Goal: Task Accomplishment & Management: Manage account settings

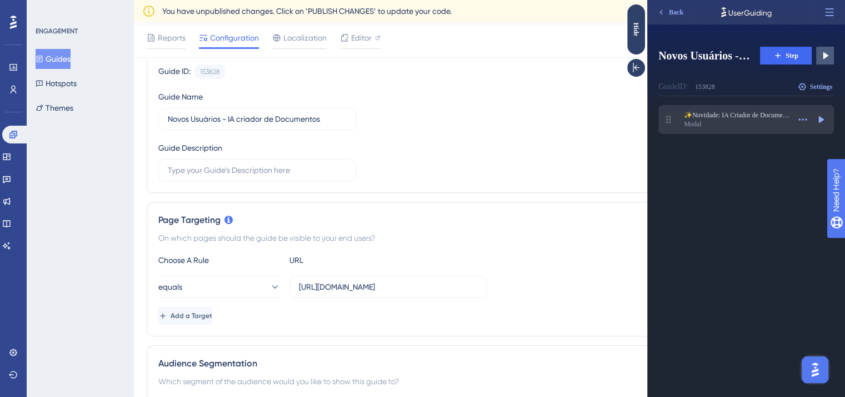
scroll to position [109, 0]
click at [703, 107] on div "✨Novidade: IA Criador de DocumentosAgora você pode criar ofícios e atos oficiai…" at bounding box center [747, 119] width 176 height 29
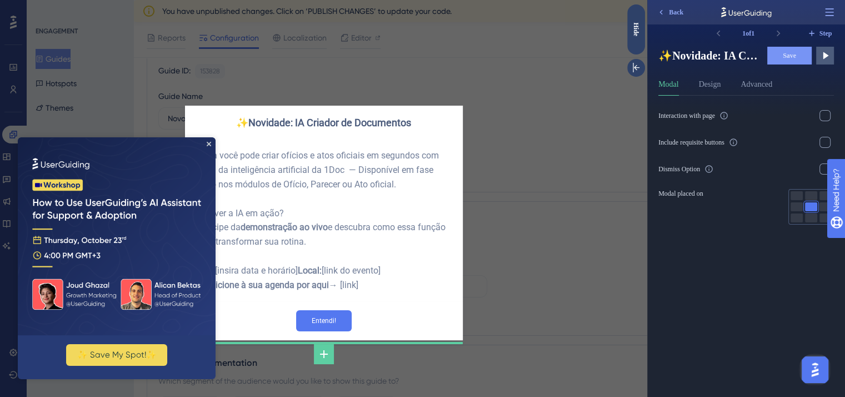
click at [307, 163] on div "Agora você pode criar ofícios e atos oficiais em segundos com ajuda da inteligê…" at bounding box center [324, 220] width 260 height 144
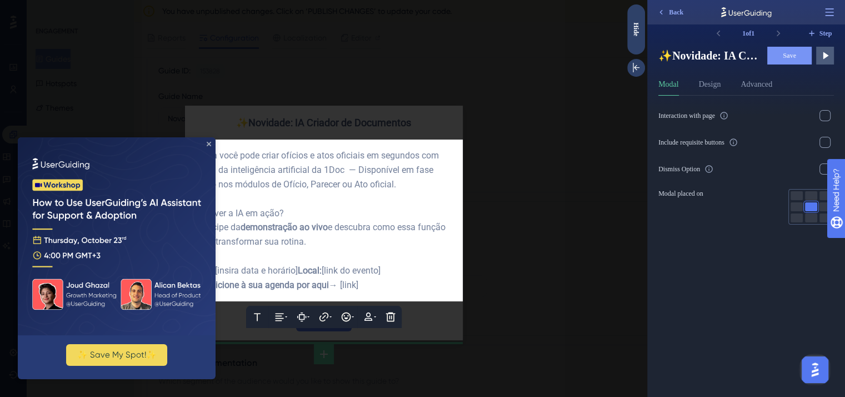
click at [207, 143] on icon "Close Preview" at bounding box center [209, 144] width 4 height 4
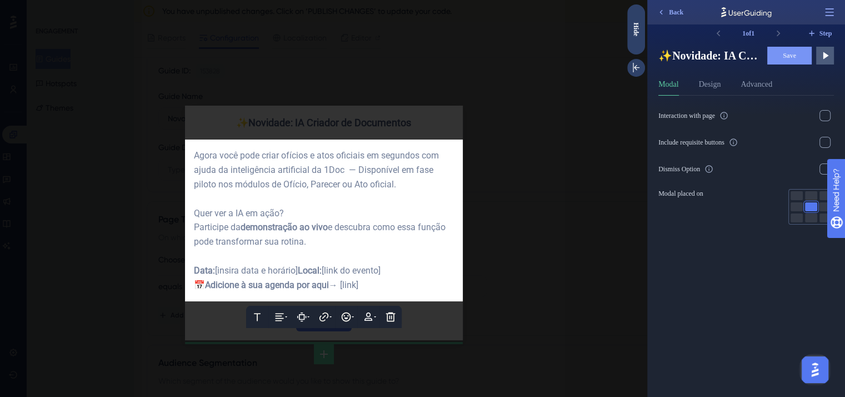
scroll to position [0, 0]
click at [199, 121] on div at bounding box center [323, 198] width 647 height 397
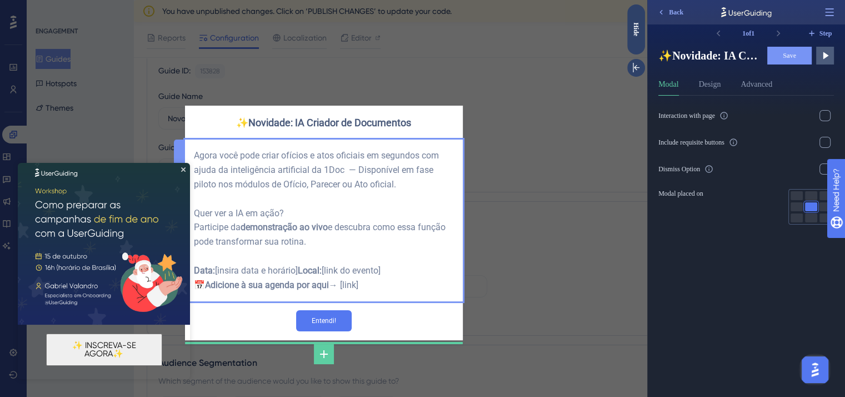
click at [327, 178] on div "Agora você pode criar ofícios e atos oficiais em segundos com ajuda da inteligê…" at bounding box center [324, 220] width 260 height 144
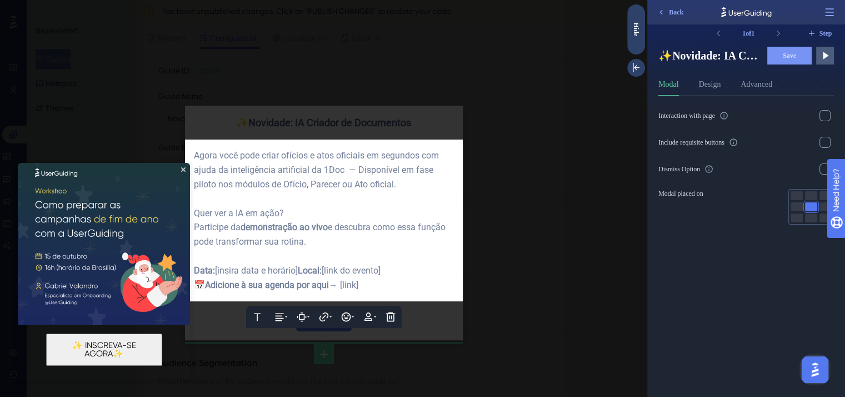
click at [183, 173] on img at bounding box center [104, 238] width 172 height 172
click at [184, 171] on icon "Close Preview" at bounding box center [183, 169] width 4 height 4
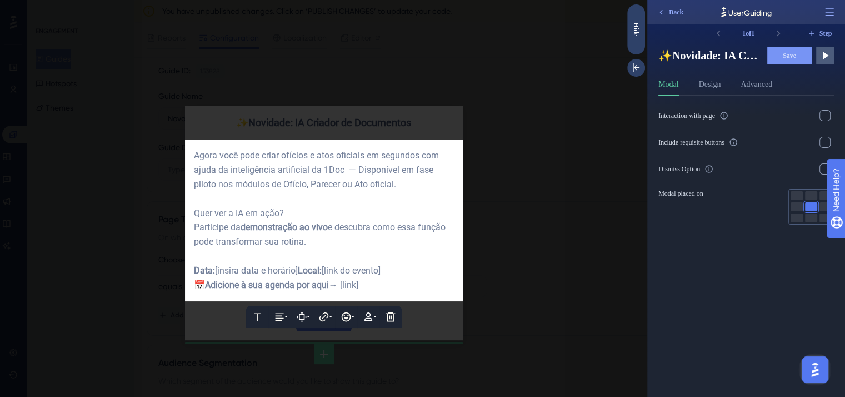
click at [492, 158] on div at bounding box center [323, 198] width 647 height 397
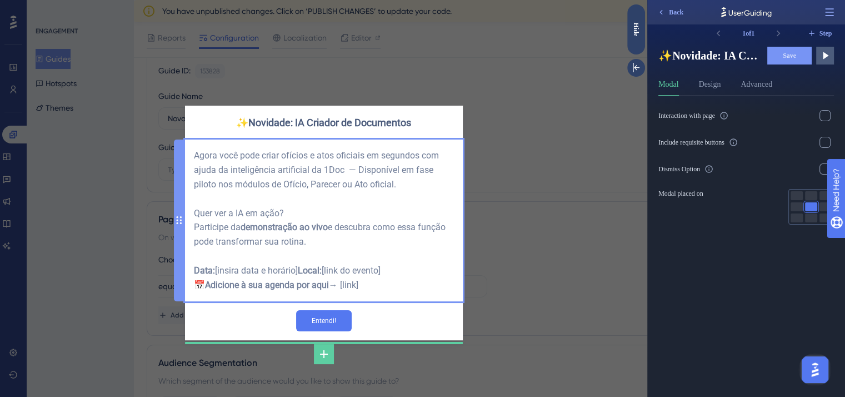
click at [309, 181] on div "Agora você pode criar ofícios e atos oficiais em segundos com ajuda da inteligê…" at bounding box center [324, 220] width 260 height 144
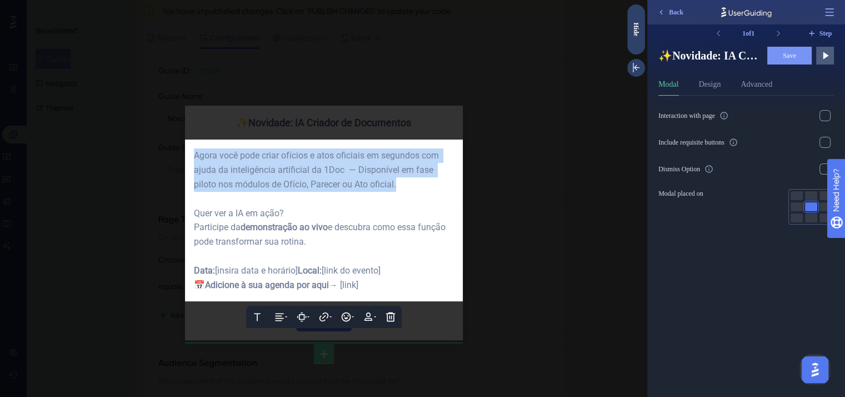
click at [309, 181] on span "Agora você pode criar ofícios e atos oficiais em segundos com ajuda da inteligê…" at bounding box center [317, 169] width 247 height 39
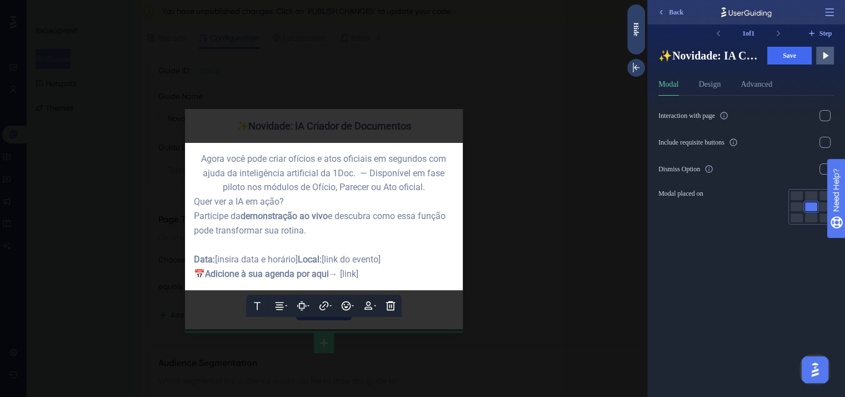
click at [337, 184] on span "Agora você pode criar ofícios e atos oficiais em segundos com ajuda da inteligê…" at bounding box center [324, 172] width 247 height 39
drag, startPoint x: 428, startPoint y: 186, endPoint x: 374, endPoint y: 185, distance: 53.9
click at [374, 185] on span "Agora você pode criar ofícios e atos oficiais em segundos com ajuda da inteligê…" at bounding box center [324, 172] width 247 height 39
click at [434, 184] on div "Agora você pode criar ofícios e atos oficiais em segundos com ajuda da inteligê…" at bounding box center [324, 173] width 260 height 43
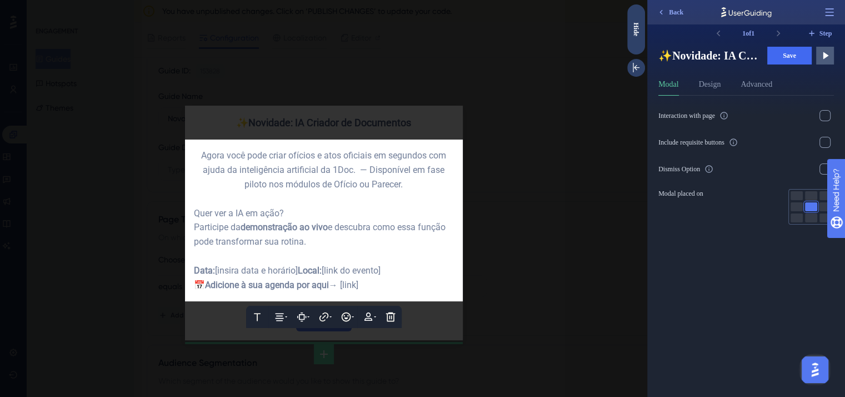
click at [283, 174] on div "Agora você pode criar ofícios e atos oficiais em segundos com ajuda da inteligê…" at bounding box center [324, 169] width 260 height 43
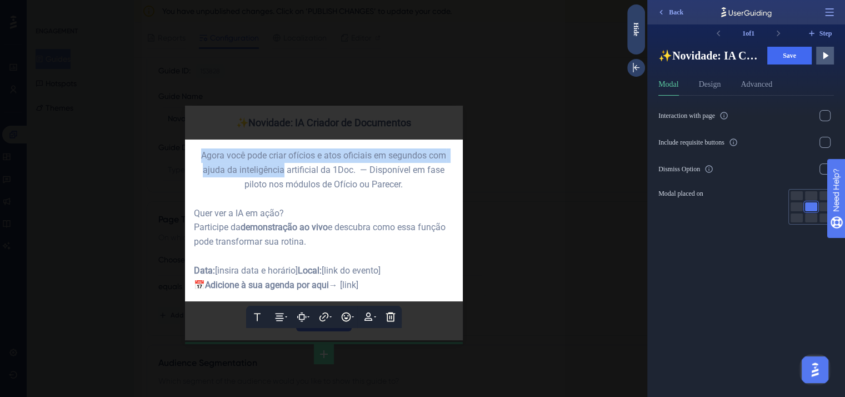
click at [283, 174] on div "Agora você pode criar ofícios e atos oficiais em segundos com ajuda da inteligê…" at bounding box center [324, 169] width 260 height 43
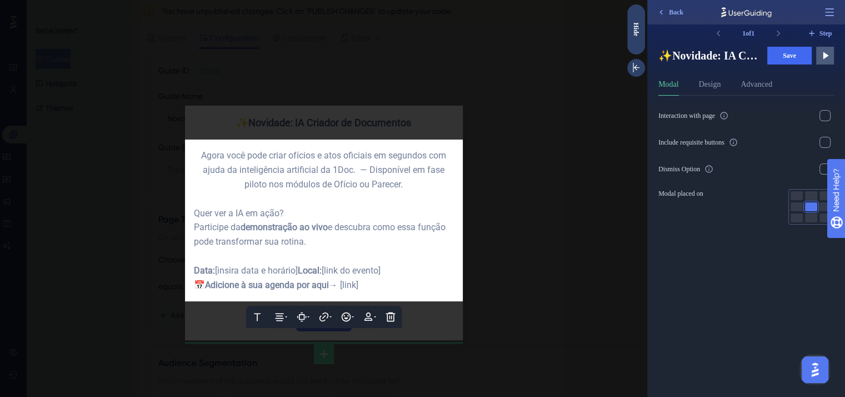
click at [414, 187] on div "Agora você pode criar ofícios e atos oficiais em segundos com ajuda da inteligê…" at bounding box center [324, 169] width 260 height 43
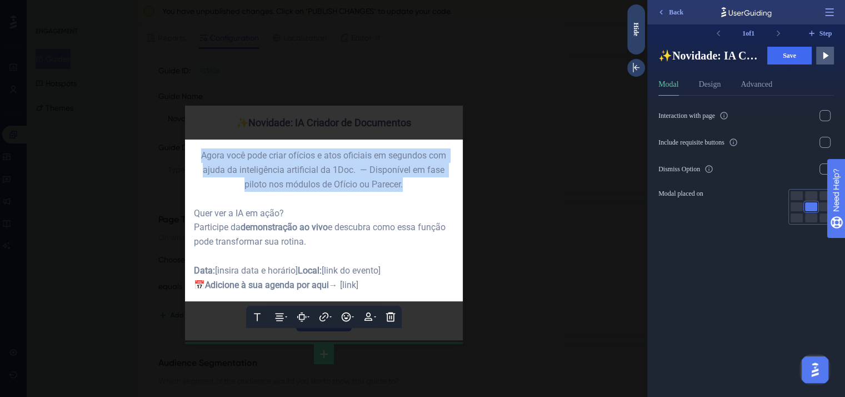
drag, startPoint x: 411, startPoint y: 183, endPoint x: 186, endPoint y: 155, distance: 226.9
click at [186, 155] on div "Text Alignment Paddings Hyperlink Emojis Personalization Delete Agora você pode…" at bounding box center [324, 221] width 278 height 162
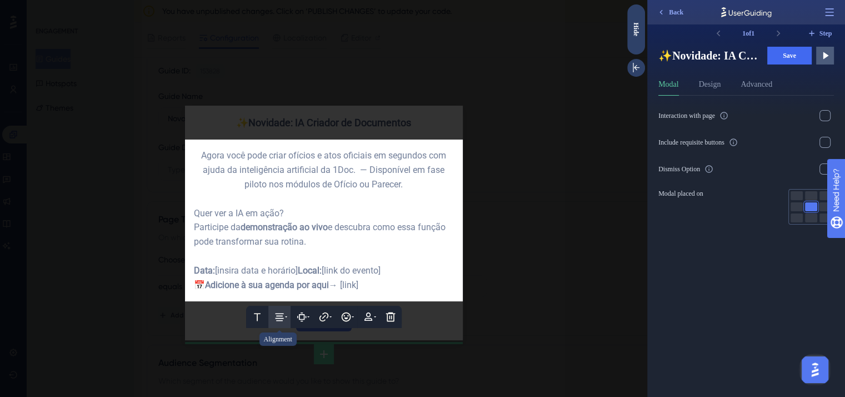
click at [282, 321] on icon at bounding box center [279, 317] width 8 height 8
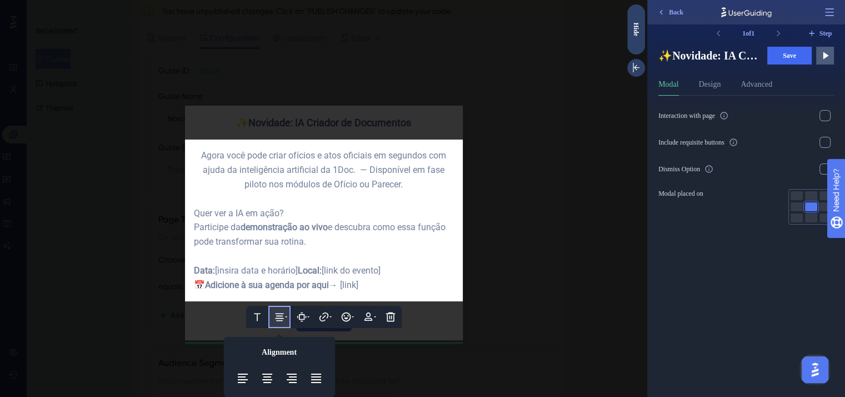
scroll to position [11, 0]
click at [244, 379] on icon at bounding box center [242, 377] width 13 height 13
click at [367, 192] on div at bounding box center [324, 199] width 260 height 14
click at [396, 105] on div at bounding box center [323, 198] width 647 height 397
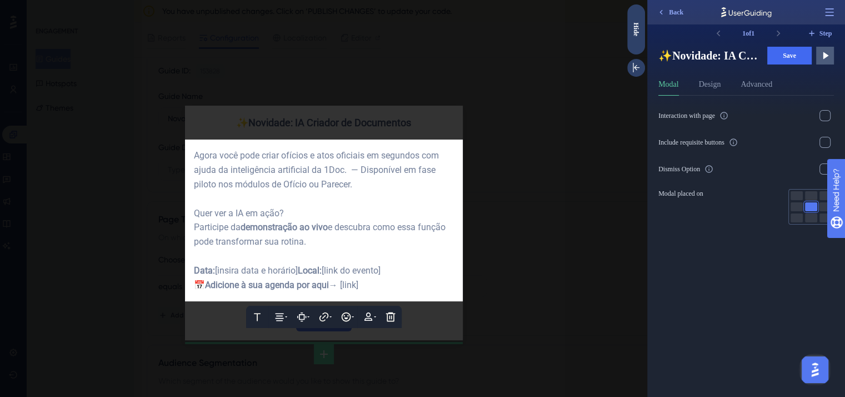
click at [351, 225] on span "e descubra como essa função pode transformar sua rotina." at bounding box center [321, 234] width 254 height 25
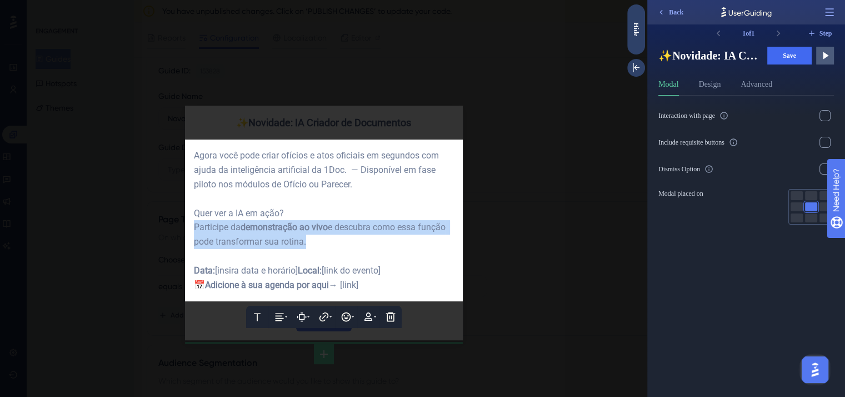
click at [351, 225] on span "e descubra como essa função pode transformar sua rotina." at bounding box center [321, 234] width 254 height 25
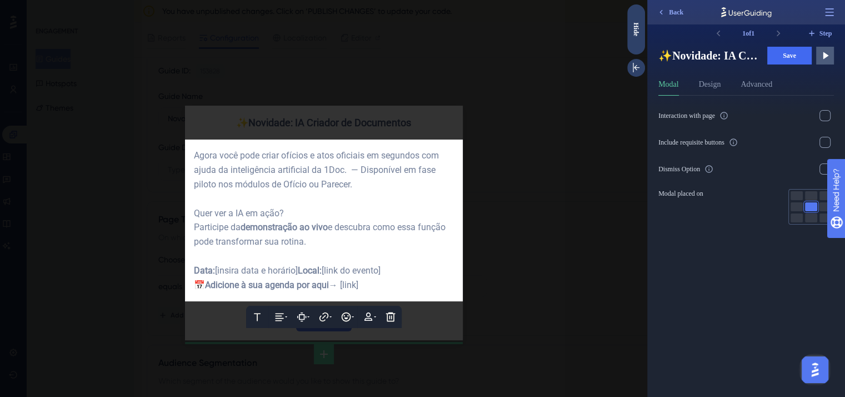
click at [361, 207] on div "Quer ver a IA em ação? Participe da demonstração ao vivo e descubra como essa f…" at bounding box center [324, 227] width 260 height 43
click at [435, 328] on div at bounding box center [323, 198] width 647 height 397
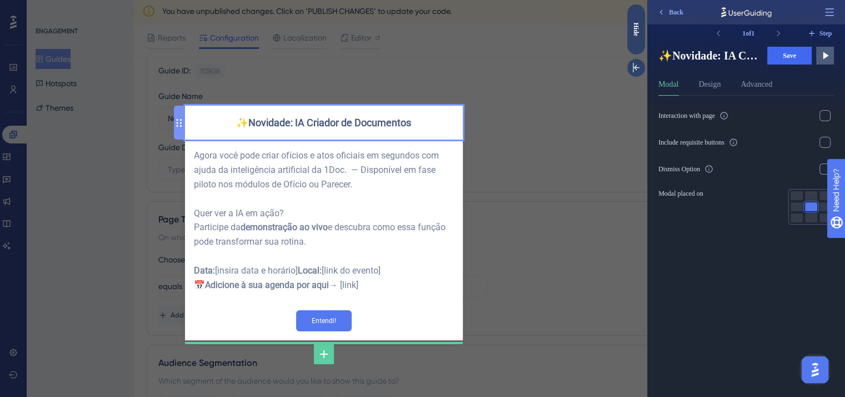
click at [385, 124] on div "✨Novidade: IA Criador de Documentos" at bounding box center [324, 122] width 260 height 16
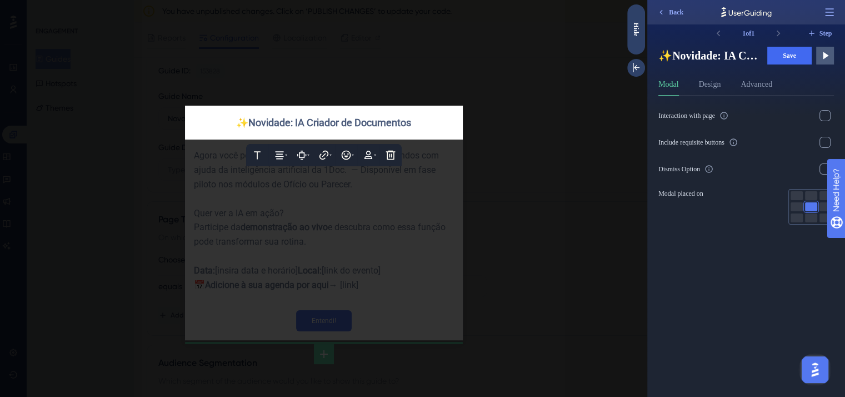
click at [449, 156] on div at bounding box center [323, 198] width 647 height 397
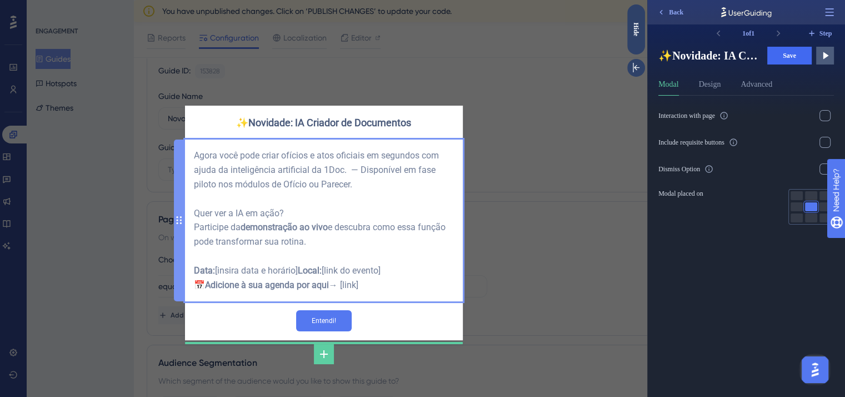
click at [378, 157] on div "Agora você pode criar ofícios e atos oficiais em segundos com ajuda da inteligê…" at bounding box center [324, 220] width 260 height 144
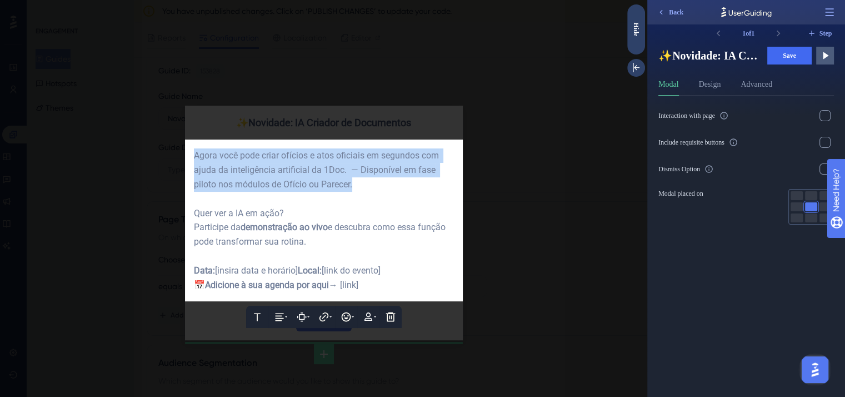
click at [378, 157] on span "Agora você pode criar ofícios e atos oficiais em segundos com ajuda da inteligê…" at bounding box center [317, 169] width 247 height 39
click at [351, 165] on span "Agora você pode criar ofícios e atos oficiais em segundos com ajuda da inteligê…" at bounding box center [317, 169] width 247 height 39
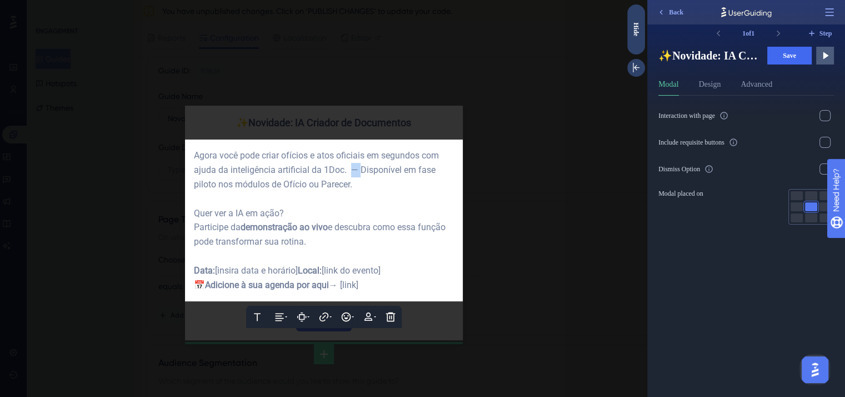
click at [351, 165] on span "Agora você pode criar ofícios e atos oficiais em segundos com ajuda da inteligê…" at bounding box center [317, 169] width 247 height 39
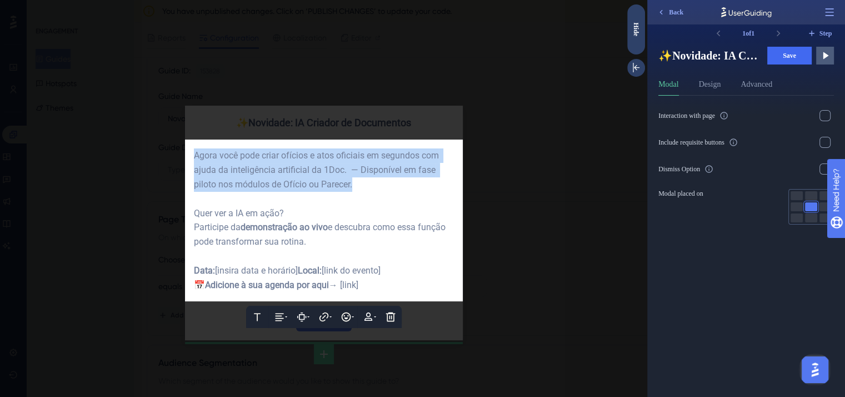
click at [351, 165] on span "Agora você pode criar ofícios e atos oficiais em segundos com ajuda da inteligê…" at bounding box center [317, 169] width 247 height 39
click at [370, 171] on span "Agora você pode criar ofícios e atos oficiais em segundos com ajuda da inteligê…" at bounding box center [317, 169] width 247 height 39
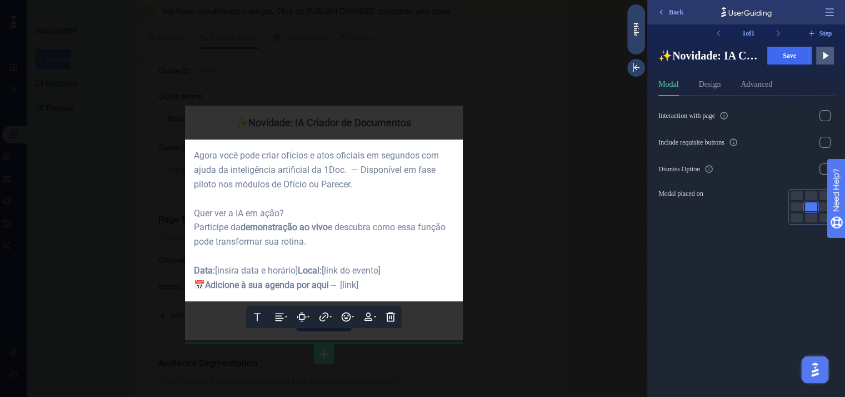
click at [383, 182] on div "Agora você pode criar ofícios e atos oficiais em segundos com ajuda da inteligê…" at bounding box center [324, 169] width 260 height 43
click at [317, 222] on span "demonstração ao vivo" at bounding box center [284, 227] width 87 height 11
click at [312, 238] on div "Quer ver a IA em ação? Participe da demonstração ao vivo e descubra como essa f…" at bounding box center [324, 227] width 260 height 43
click at [305, 265] on div "Data: [insira data e horário] Local: [link do evento] 📅 Adicione à sua agenda p…" at bounding box center [324, 277] width 260 height 29
click at [300, 288] on div "Data: [insira data e horário] Local: [link do evento] 📅 Adicione à sua agenda p…" at bounding box center [324, 277] width 260 height 29
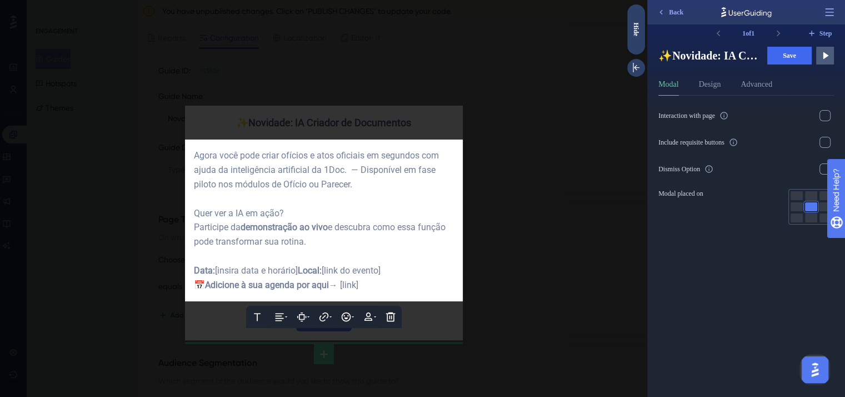
click at [368, 292] on div "Data: [insira data e horário] Local: [link do evento] 📅 Adicione à sua agenda p…" at bounding box center [324, 277] width 260 height 29
click at [433, 331] on div at bounding box center [323, 198] width 647 height 397
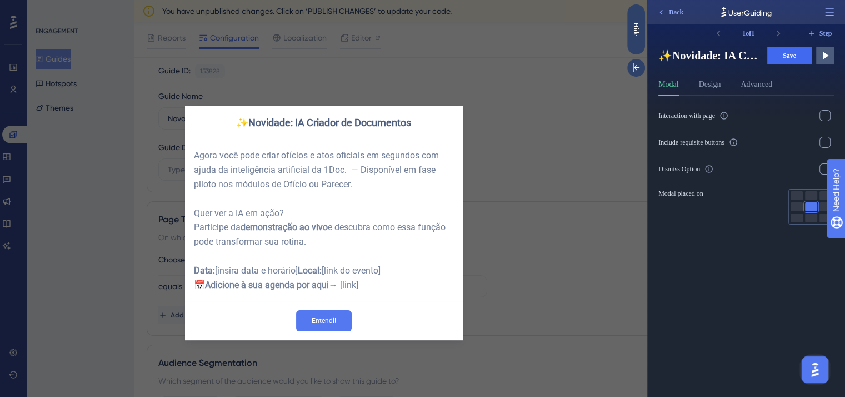
click at [519, 265] on div "✨Novidade: IA Criador de Documentos Agora você pode criar ofícios e atos oficia…" at bounding box center [323, 198] width 647 height 397
click at [638, 36] on div "Hide" at bounding box center [636, 29] width 18 height 14
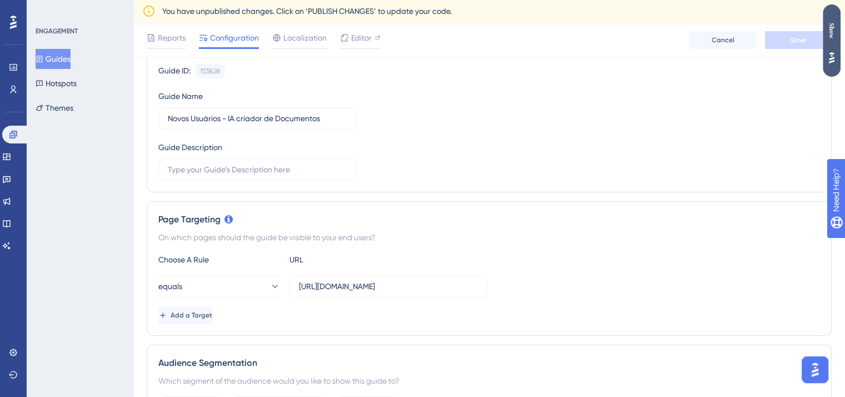
click at [839, 29] on div "Show" at bounding box center [832, 31] width 18 height 16
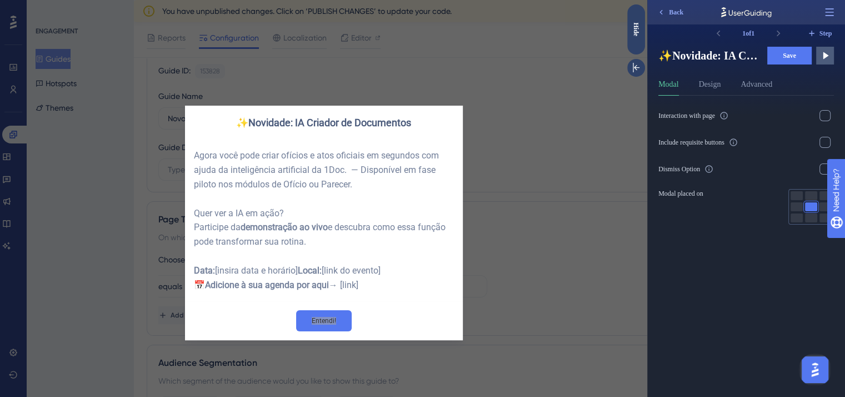
click at [792, 52] on span "Save" at bounding box center [789, 55] width 13 height 9
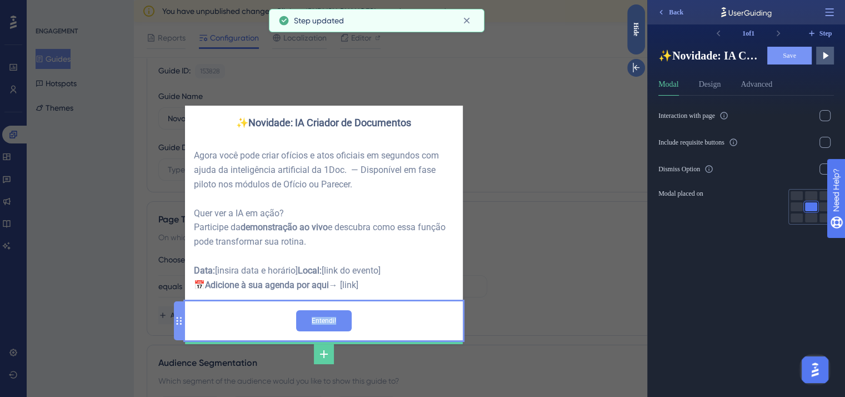
click at [339, 331] on input "Entendi!" at bounding box center [324, 320] width 56 height 21
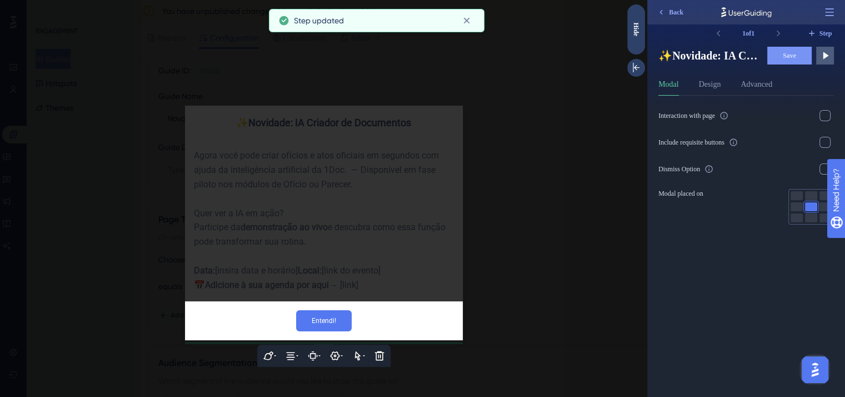
click at [477, 250] on div at bounding box center [323, 198] width 647 height 397
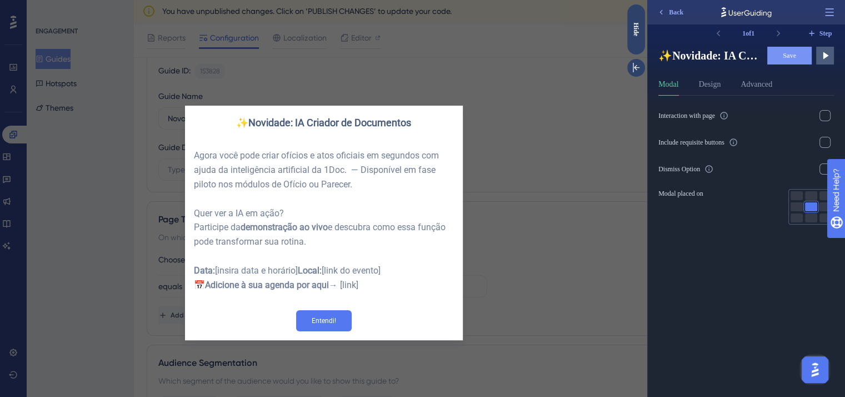
click at [511, 245] on div "✨Novidade: IA Criador de Documentos Agora você pode criar ofícios e atos oficia…" at bounding box center [323, 198] width 647 height 397
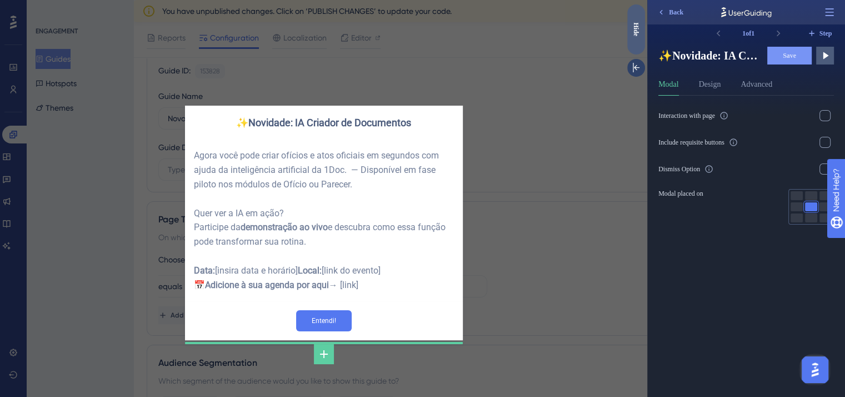
click at [636, 28] on div "Hide" at bounding box center [636, 29] width 18 height 14
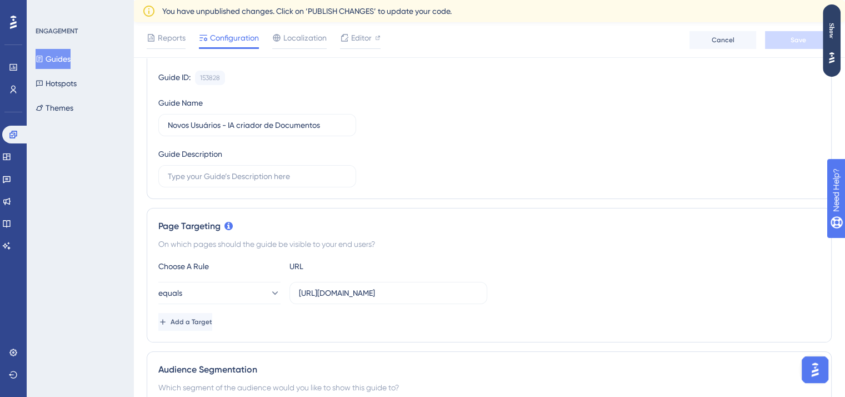
scroll to position [106, 0]
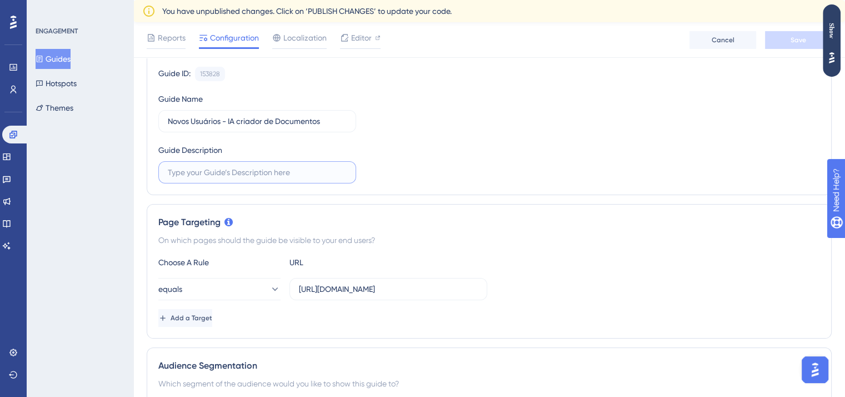
click at [278, 172] on input "text" at bounding box center [257, 172] width 179 height 12
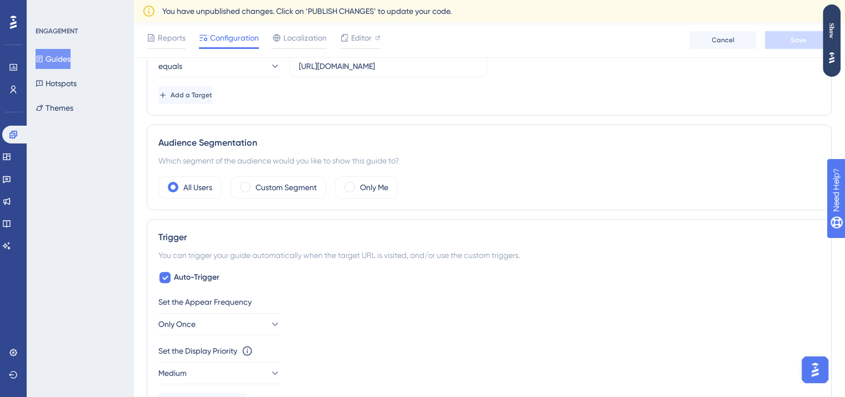
scroll to position [331, 0]
click at [307, 191] on div "Custom Segment" at bounding box center [279, 185] width 96 height 22
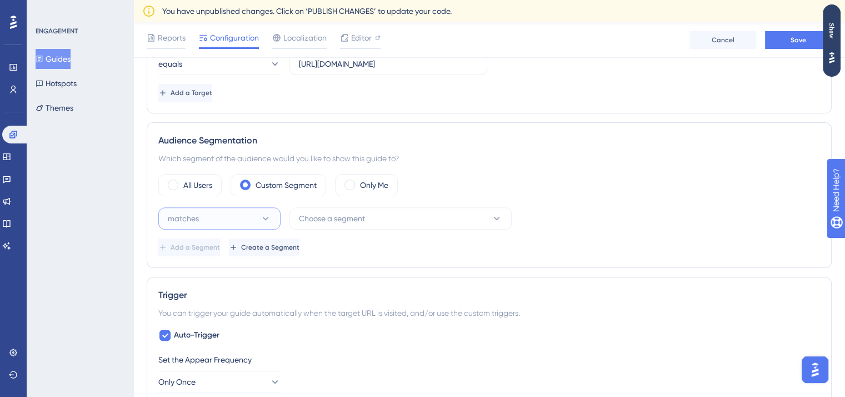
click at [262, 213] on icon at bounding box center [265, 218] width 11 height 11
click at [253, 245] on div "matches matches" at bounding box center [220, 252] width 90 height 22
click at [347, 223] on span "Choose a segment" at bounding box center [332, 218] width 66 height 13
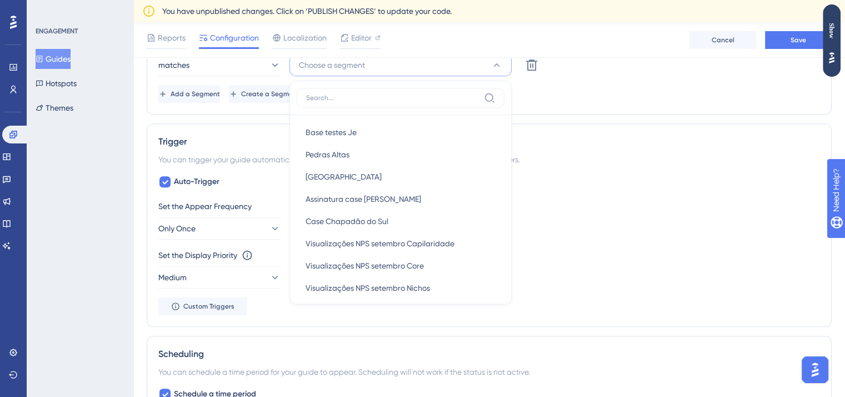
scroll to position [0, 0]
click at [601, 98] on div "Add a Segment Create a Segment" at bounding box center [489, 94] width 662 height 18
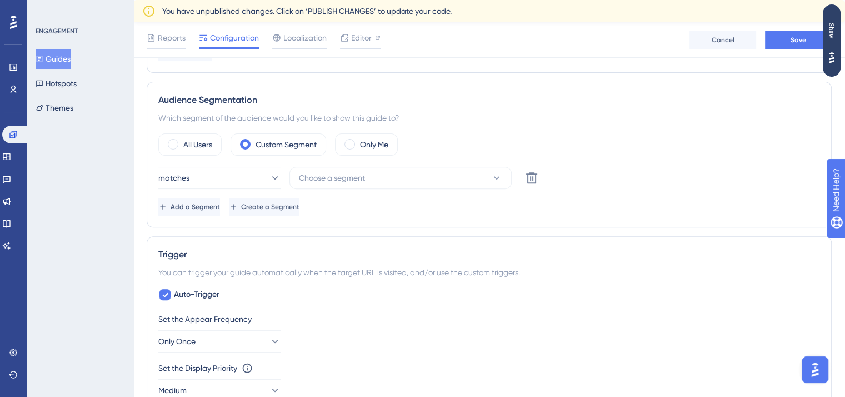
scroll to position [371, 0]
click at [301, 206] on span "Create a Segment" at bounding box center [271, 207] width 58 height 9
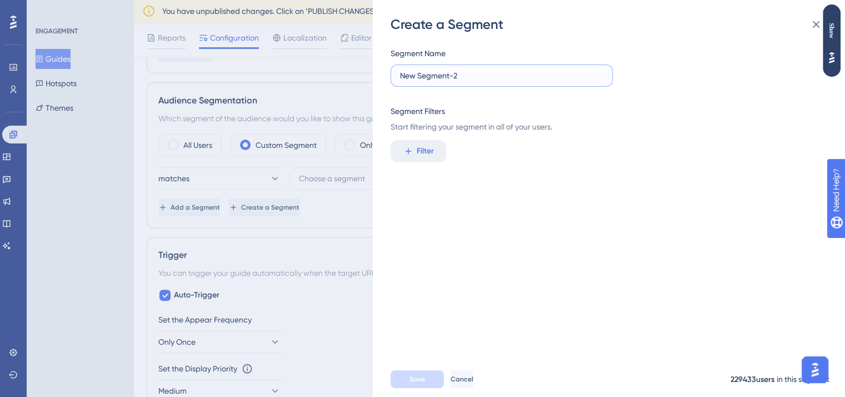
click at [470, 81] on input "New Segment-2" at bounding box center [501, 75] width 203 height 12
type input "Novos clientes - IA Criador de documentos"
click at [419, 152] on span "Filter" at bounding box center [425, 151] width 17 height 13
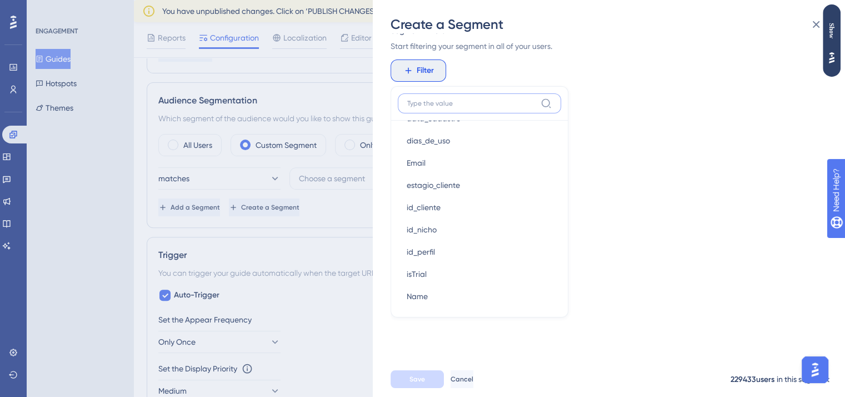
scroll to position [756, 0]
click at [434, 216] on button "id_cliente id_cliente" at bounding box center [479, 207] width 163 height 22
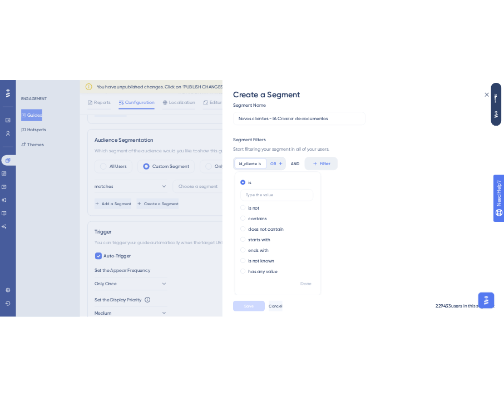
scroll to position [0, 0]
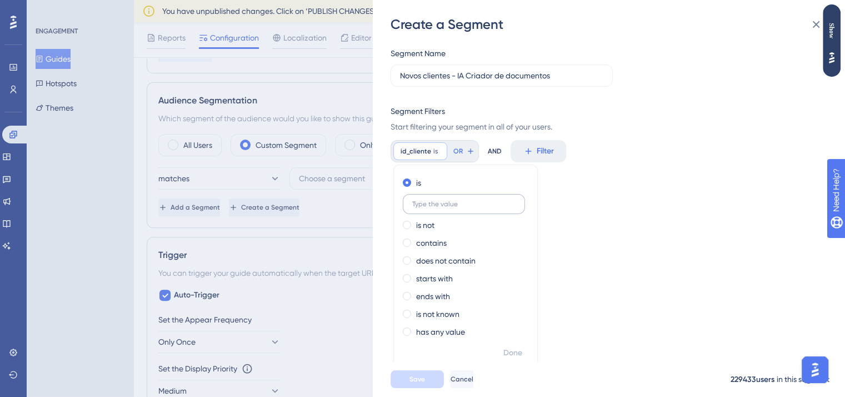
click at [456, 198] on label at bounding box center [464, 204] width 122 height 20
click at [456, 200] on input "text" at bounding box center [463, 204] width 103 height 8
click at [585, 161] on div "id_cliente is Remove is is not contains does not contain starts with ends with …" at bounding box center [606, 151] width 430 height 22
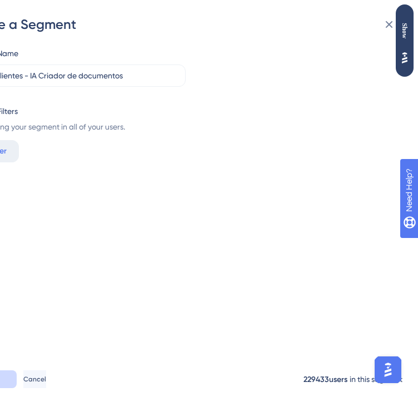
click at [82, 127] on span "Start filtering your segment in all of your users." at bounding box center [178, 126] width 430 height 13
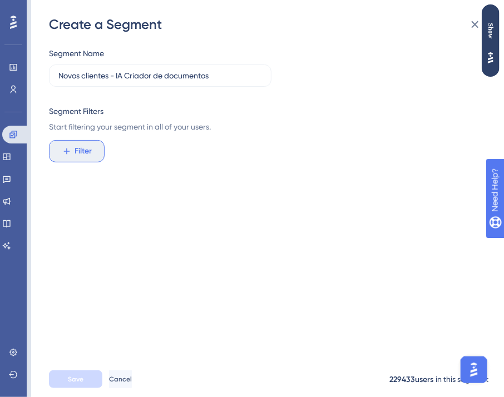
click at [91, 150] on span "Filter" at bounding box center [83, 151] width 17 height 13
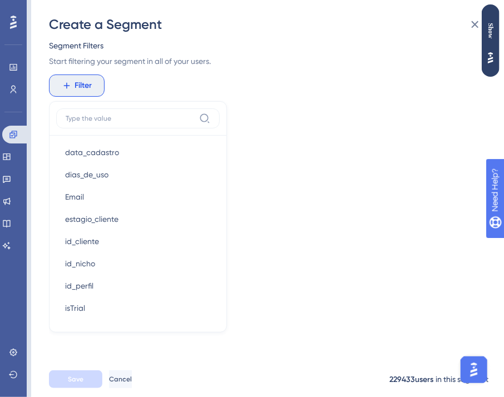
scroll to position [738, 0]
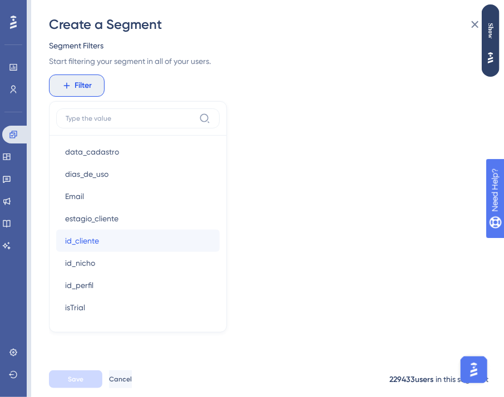
click at [122, 235] on button "id_cliente id_cliente" at bounding box center [137, 241] width 163 height 22
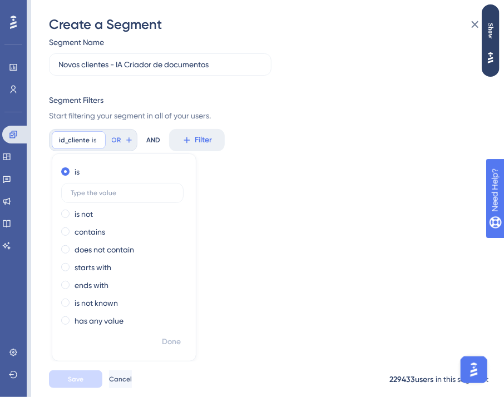
scroll to position [0, 0]
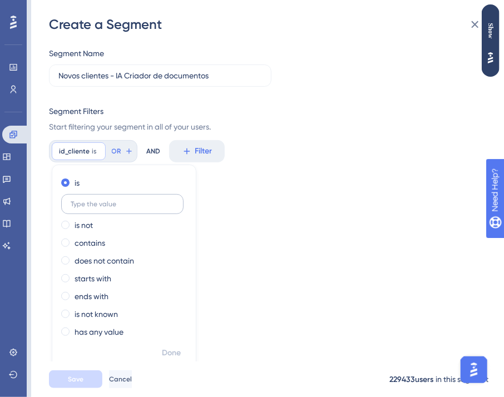
click at [109, 202] on input "text" at bounding box center [122, 204] width 103 height 8
click at [102, 205] on input "text" at bounding box center [122, 204] width 103 height 8
type input "1584"
click at [178, 354] on span "Done" at bounding box center [171, 352] width 19 height 13
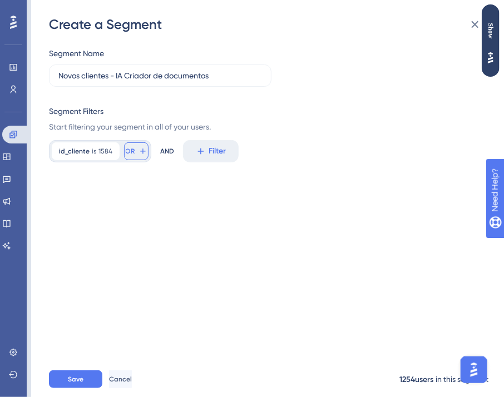
click at [139, 147] on icon at bounding box center [142, 151] width 9 height 9
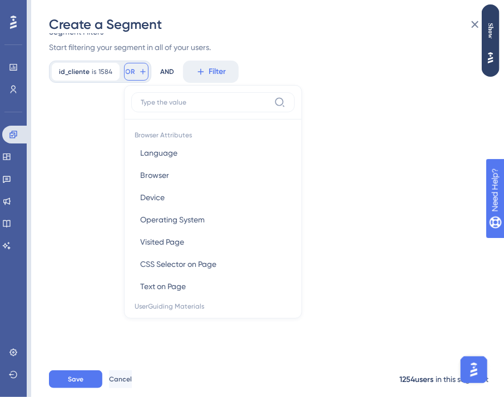
click at [134, 72] on button "OR" at bounding box center [136, 72] width 24 height 18
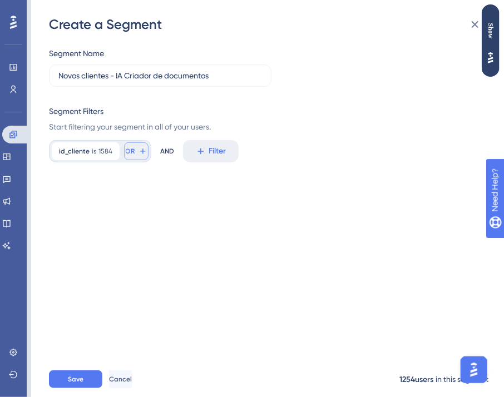
click at [131, 145] on button "OR" at bounding box center [136, 151] width 24 height 18
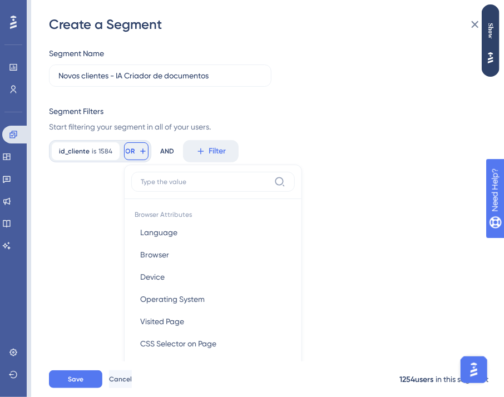
scroll to position [79, 0]
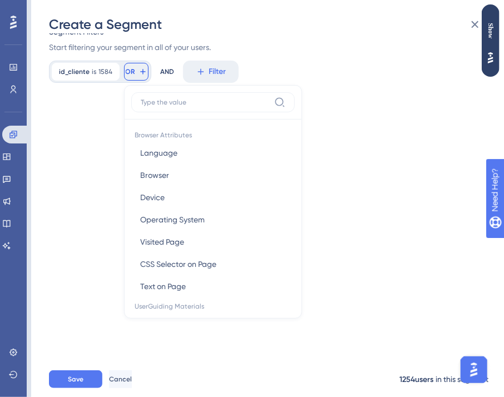
click at [116, 109] on div "Segment Name Novos clientes - IA Criador de documentos Segment Filters Start fi…" at bounding box center [273, 197] width 448 height 328
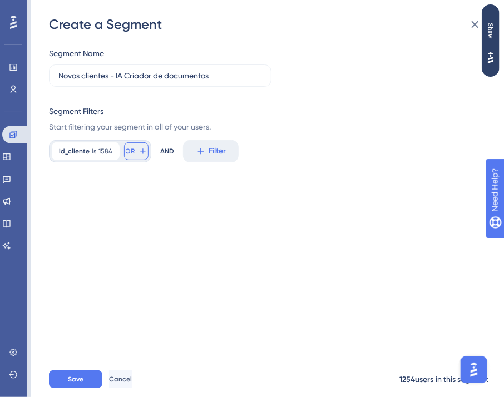
click at [144, 148] on icon at bounding box center [142, 151] width 9 height 9
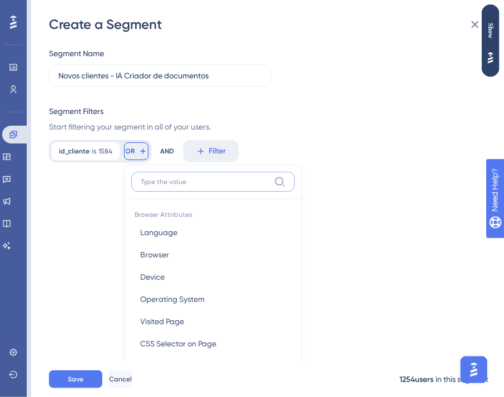
scroll to position [79, 0]
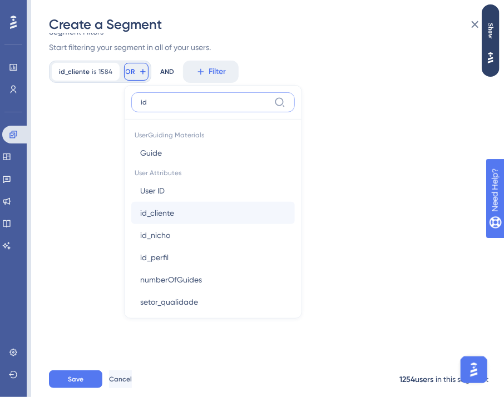
type input "id"
click at [167, 204] on button "id_cliente id_cliente" at bounding box center [212, 213] width 163 height 22
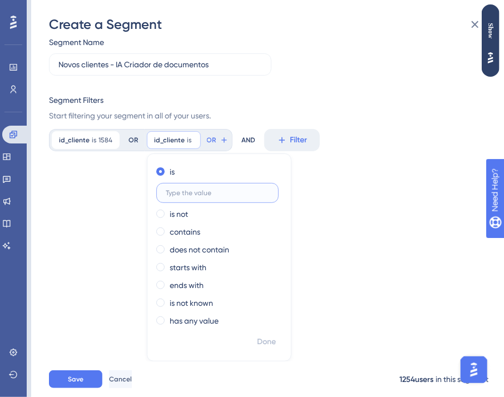
scroll to position [0, 0]
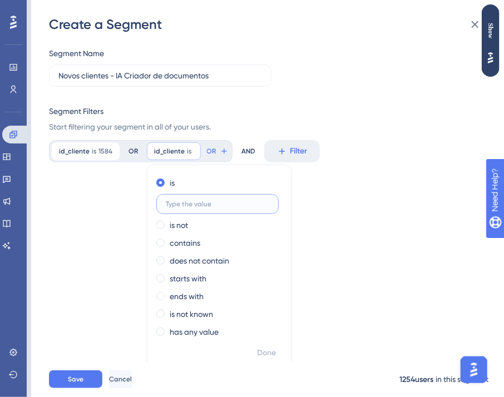
click at [192, 201] on input "text" at bounding box center [217, 204] width 103 height 8
type input "1255"
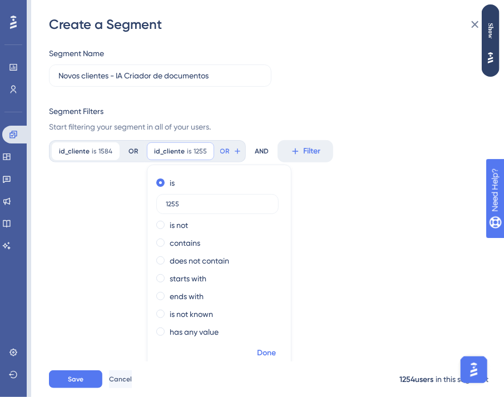
click at [269, 353] on span "Done" at bounding box center [266, 352] width 19 height 13
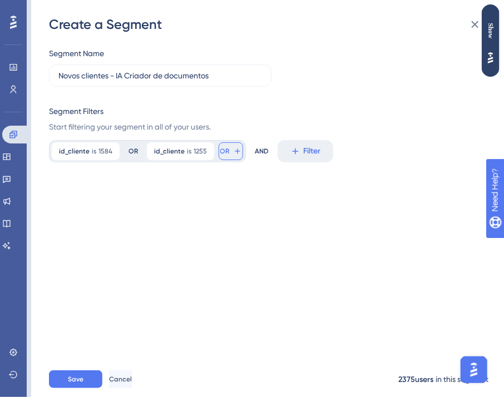
click at [237, 147] on icon at bounding box center [237, 151] width 9 height 9
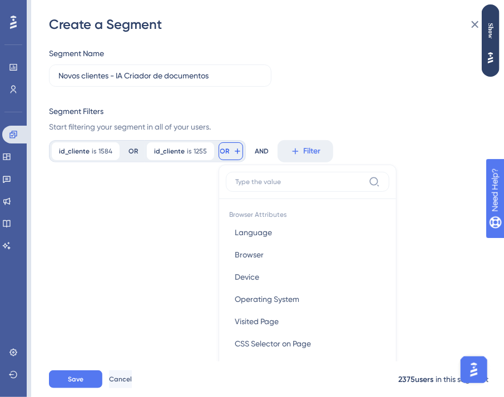
scroll to position [79, 0]
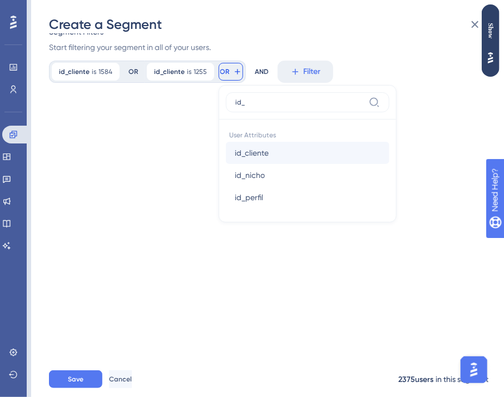
type input "id_"
click at [272, 147] on button "id_cliente id_cliente" at bounding box center [307, 153] width 163 height 22
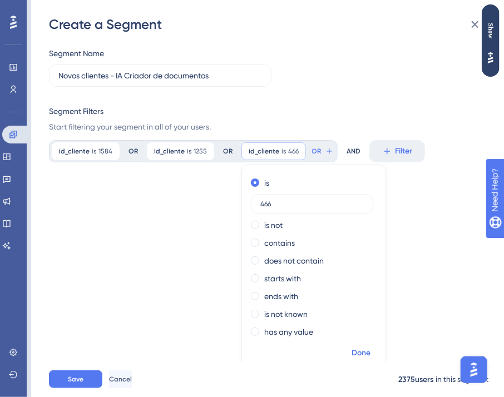
type input "466"
click at [353, 348] on span "Done" at bounding box center [360, 352] width 19 height 13
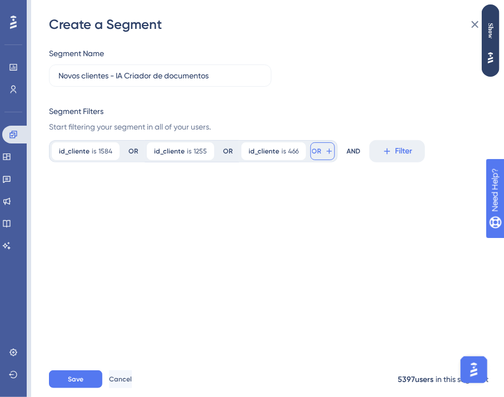
click at [316, 150] on span "OR" at bounding box center [316, 151] width 9 height 9
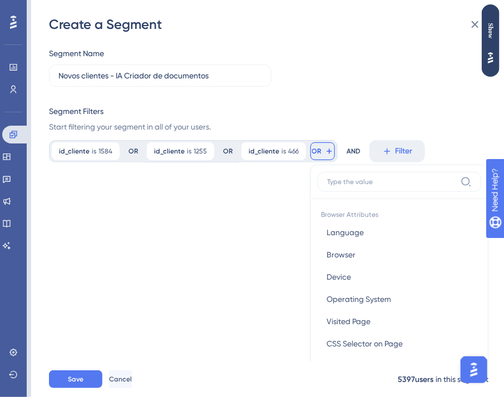
scroll to position [79, 0]
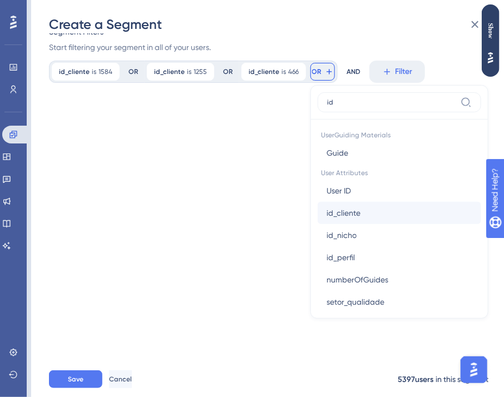
type input "id"
click at [362, 209] on button "id_cliente id_cliente" at bounding box center [398, 213] width 163 height 22
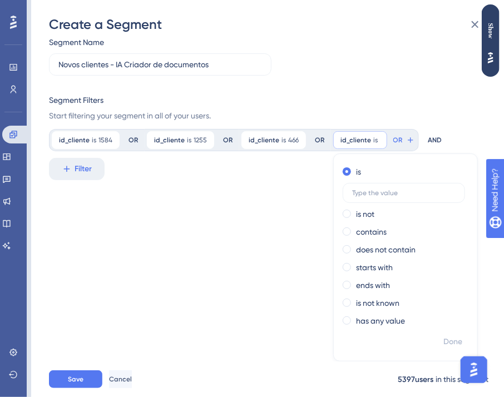
scroll to position [0, 0]
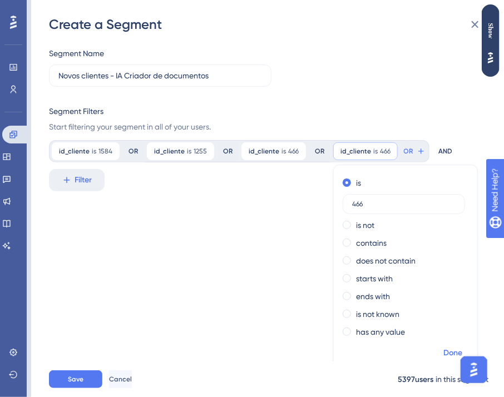
type input "466"
click at [452, 351] on span "Done" at bounding box center [452, 352] width 19 height 13
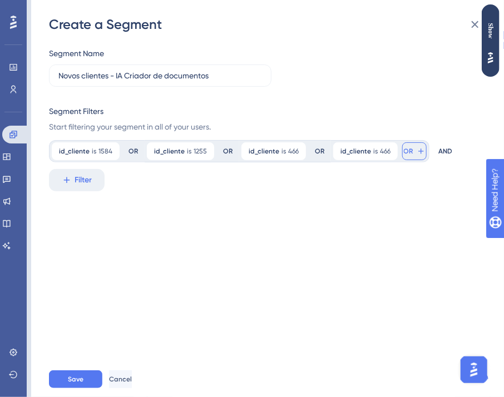
click at [409, 150] on button "OR" at bounding box center [414, 151] width 24 height 18
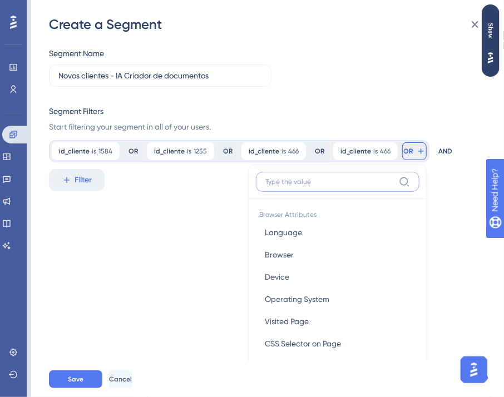
scroll to position [79, 0]
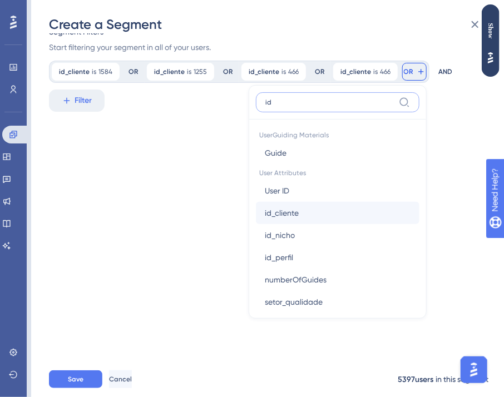
type input "id"
click at [305, 213] on button "id_cliente id_cliente" at bounding box center [337, 213] width 163 height 22
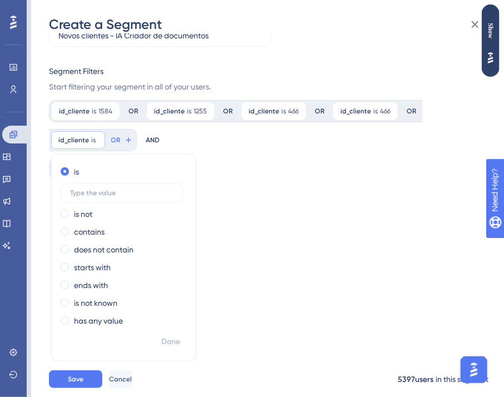
scroll to position [31, 0]
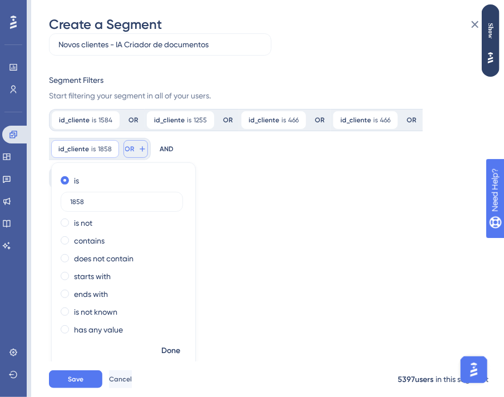
type input "1858"
click at [132, 147] on span "OR" at bounding box center [129, 149] width 9 height 9
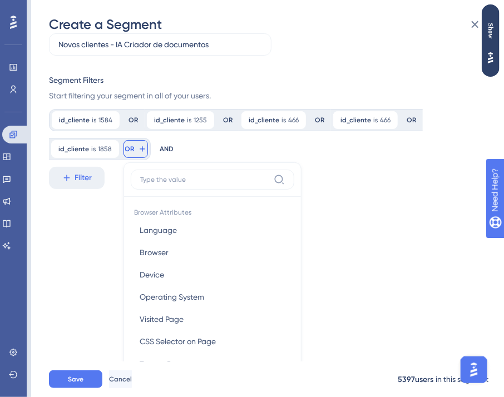
scroll to position [109, 0]
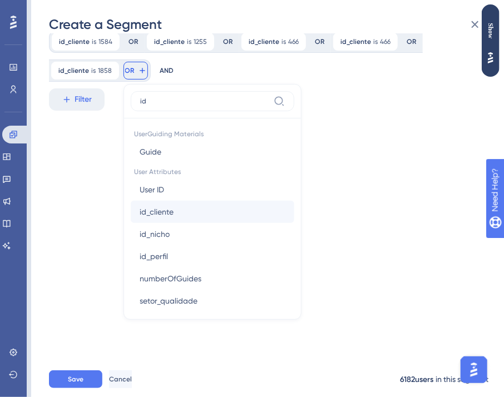
type input "id"
click at [185, 208] on button "id_cliente id_cliente" at bounding box center [212, 212] width 163 height 22
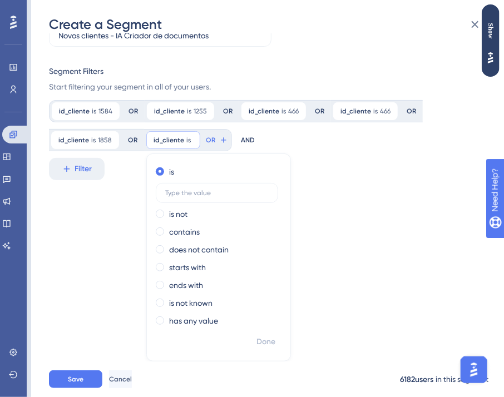
scroll to position [31, 0]
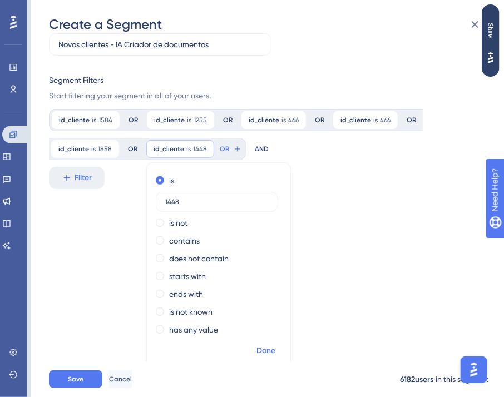
type input "1448"
click at [262, 358] on button "Done" at bounding box center [265, 351] width 31 height 20
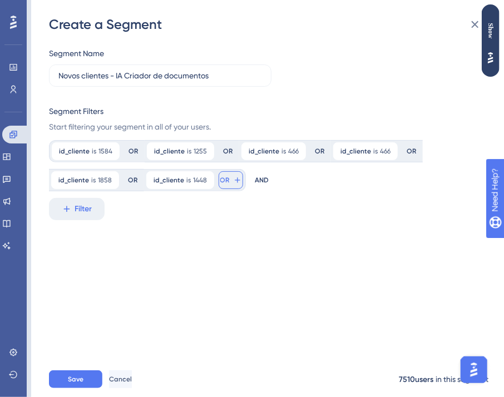
click at [233, 183] on icon at bounding box center [237, 180] width 9 height 9
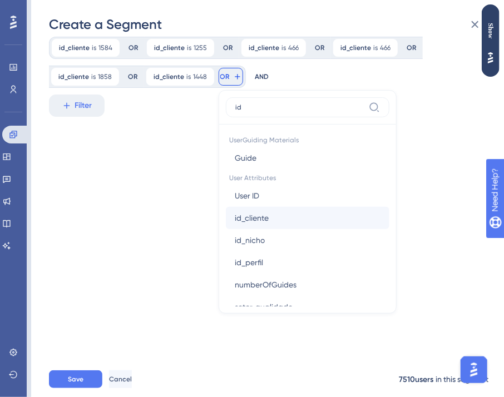
type input "id"
click at [276, 218] on button "id_cliente id_cliente" at bounding box center [307, 218] width 163 height 22
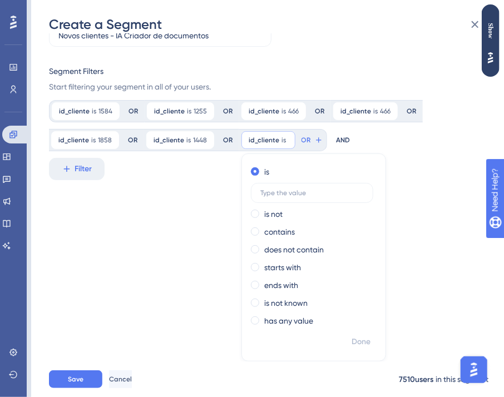
scroll to position [31, 0]
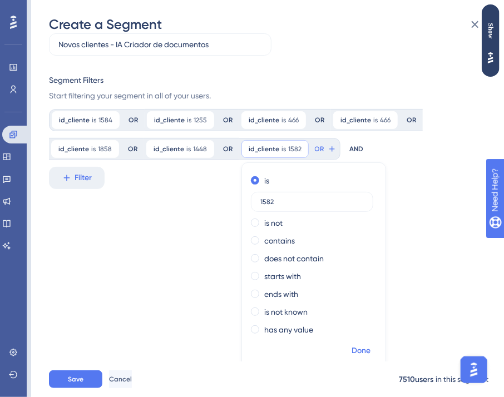
type input "1582"
click at [361, 356] on span "Done" at bounding box center [360, 350] width 19 height 13
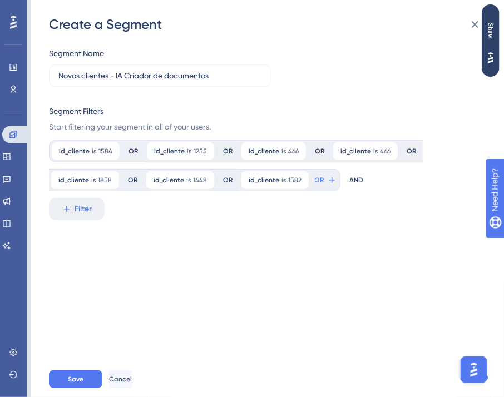
scroll to position [0, 0]
click at [327, 182] on icon at bounding box center [331, 180] width 9 height 9
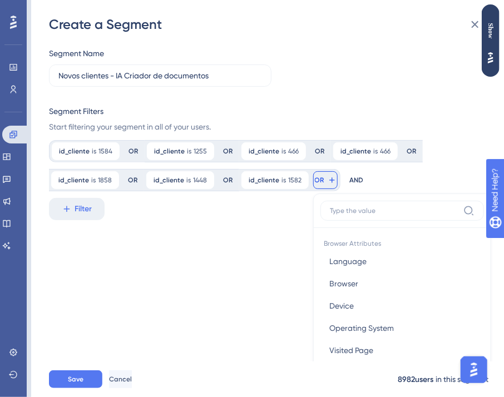
scroll to position [103, 0]
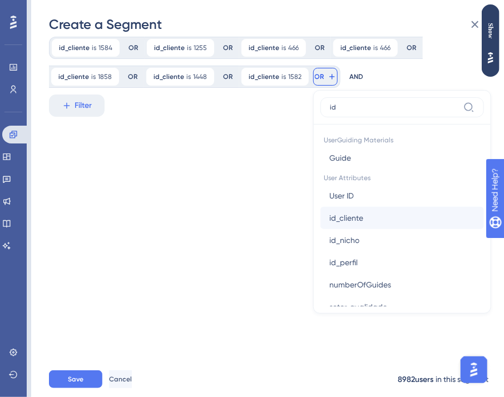
type input "id"
click at [338, 212] on span "id_cliente" at bounding box center [346, 217] width 34 height 13
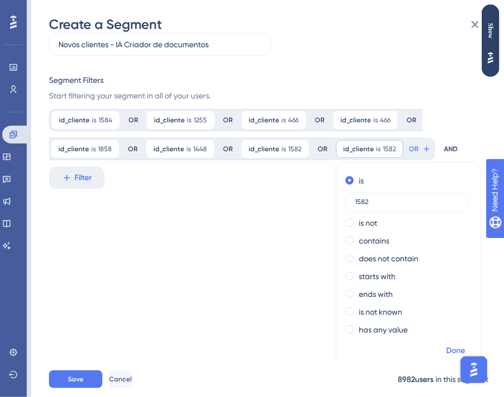
type input "1582"
click at [454, 348] on span "Done" at bounding box center [455, 350] width 19 height 13
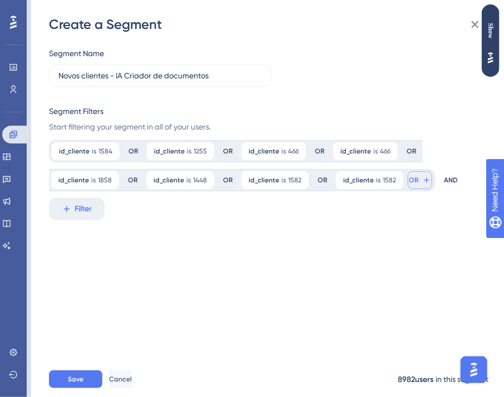
click at [411, 176] on span "OR" at bounding box center [413, 180] width 9 height 9
type input "1"
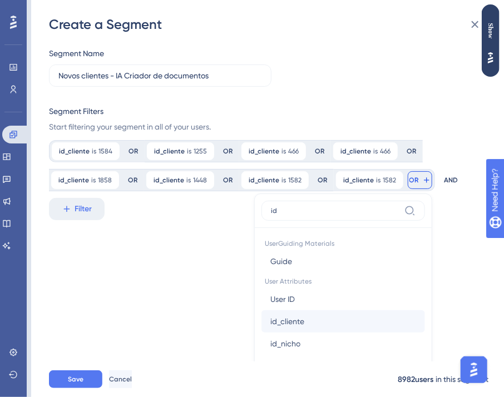
type input "id"
click at [318, 325] on button "id_cliente id_cliente" at bounding box center [342, 321] width 163 height 22
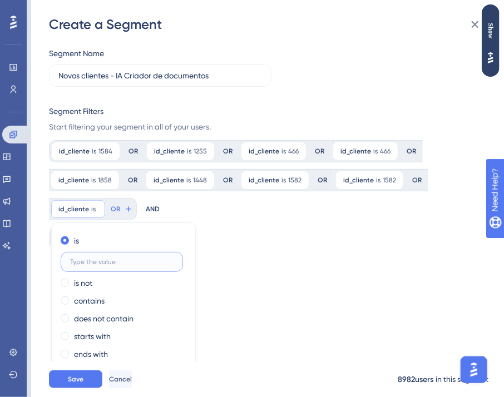
scroll to position [60, 0]
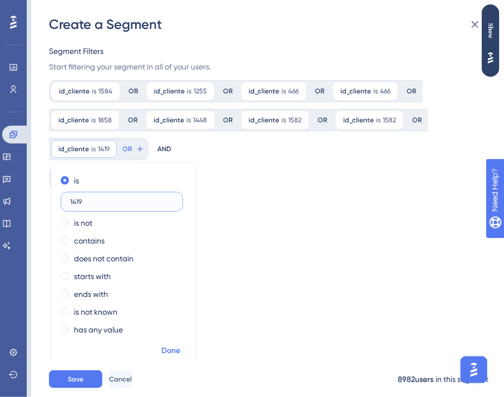
type input "1419"
click at [169, 350] on span "Done" at bounding box center [170, 350] width 19 height 13
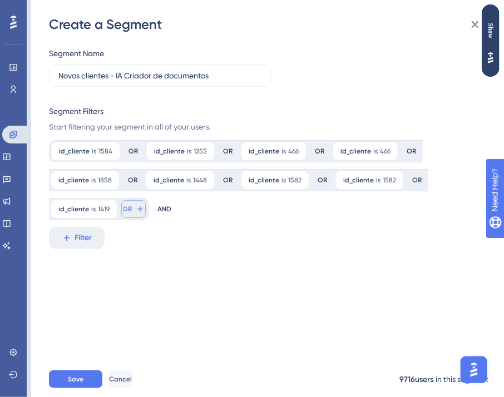
click at [136, 206] on icon at bounding box center [140, 209] width 9 height 9
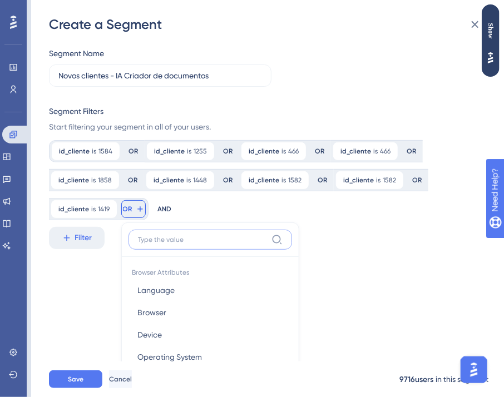
scroll to position [132, 0]
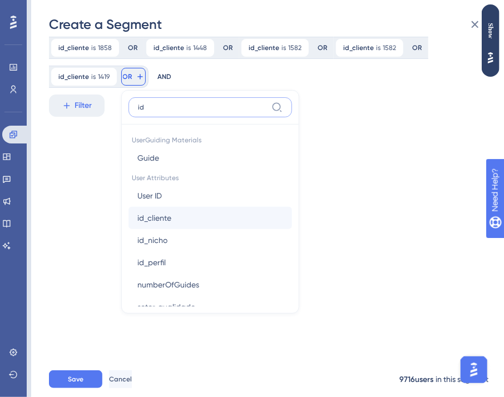
type input "id"
click at [172, 217] on button "id_cliente id_cliente" at bounding box center [209, 218] width 163 height 22
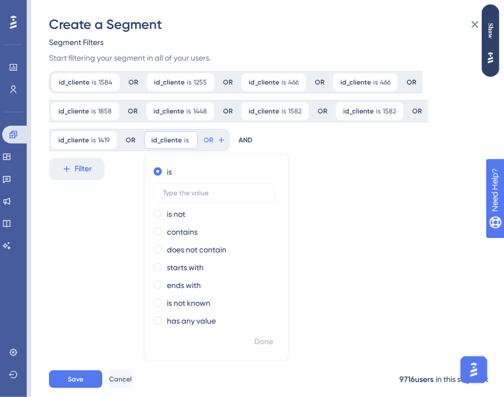
scroll to position [60, 0]
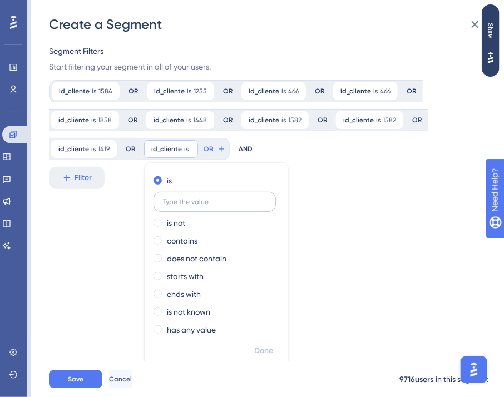
click at [180, 203] on input "text" at bounding box center [214, 202] width 103 height 8
type input "535"
click at [265, 342] on button "Done" at bounding box center [263, 351] width 31 height 20
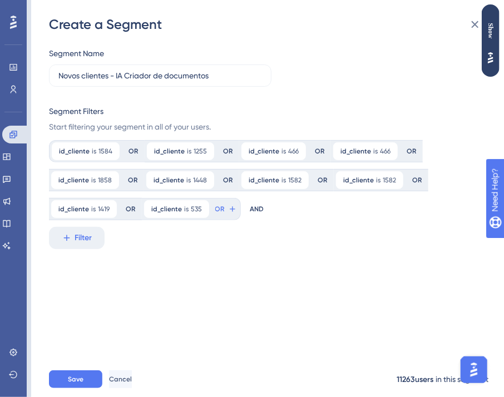
click at [250, 211] on div "AND" at bounding box center [257, 209] width 14 height 22
click at [86, 230] on button "Filter" at bounding box center [77, 238] width 56 height 22
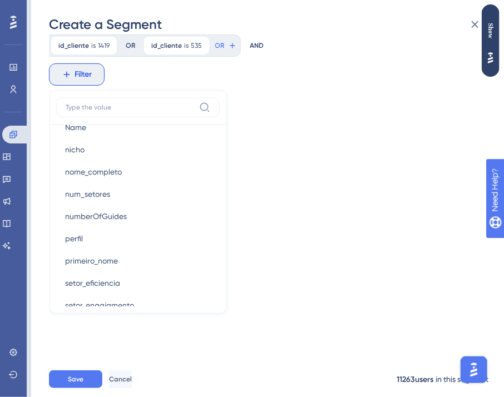
scroll to position [928, 0]
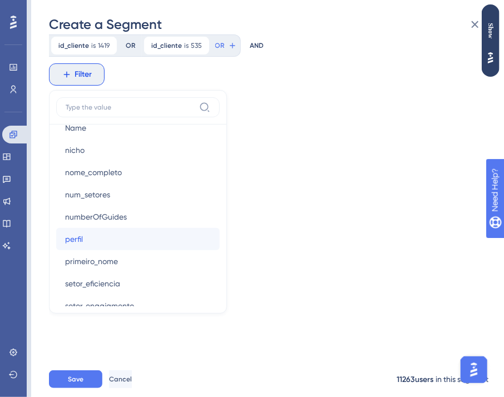
click at [153, 228] on button "perfil perfil" at bounding box center [137, 239] width 163 height 22
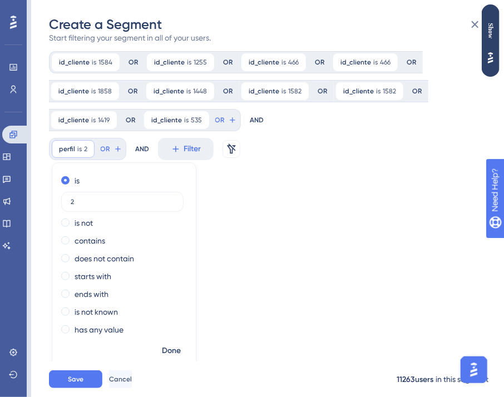
type input "2"
click at [227, 205] on div "Segment Name Novos clientes - IA Criador de documentos Segment Filters Start fi…" at bounding box center [273, 197] width 448 height 328
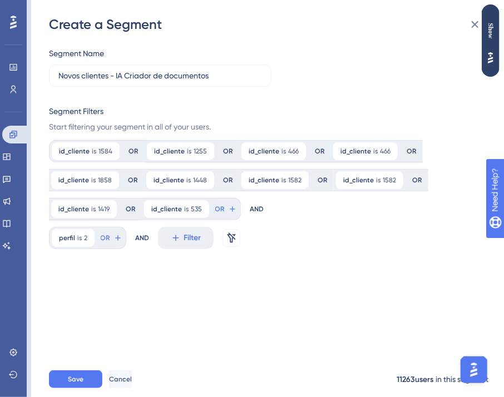
scroll to position [0, 0]
click at [87, 237] on icon at bounding box center [86, 238] width 7 height 7
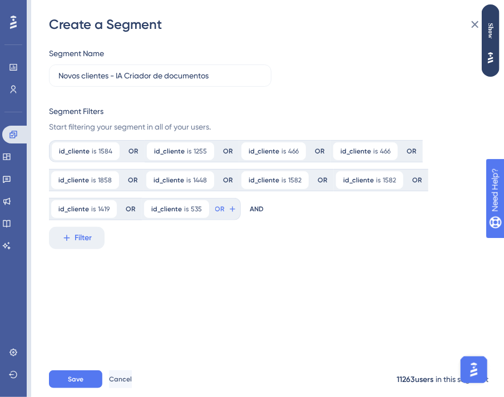
scroll to position [382, 0]
click at [77, 383] on span "Save" at bounding box center [76, 379] width 16 height 9
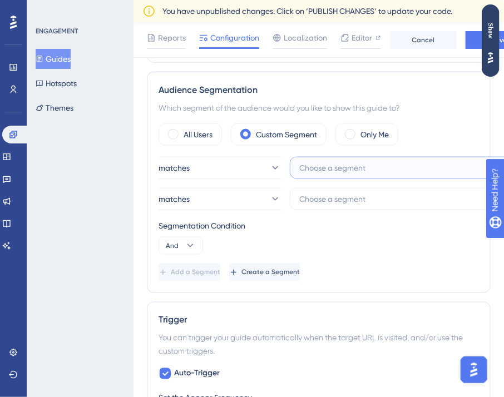
click at [307, 172] on span "Choose a segment" at bounding box center [332, 167] width 66 height 13
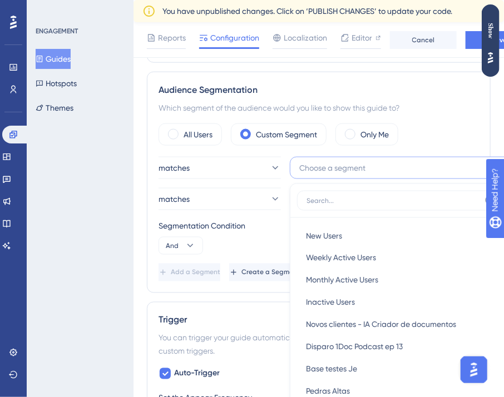
scroll to position [444, 8]
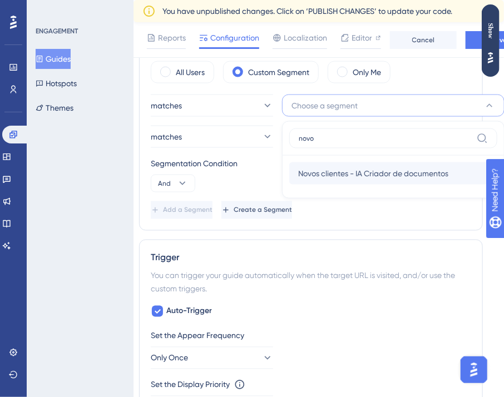
type input "novo"
click at [368, 169] on span "Novos clientes - IA Criador de documentos" at bounding box center [373, 173] width 150 height 13
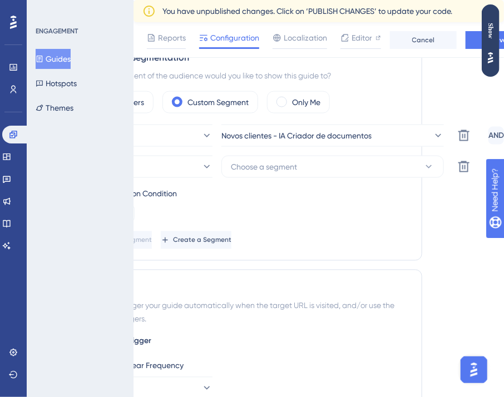
scroll to position [414, 0]
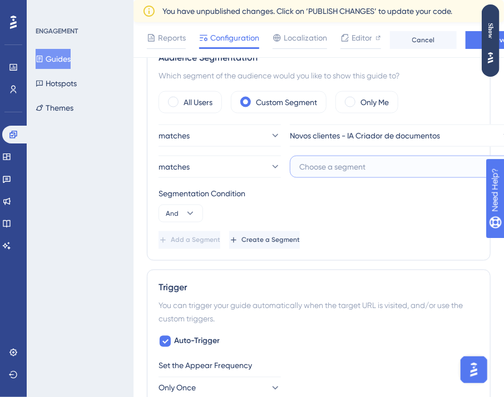
click at [368, 169] on button "Choose a segment" at bounding box center [401, 167] width 222 height 22
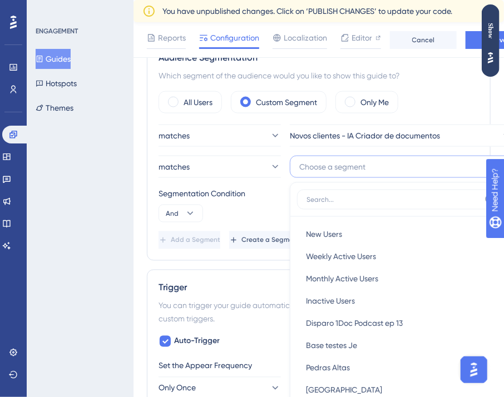
scroll to position [475, 8]
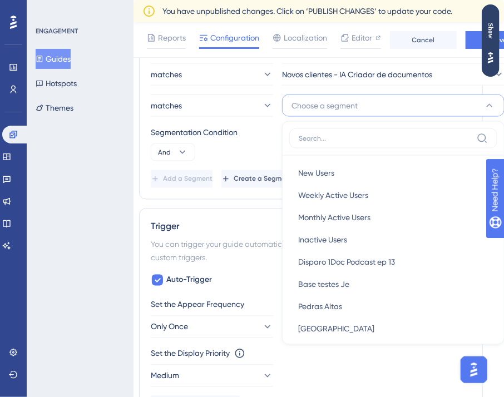
click at [270, 134] on div "Segmentation Condition" at bounding box center [311, 132] width 320 height 13
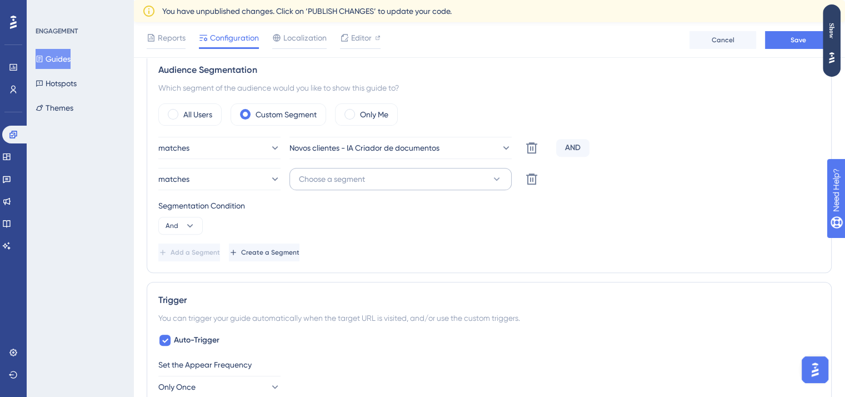
scroll to position [393, 8]
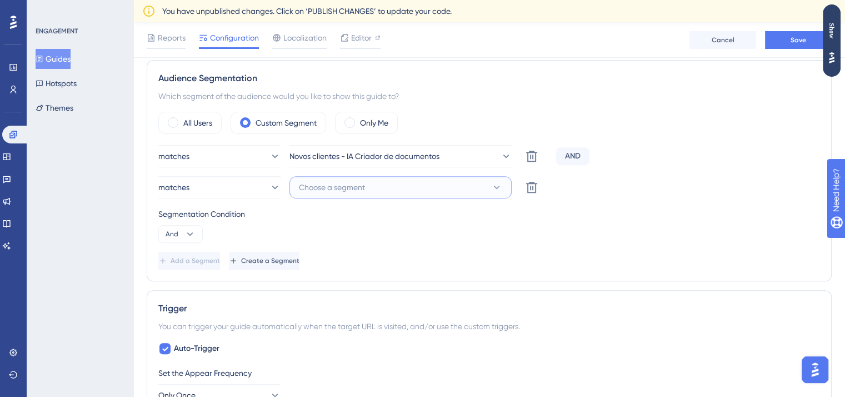
click at [338, 187] on span "Choose a segment" at bounding box center [332, 187] width 66 height 13
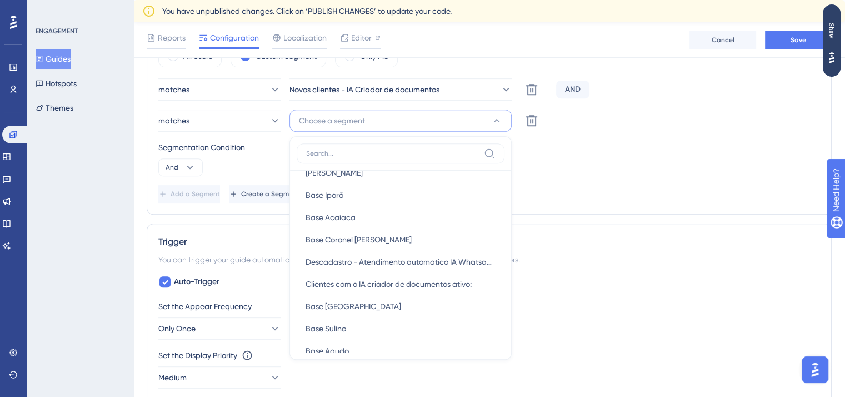
scroll to position [1137, 0]
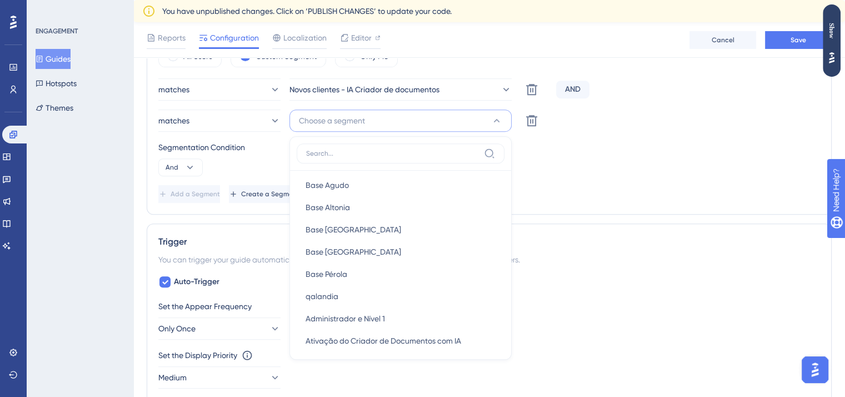
click at [541, 150] on div "Segmentation Condition" at bounding box center [489, 147] width 662 height 13
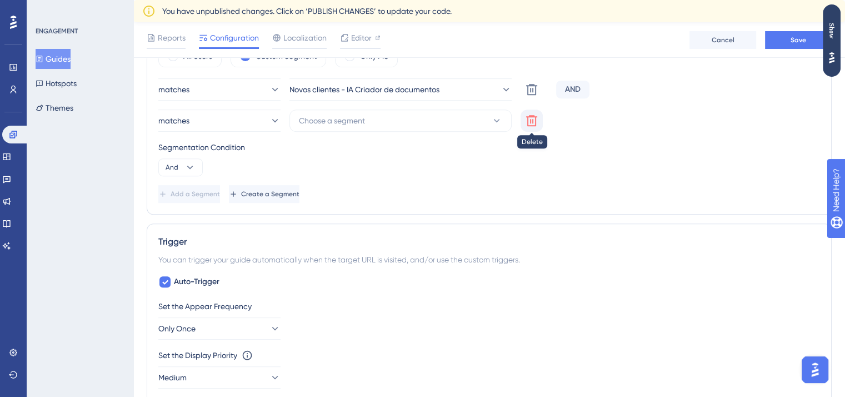
click at [526, 127] on button at bounding box center [532, 120] width 22 height 22
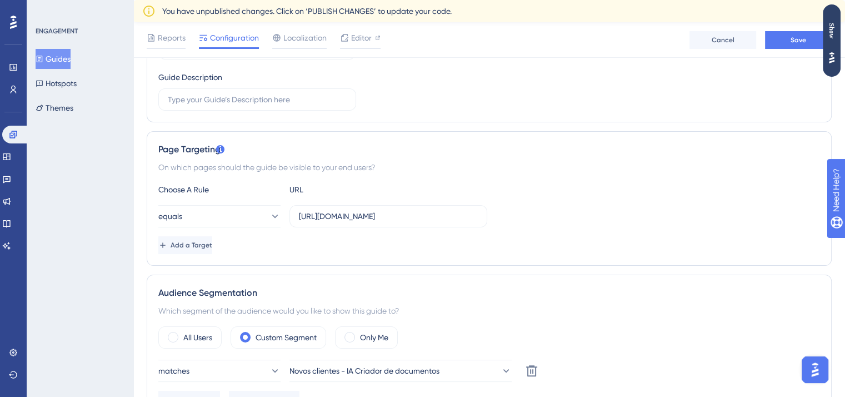
scroll to position [178, 8]
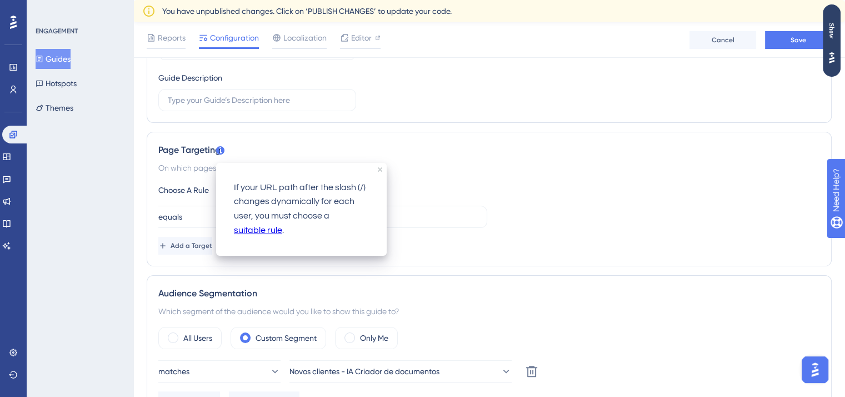
click at [262, 230] on link "suitable rule" at bounding box center [258, 230] width 48 height 14
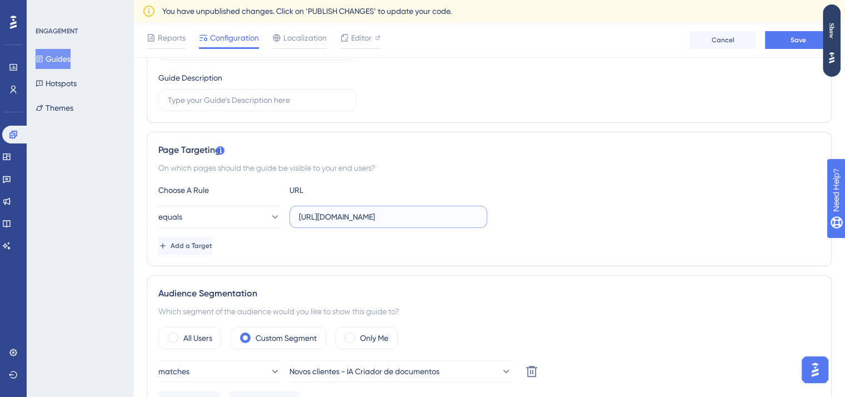
click at [421, 213] on input "[URL][DOMAIN_NAME]" at bounding box center [388, 217] width 179 height 12
click at [296, 222] on label "[URL][DOMAIN_NAME]" at bounding box center [389, 217] width 198 height 22
click at [299, 222] on input "[URL][DOMAIN_NAME]" at bounding box center [388, 217] width 179 height 12
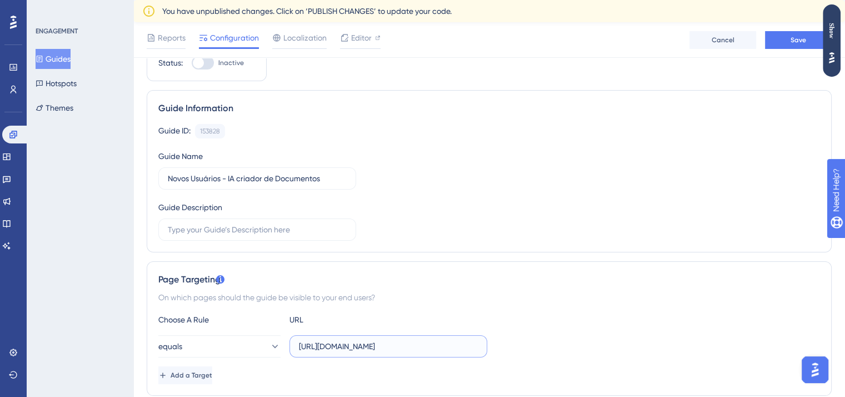
scroll to position [50, 8]
click at [424, 298] on div "On which pages should the guide be visible to your end users?" at bounding box center [489, 296] width 662 height 13
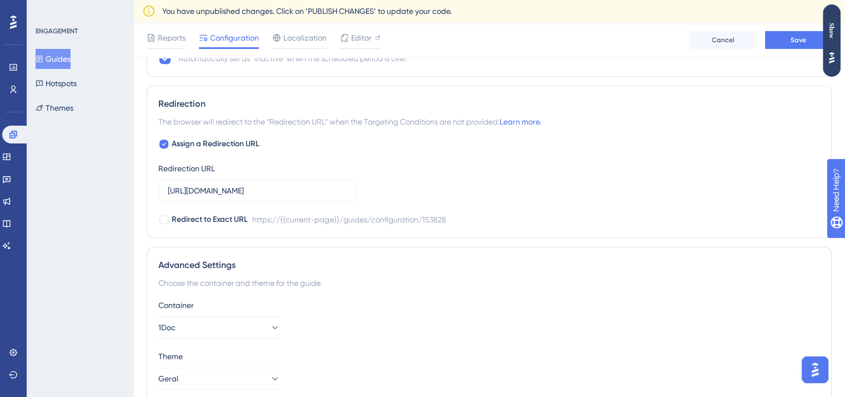
scroll to position [943, 8]
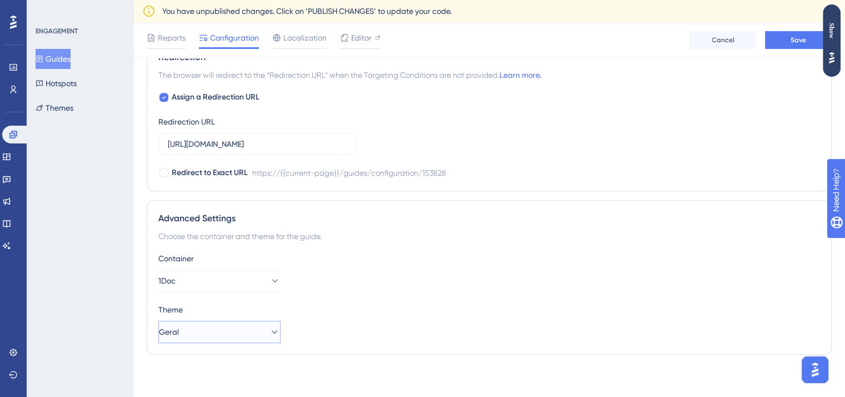
click at [211, 337] on button "Geral" at bounding box center [219, 332] width 122 height 22
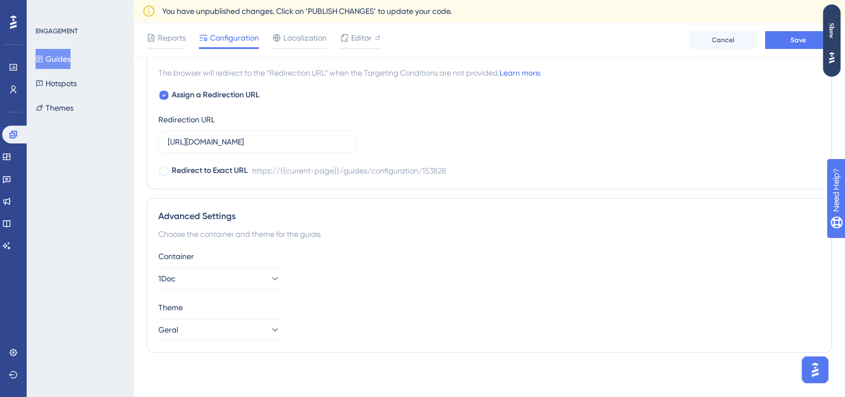
scroll to position [943, 8]
click at [239, 272] on button "1Doc" at bounding box center [219, 281] width 122 height 22
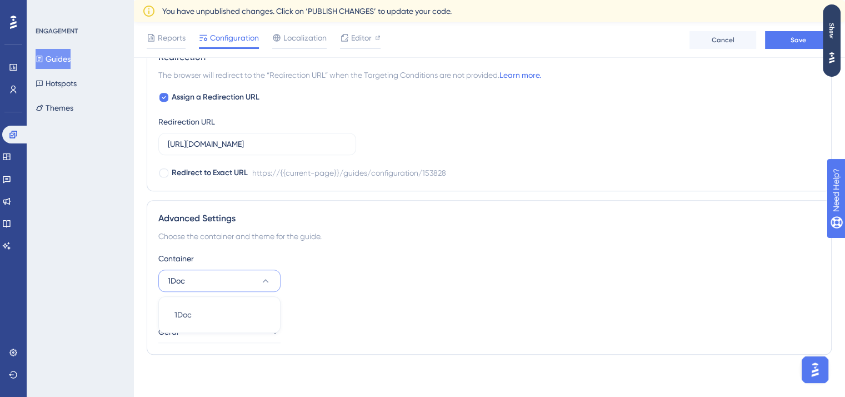
click at [334, 256] on div "Container" at bounding box center [489, 258] width 662 height 13
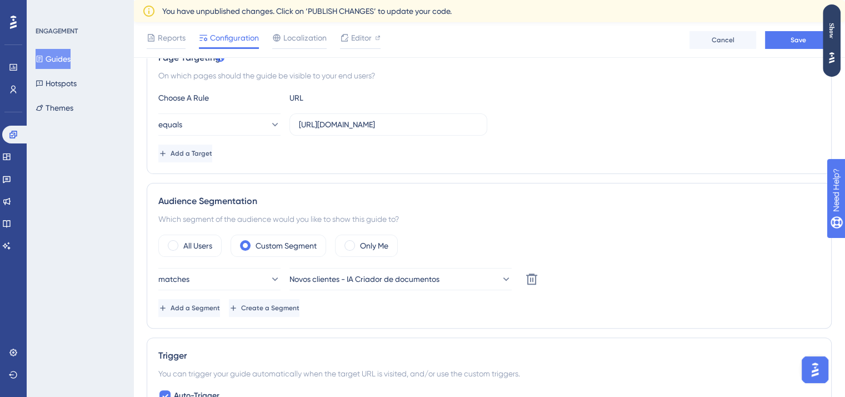
scroll to position [242, 8]
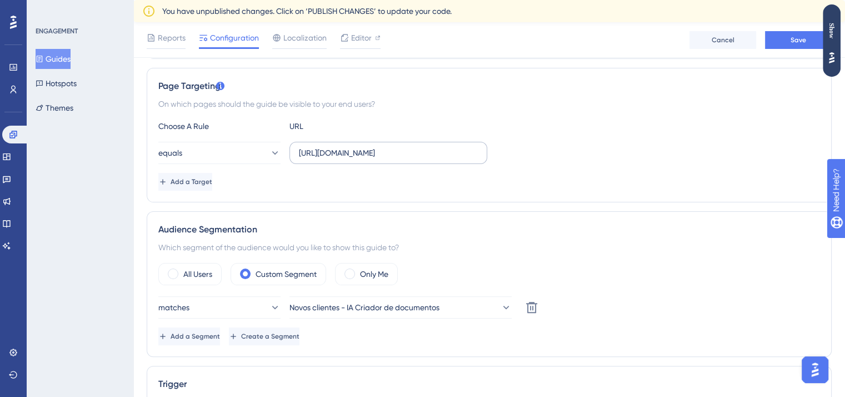
click at [396, 160] on label "[URL][DOMAIN_NAME]" at bounding box center [389, 153] width 198 height 22
click at [396, 159] on input "[URL][DOMAIN_NAME]" at bounding box center [388, 153] width 179 height 12
click at [396, 160] on label "[URL][DOMAIN_NAME]" at bounding box center [389, 153] width 198 height 22
click at [396, 159] on input "[URL][DOMAIN_NAME]" at bounding box center [388, 153] width 179 height 12
click at [396, 160] on label "[URL][DOMAIN_NAME]" at bounding box center [389, 153] width 198 height 22
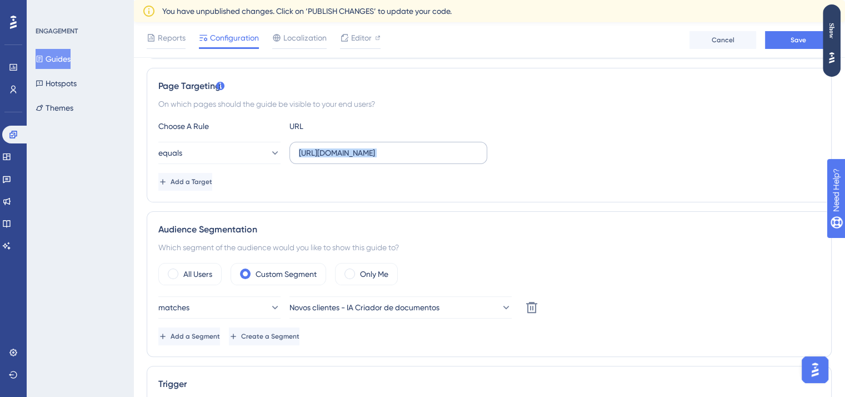
click at [396, 159] on input "[URL][DOMAIN_NAME]" at bounding box center [388, 153] width 179 height 12
click at [396, 160] on label "[URL][DOMAIN_NAME]" at bounding box center [389, 153] width 198 height 22
click at [396, 159] on input "[URL][DOMAIN_NAME]" at bounding box center [388, 153] width 179 height 12
click at [396, 160] on label "[URL][DOMAIN_NAME]" at bounding box center [389, 153] width 198 height 22
click at [396, 159] on input "[URL][DOMAIN_NAME]" at bounding box center [388, 153] width 179 height 12
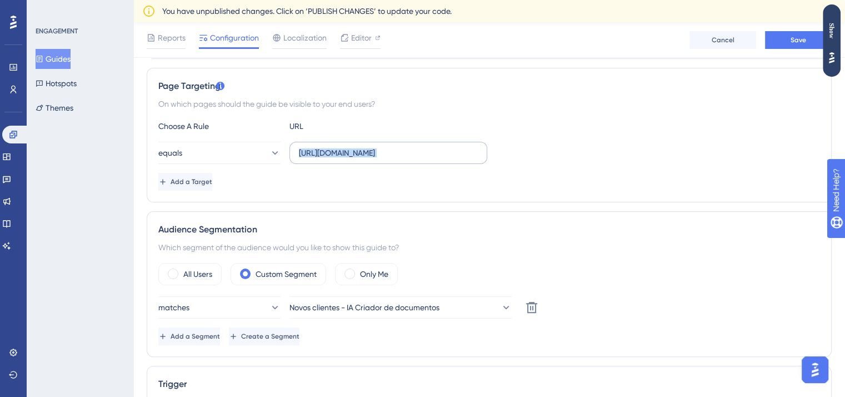
click at [396, 160] on label "[URL][DOMAIN_NAME]" at bounding box center [389, 153] width 198 height 22
click at [396, 159] on input "[URL][DOMAIN_NAME]" at bounding box center [388, 153] width 179 height 12
click at [211, 178] on span "Add a Target" at bounding box center [193, 181] width 42 height 9
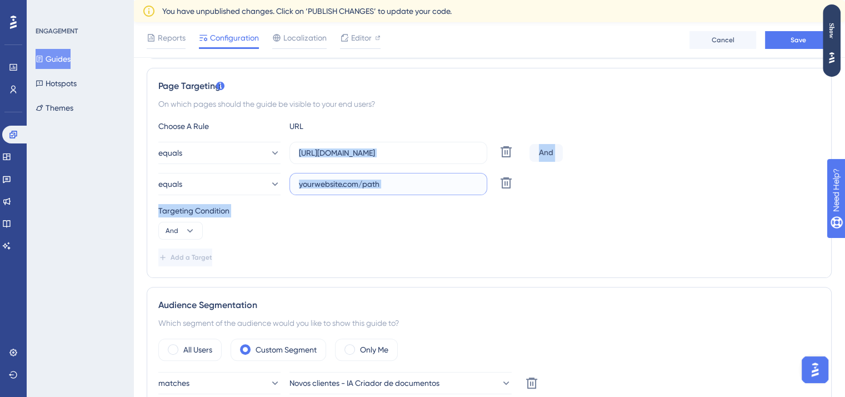
click at [350, 181] on input "text" at bounding box center [388, 184] width 179 height 12
click at [474, 153] on label "[URL][DOMAIN_NAME]" at bounding box center [389, 153] width 198 height 22
click at [474, 153] on input "[URL][DOMAIN_NAME]" at bounding box center [388, 153] width 179 height 12
click at [374, 193] on label at bounding box center [389, 184] width 198 height 22
click at [374, 190] on input "text" at bounding box center [388, 184] width 179 height 12
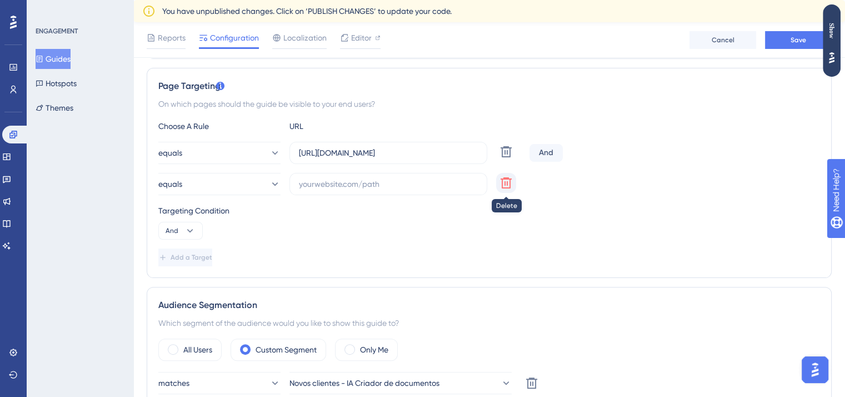
click at [501, 187] on icon at bounding box center [506, 182] width 11 height 11
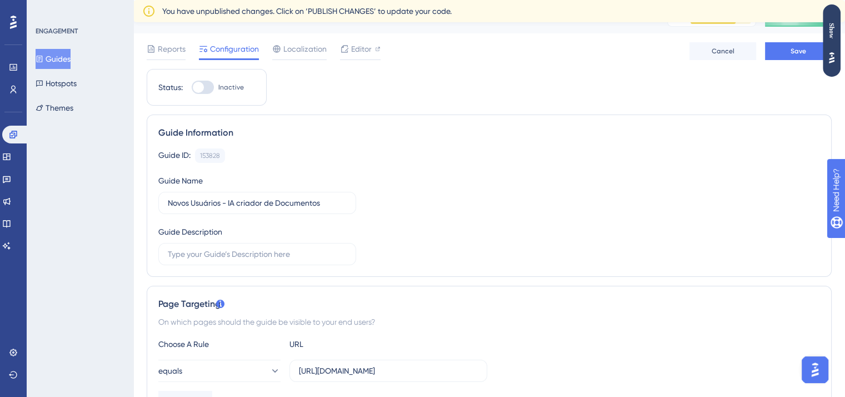
scroll to position [0, 8]
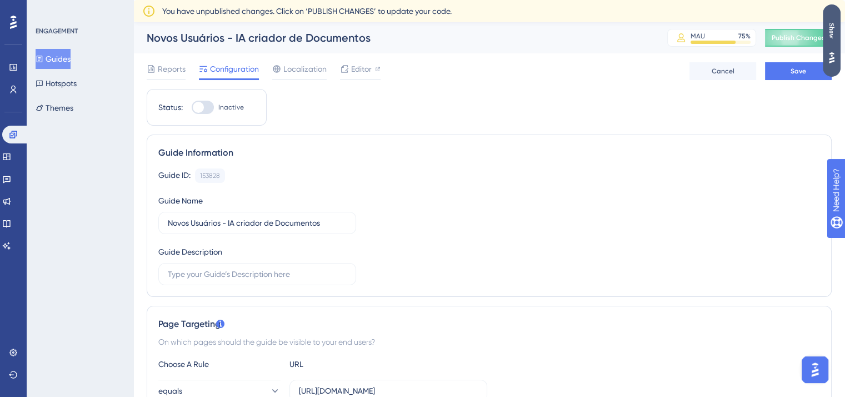
click at [827, 37] on div "Show" at bounding box center [832, 31] width 18 height 16
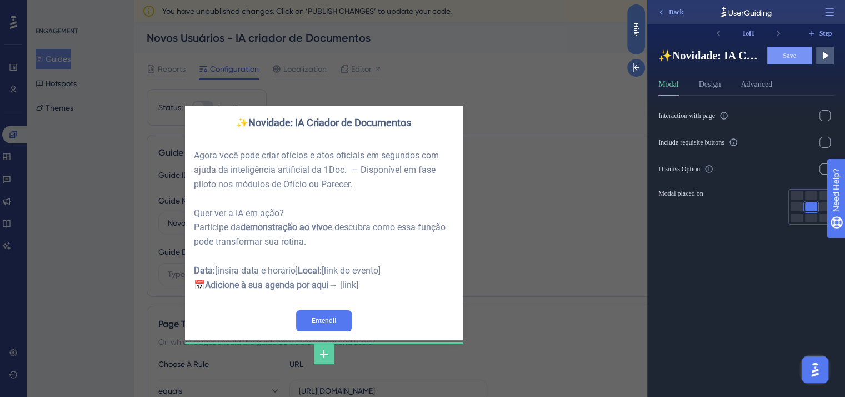
click at [501, 153] on div "✨Novidade: IA Criador de Documentos Agora você pode criar ofícios e atos oficia…" at bounding box center [323, 198] width 647 height 397
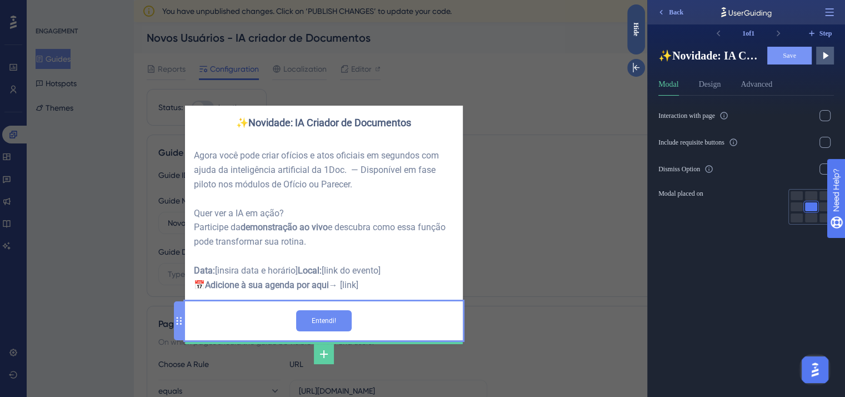
click at [331, 331] on input "Entendi!" at bounding box center [324, 320] width 56 height 21
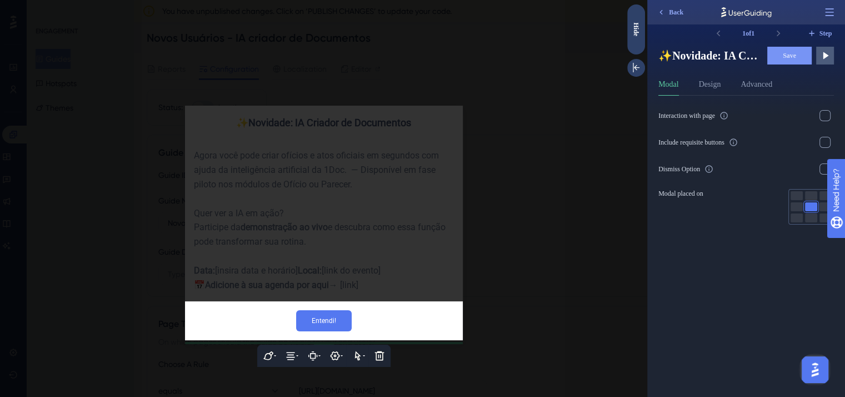
drag, startPoint x: 589, startPoint y: 247, endPoint x: 2, endPoint y: 171, distance: 591.8
click at [589, 247] on div at bounding box center [323, 198] width 647 height 397
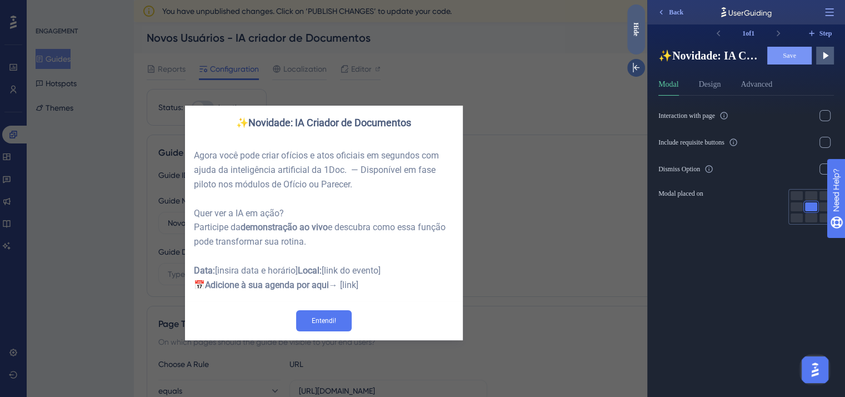
click at [636, 33] on div "Hide" at bounding box center [636, 29] width 18 height 14
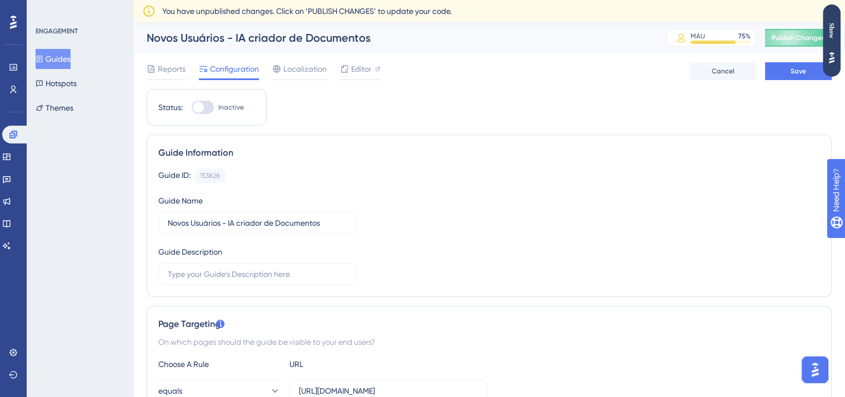
click at [67, 61] on button "Guides" at bounding box center [53, 59] width 35 height 20
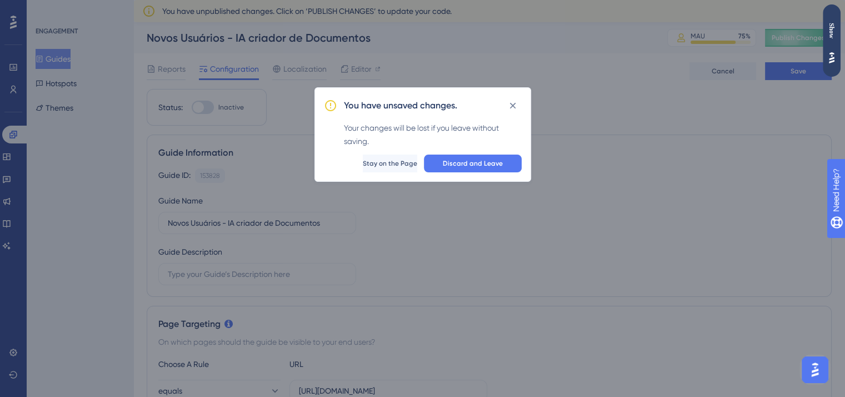
scroll to position [0, 0]
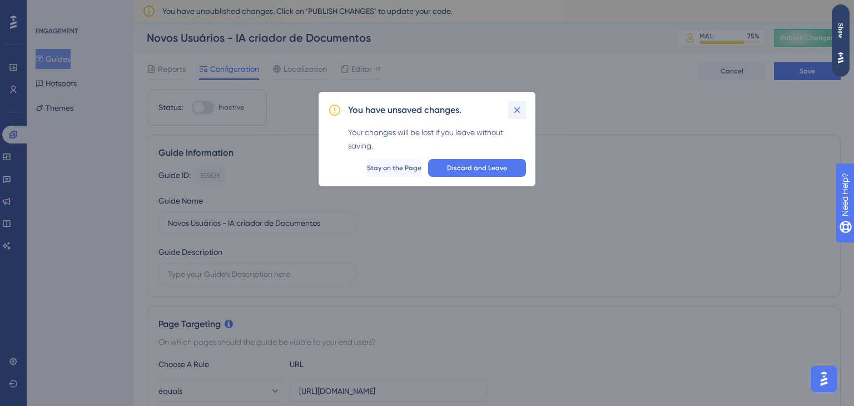
click at [513, 109] on icon at bounding box center [516, 109] width 11 height 11
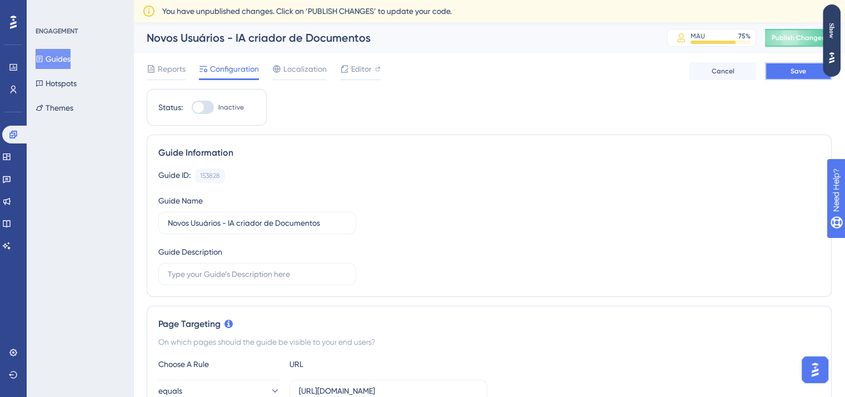
click at [799, 67] on span "Save" at bounding box center [799, 71] width 16 height 9
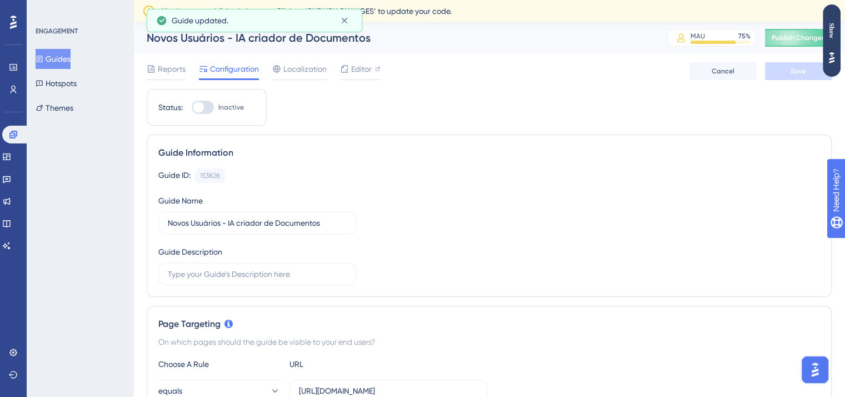
click at [71, 59] on button "Guides" at bounding box center [53, 59] width 35 height 20
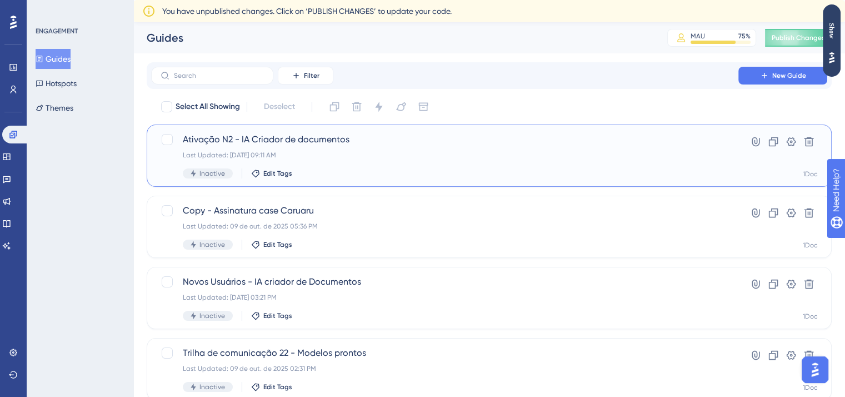
click at [343, 153] on div "Last Updated: 10 de out. de 2025 09:11 AM" at bounding box center [445, 155] width 524 height 9
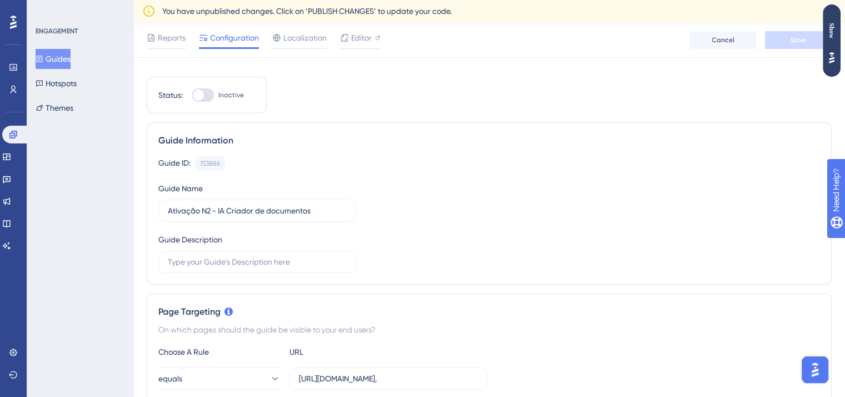
scroll to position [350, 0]
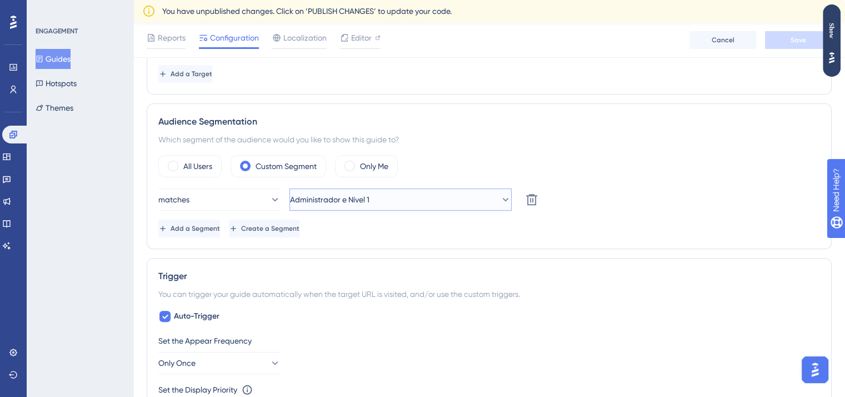
click at [446, 198] on button "Administrador e Nível 1" at bounding box center [401, 199] width 222 height 22
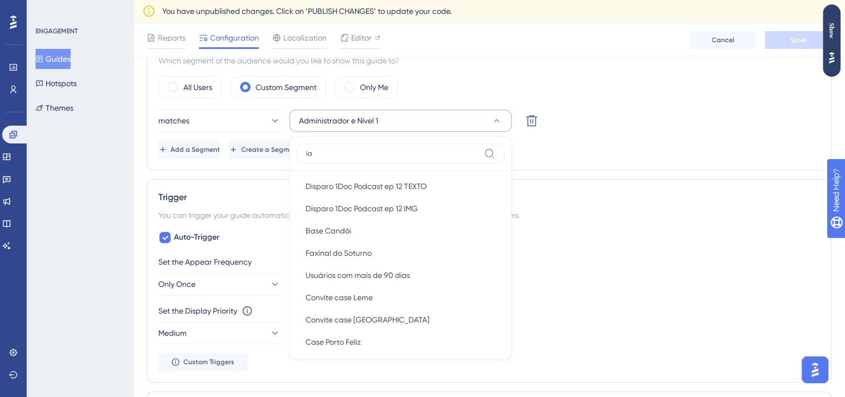
scroll to position [0, 0]
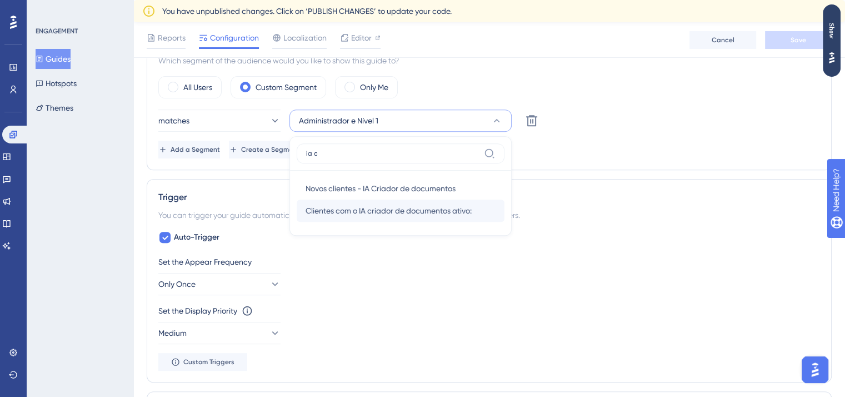
type input "ia c"
click at [378, 209] on span "Clientes com o IA criador de documentos ativo:" at bounding box center [389, 210] width 166 height 13
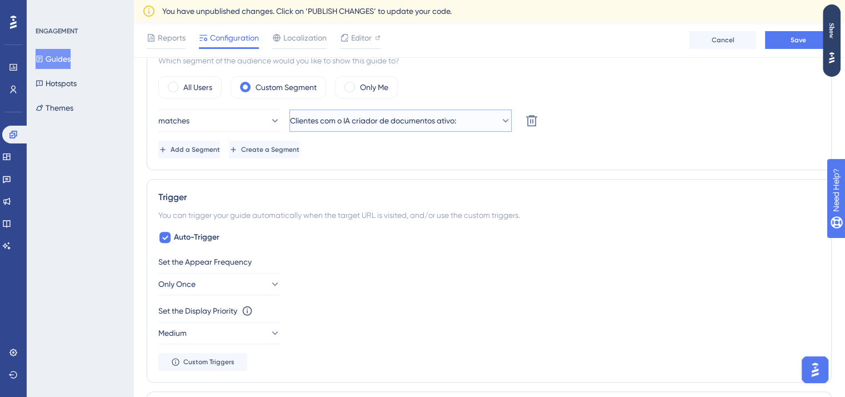
click at [381, 121] on span "Clientes com o IA criador de documentos ativo:" at bounding box center [373, 120] width 166 height 13
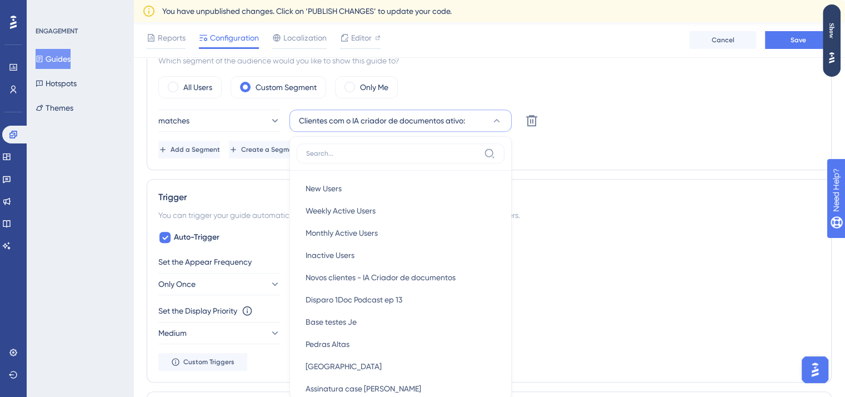
scroll to position [471, 0]
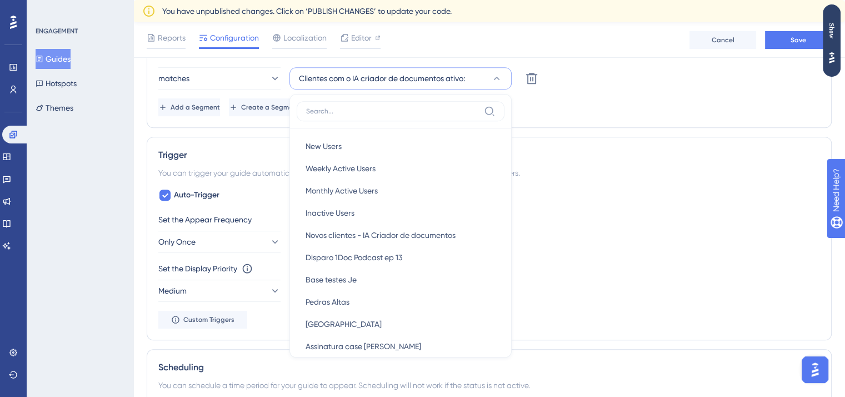
click at [572, 115] on div "Audience Segmentation Which segment of the audience would you like to show this…" at bounding box center [489, 55] width 685 height 146
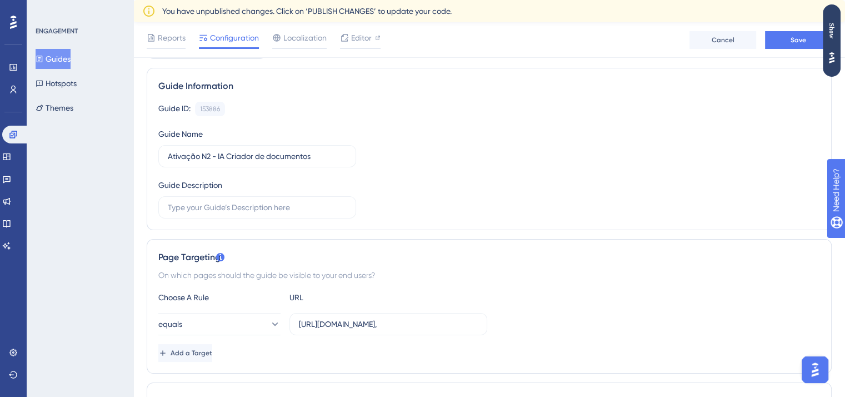
scroll to position [0, 8]
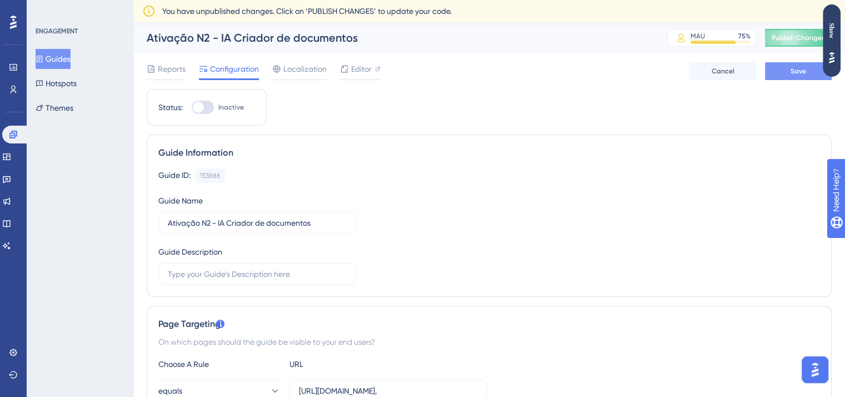
click at [781, 68] on button "Save" at bounding box center [798, 71] width 67 height 18
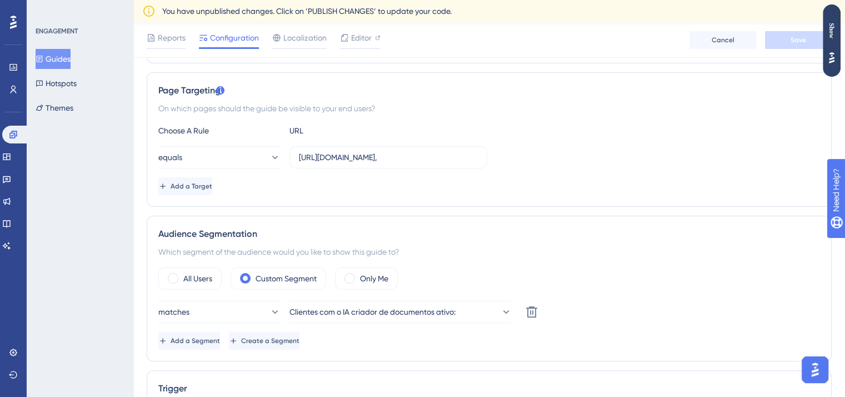
scroll to position [370, 8]
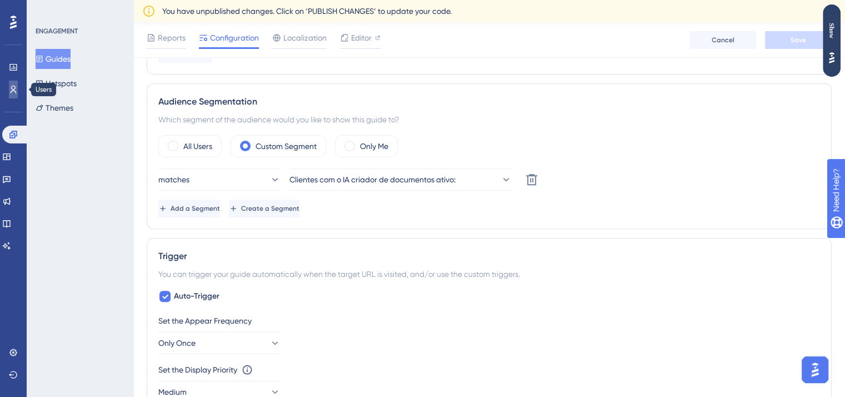
click at [12, 95] on link at bounding box center [13, 90] width 9 height 18
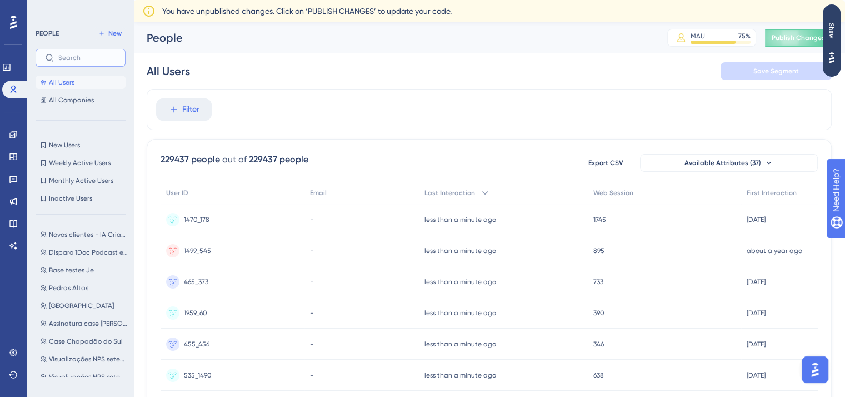
click at [75, 61] on input "text" at bounding box center [87, 58] width 58 height 8
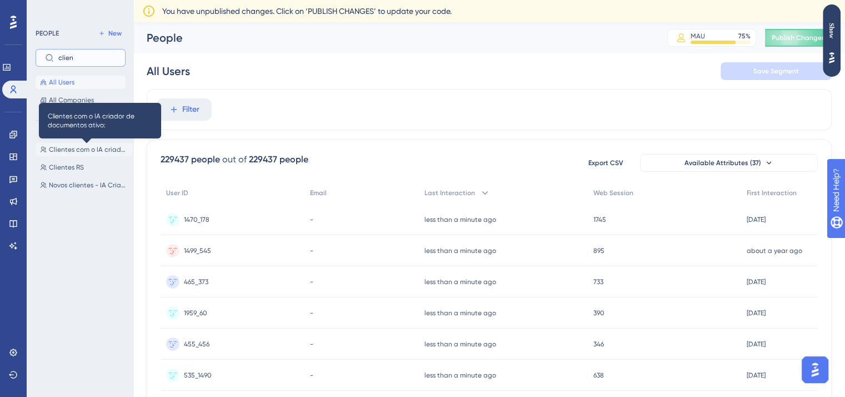
type input "clien"
click at [74, 147] on span "Clientes com o IA criador de documentos ativo:" at bounding box center [88, 149] width 79 height 9
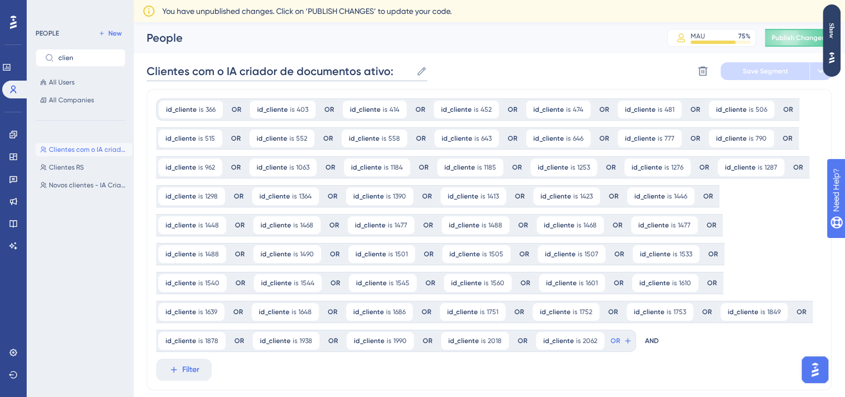
click at [370, 72] on input "Clientes com o IA criador de documentos ativo:" at bounding box center [279, 71] width 265 height 16
click at [382, 72] on input "Clientes com o IA criador de documentos ativo:" at bounding box center [279, 71] width 265 height 16
click at [393, 74] on input "Clientes com o IA criador de documentos ativo:" at bounding box center [279, 71] width 265 height 16
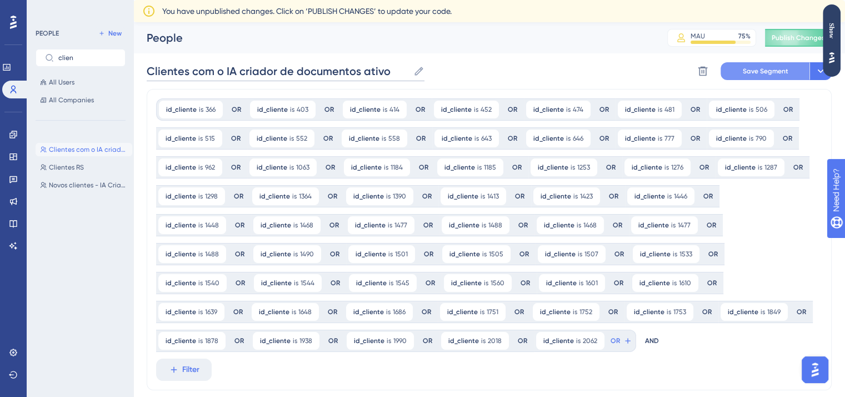
type input "Clientes com o IA criador de documentos ativo"
click at [745, 71] on span "Save Segment" at bounding box center [766, 71] width 46 height 9
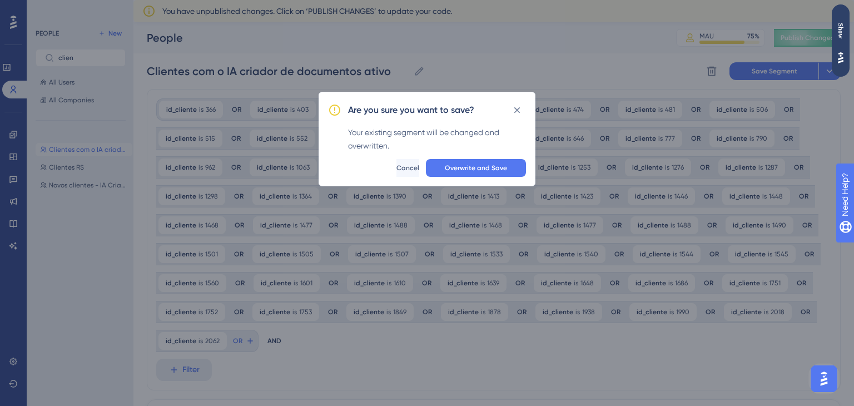
click at [440, 133] on div "Your existing segment will be changed and overwritten." at bounding box center [437, 139] width 178 height 27
click at [449, 135] on div "Your existing segment will be changed and overwritten." at bounding box center [437, 139] width 178 height 27
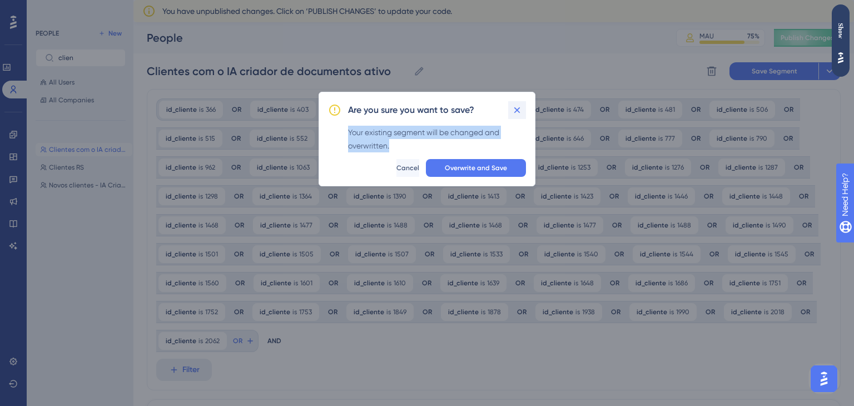
click at [519, 108] on icon at bounding box center [517, 110] width 6 height 6
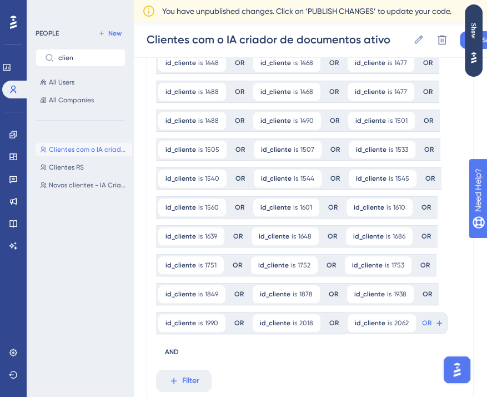
scroll to position [311, 0]
click at [438, 326] on icon at bounding box center [439, 323] width 9 height 9
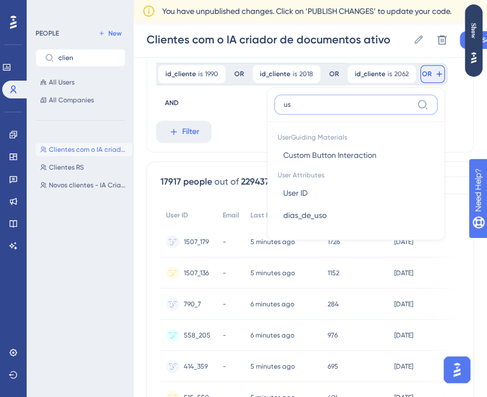
type input "u"
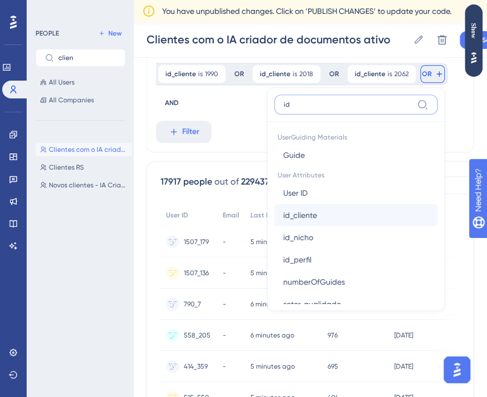
type input "id"
click at [309, 216] on span "id_cliente" at bounding box center [300, 214] width 34 height 13
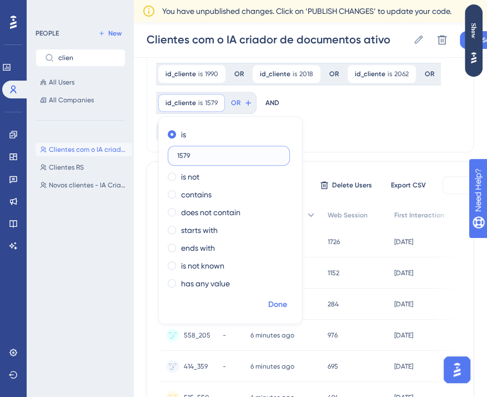
type input "1579"
click at [281, 303] on span "Done" at bounding box center [277, 304] width 19 height 13
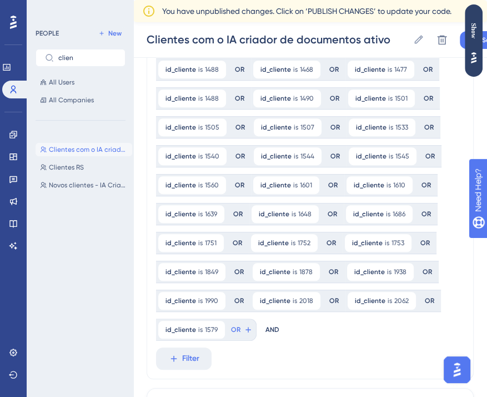
scroll to position [330, 0]
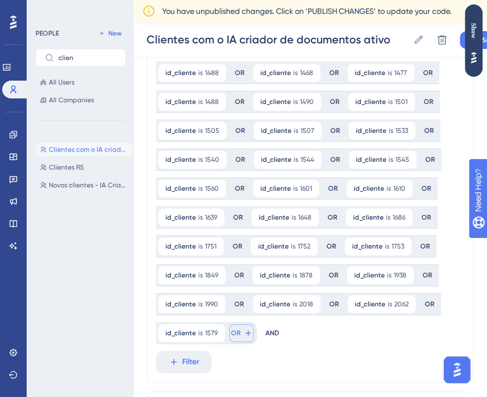
click at [246, 333] on icon at bounding box center [248, 332] width 9 height 9
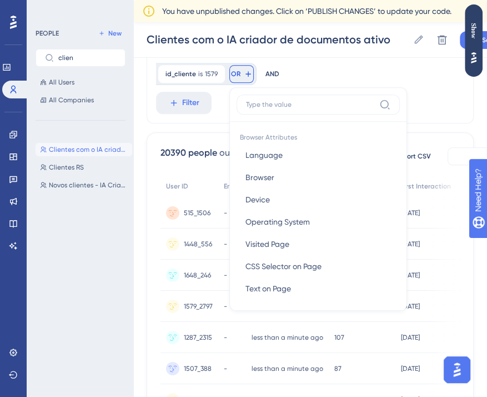
click at [300, 111] on label at bounding box center [318, 104] width 163 height 20
click at [300, 109] on input at bounding box center [310, 104] width 129 height 9
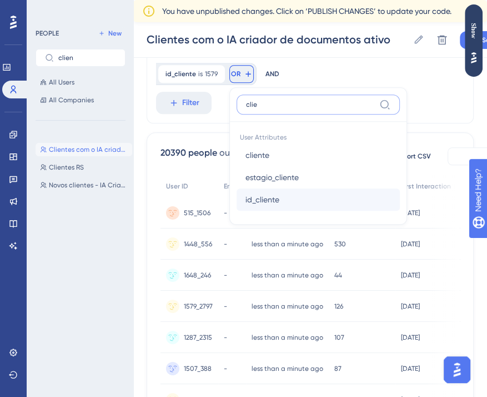
type input "clie"
click at [292, 201] on button "id_cliente id_cliente" at bounding box center [318, 199] width 163 height 22
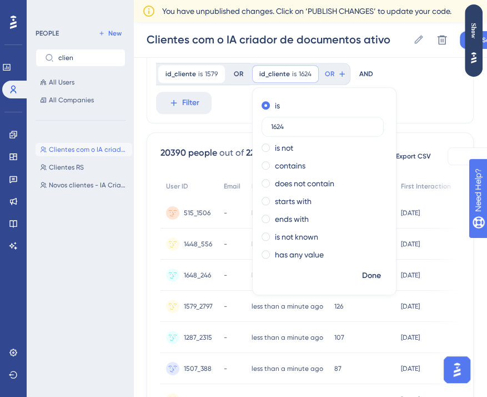
type input "1624"
click at [367, 272] on span "Done" at bounding box center [371, 275] width 19 height 13
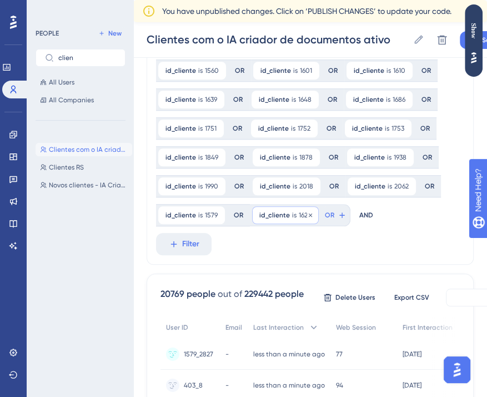
scroll to position [447, 0]
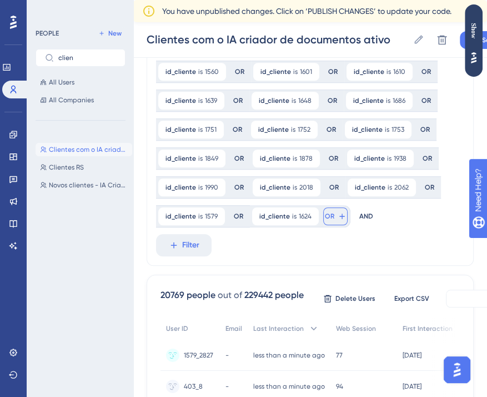
click at [342, 217] on icon at bounding box center [342, 216] width 9 height 9
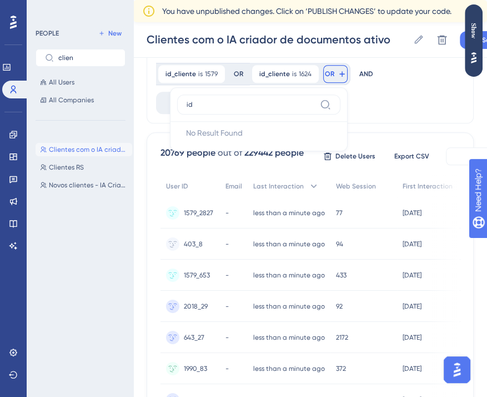
type input "i"
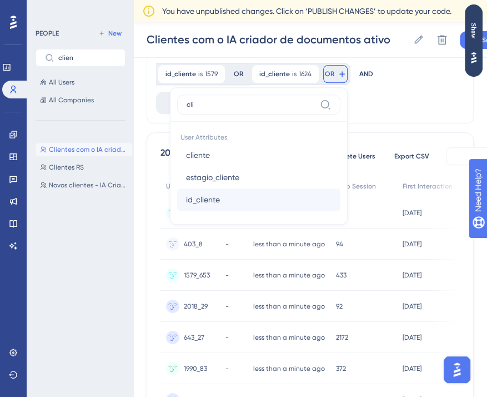
type input "cli"
click at [265, 206] on button "id_cliente id_cliente" at bounding box center [258, 199] width 163 height 22
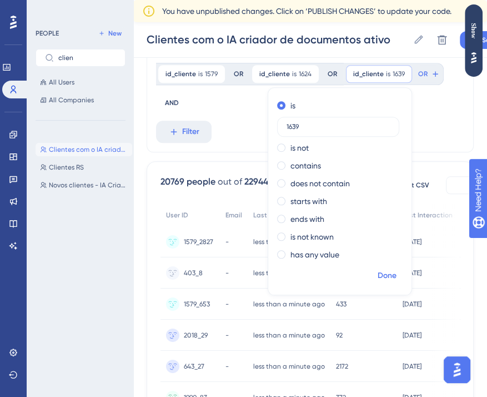
type input "1639"
click at [387, 276] on span "Done" at bounding box center [387, 275] width 19 height 13
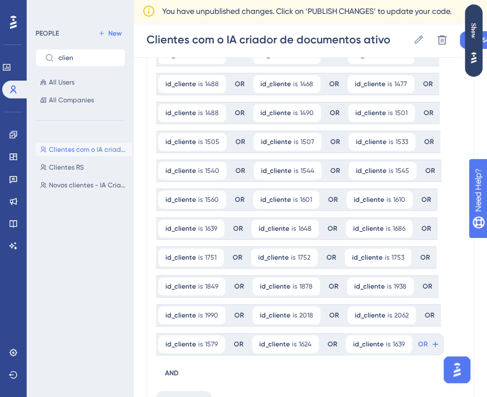
scroll to position [355, 0]
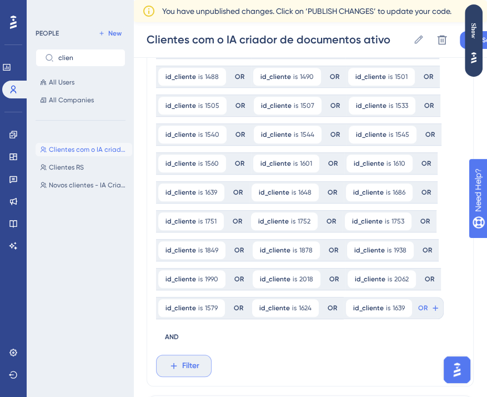
click at [201, 359] on button "Filter" at bounding box center [184, 366] width 56 height 22
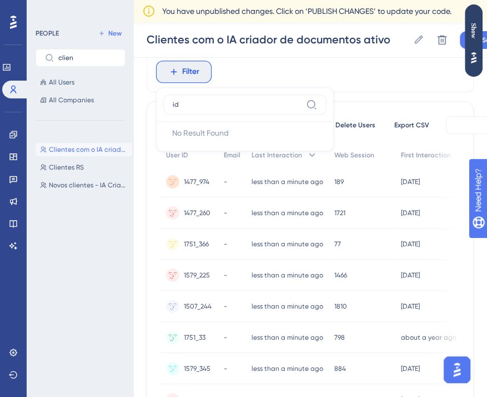
type input "i"
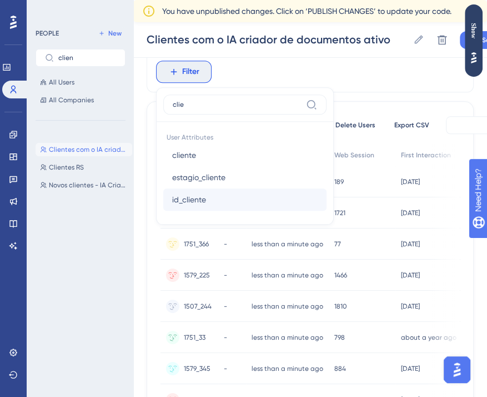
type input "clie"
click at [205, 193] on span "id_cliente" at bounding box center [189, 199] width 34 height 13
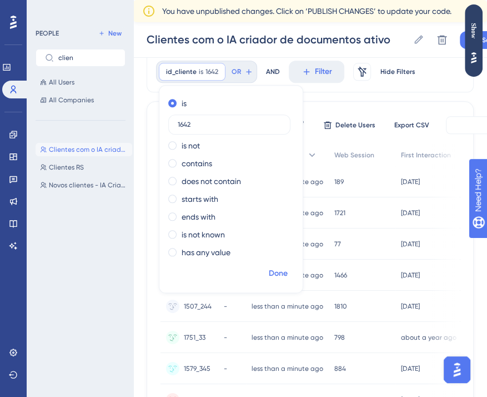
type input "1642"
click at [291, 266] on button "Done" at bounding box center [278, 273] width 31 height 20
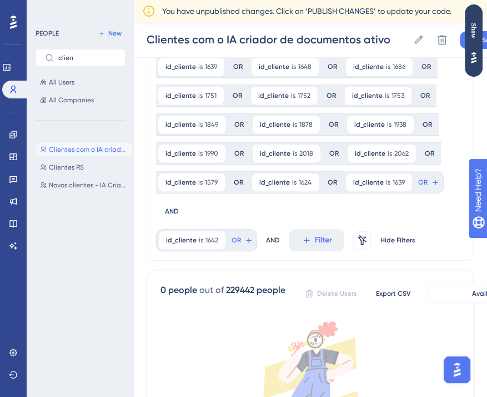
scroll to position [479, 0]
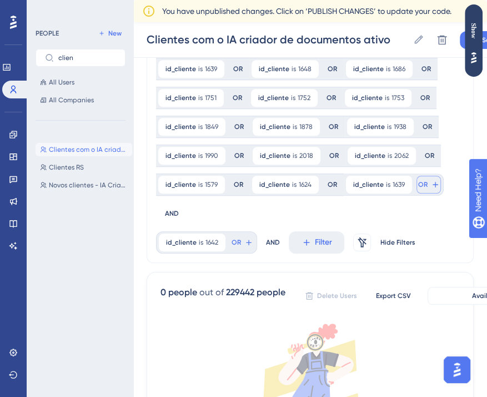
click at [427, 189] on button "OR" at bounding box center [429, 185] width 24 height 18
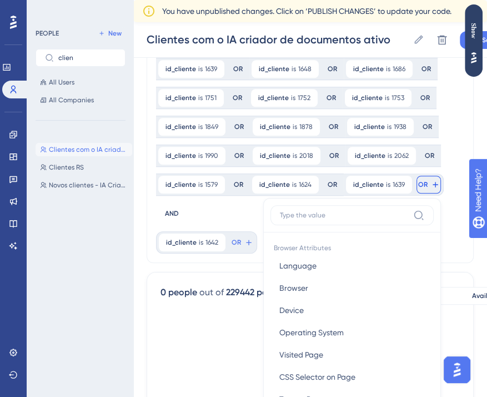
scroll to position [589, 0]
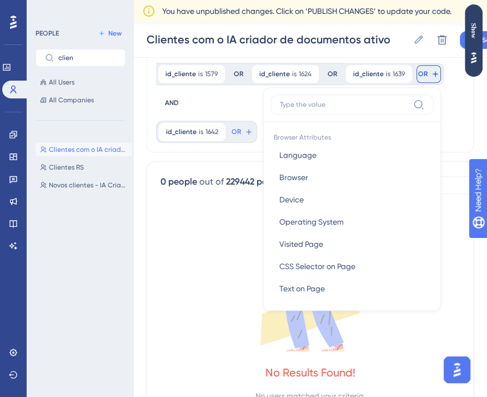
click at [342, 103] on input at bounding box center [344, 104] width 129 height 9
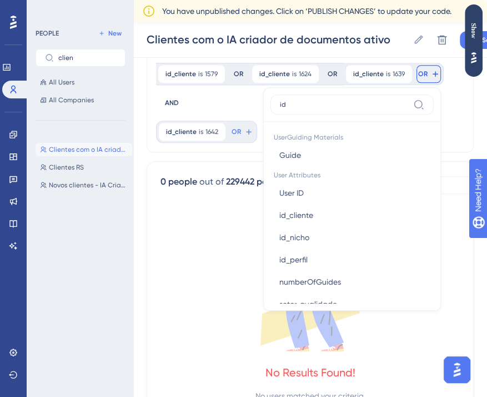
type input "i"
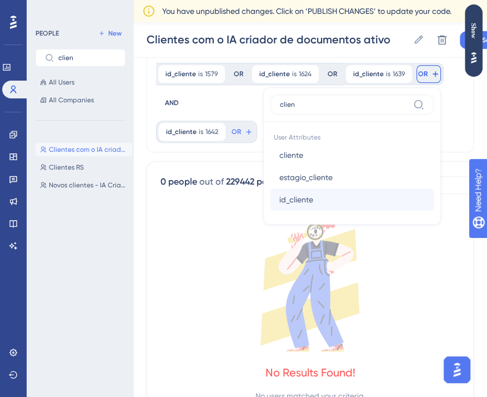
type input "clien"
click at [316, 198] on button "id_cliente id_cliente" at bounding box center [352, 199] width 163 height 22
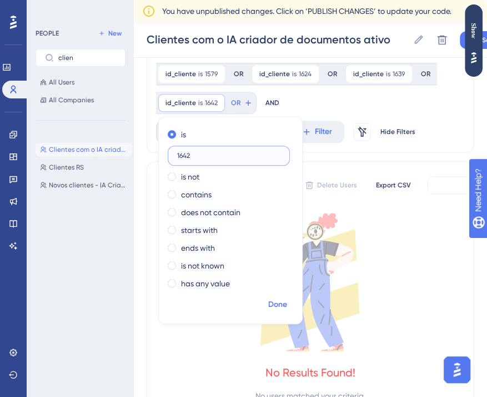
type input "1642"
click at [280, 300] on span "Done" at bounding box center [277, 304] width 19 height 13
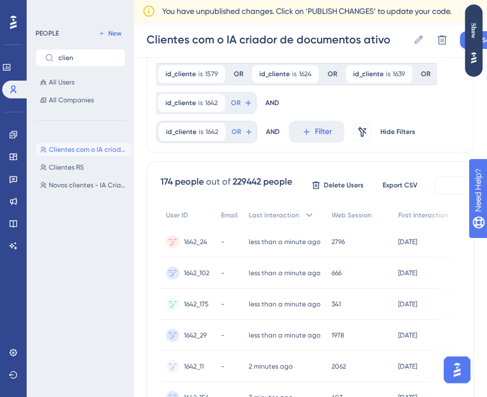
click at [325, 158] on div "id_cliente is 366 366 Remove OR id_cliente is 403 403 Remove OR id_cliente is 4…" at bounding box center [310, 214] width 327 height 1421
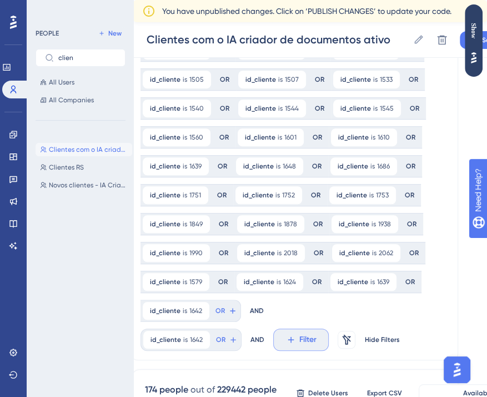
scroll to position [385, 16]
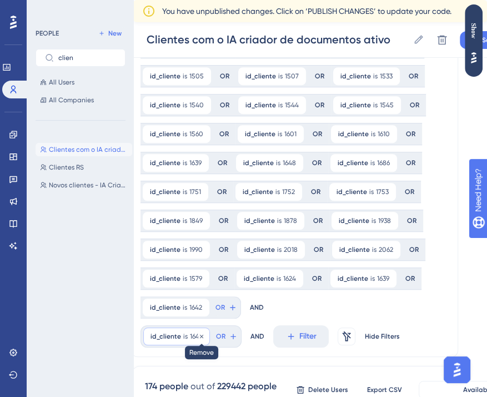
click at [202, 335] on icon at bounding box center [201, 336] width 7 height 7
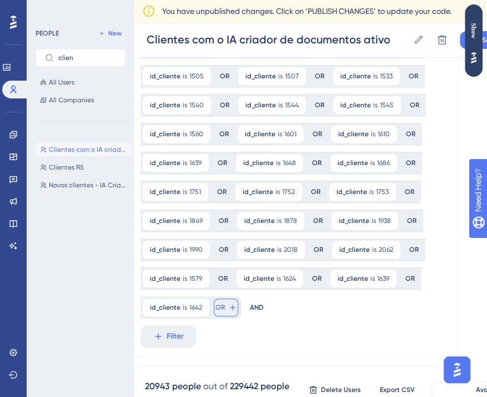
click at [222, 306] on span "OR" at bounding box center [220, 307] width 9 height 9
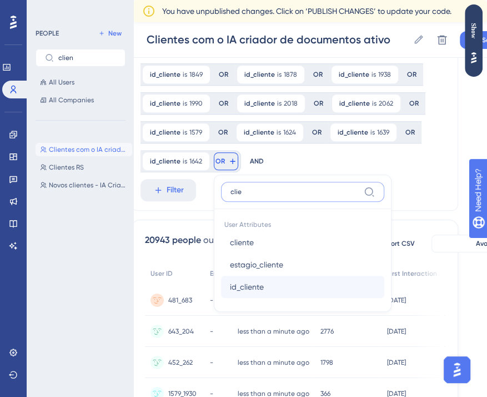
type input "clie"
click at [248, 283] on span "id_cliente" at bounding box center [247, 286] width 34 height 13
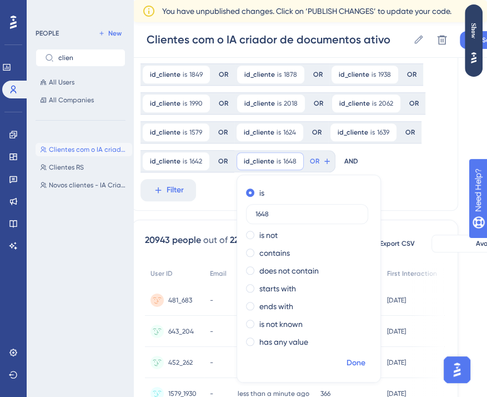
type input "1648"
click at [356, 364] on span "Done" at bounding box center [356, 362] width 19 height 13
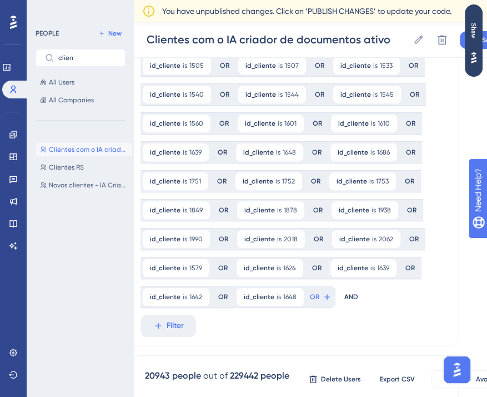
scroll to position [396, 16]
click at [312, 290] on button "OR" at bounding box center [320, 296] width 24 height 18
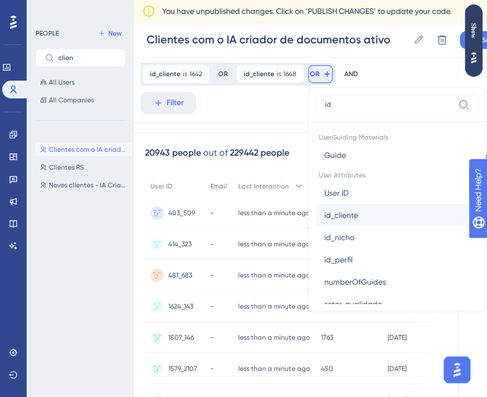
type input "id"
click at [355, 218] on span "id_cliente" at bounding box center [342, 214] width 34 height 13
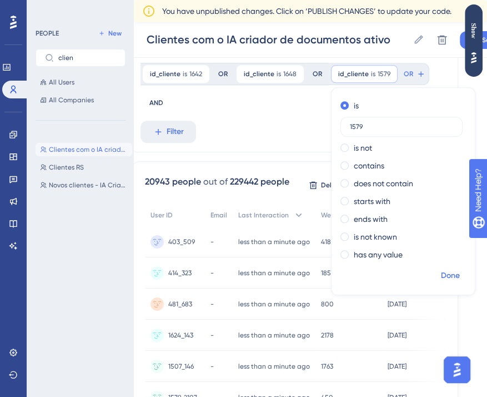
type input "1579"
click at [445, 276] on span "Done" at bounding box center [450, 275] width 19 height 13
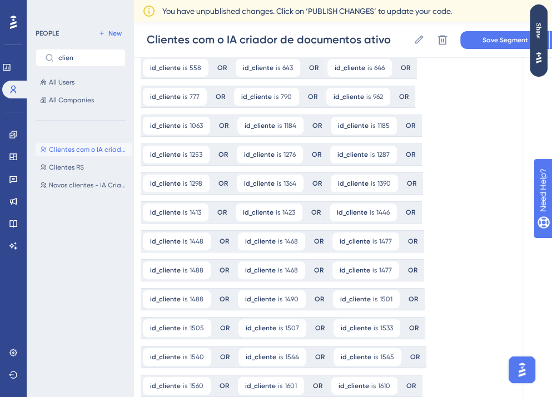
scroll to position [0, 16]
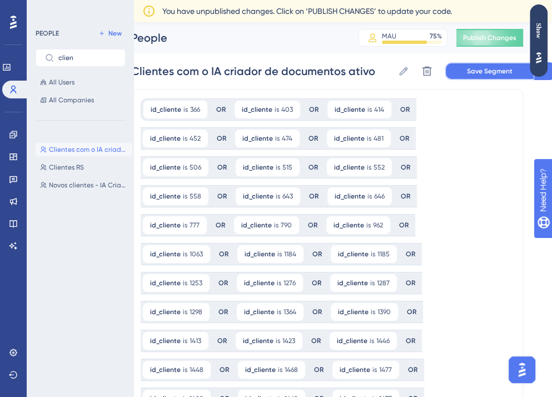
click at [485, 76] on button "Save Segment" at bounding box center [489, 71] width 89 height 18
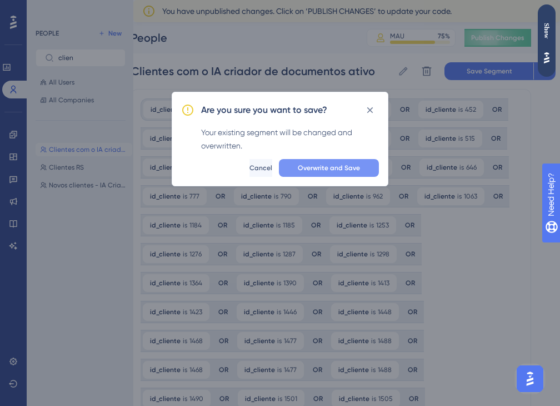
click at [346, 170] on span "Overwrite and Save" at bounding box center [329, 167] width 62 height 9
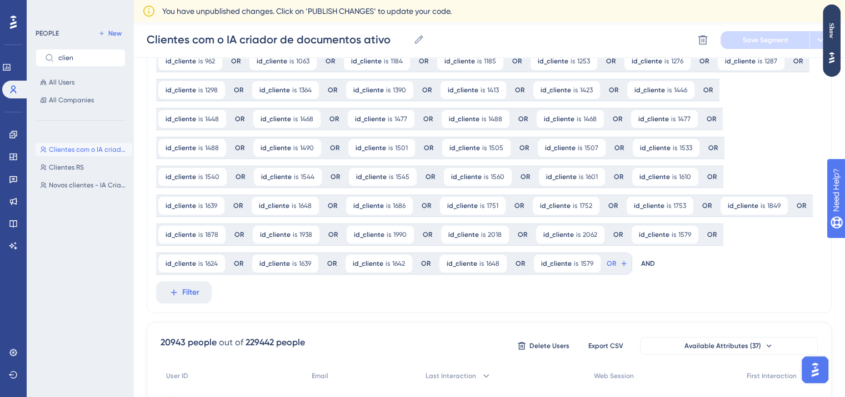
scroll to position [0, 8]
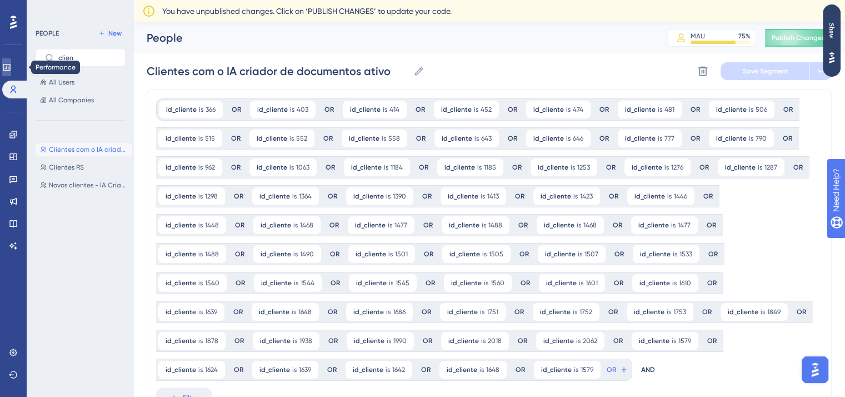
click at [11, 68] on link at bounding box center [6, 67] width 9 height 18
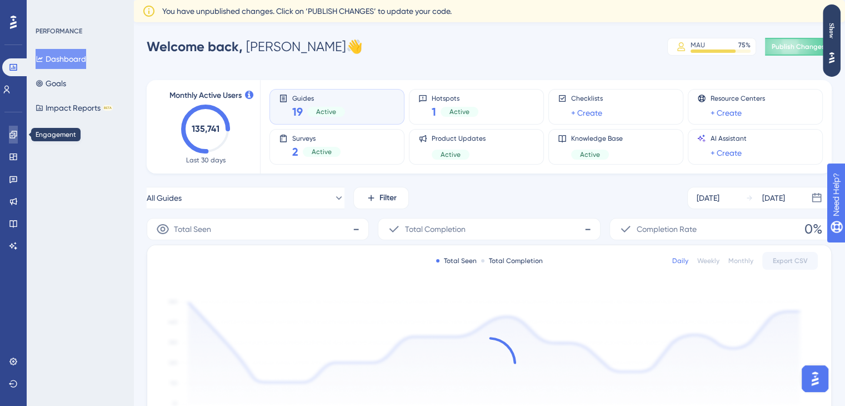
click at [12, 133] on icon at bounding box center [13, 134] width 9 height 9
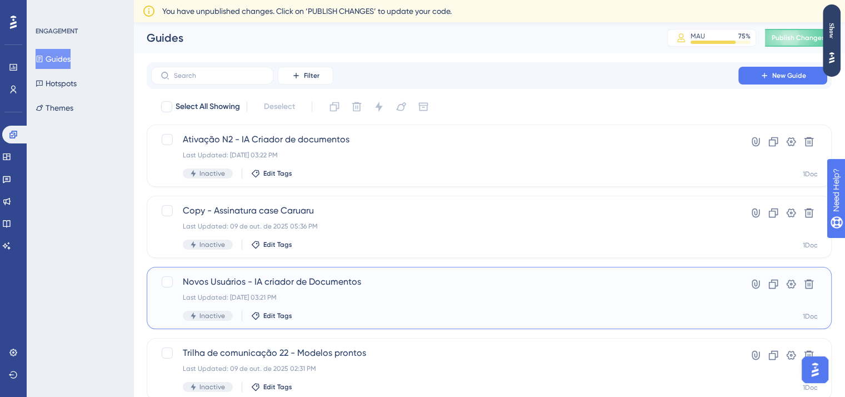
drag, startPoint x: 305, startPoint y: 282, endPoint x: 386, endPoint y: 299, distance: 83.0
click at [386, 299] on div "Novos Usuários - IA criador de Documentos Last Updated: 10 de out. de 2025 03:2…" at bounding box center [445, 298] width 524 height 46
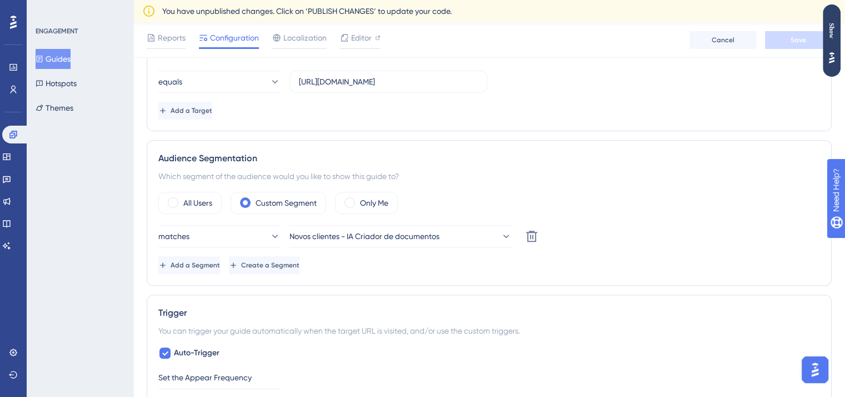
scroll to position [313, 0]
click at [231, 254] on div "matches Novos clientes - IA Criador de documentos Delete Add a Segment Create a…" at bounding box center [489, 249] width 662 height 49
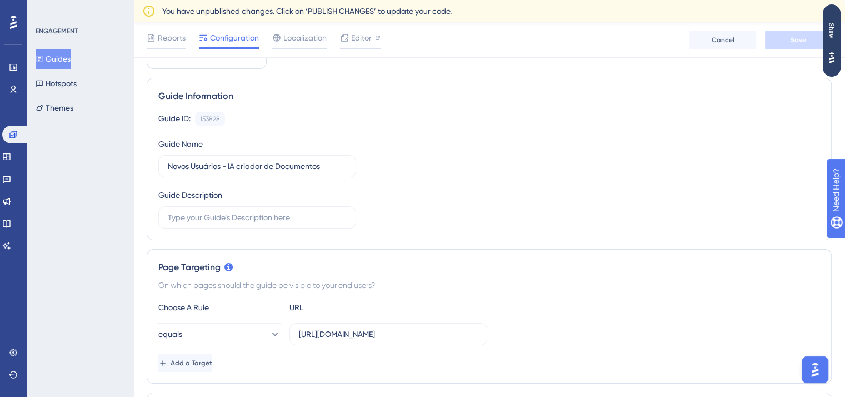
scroll to position [0, 0]
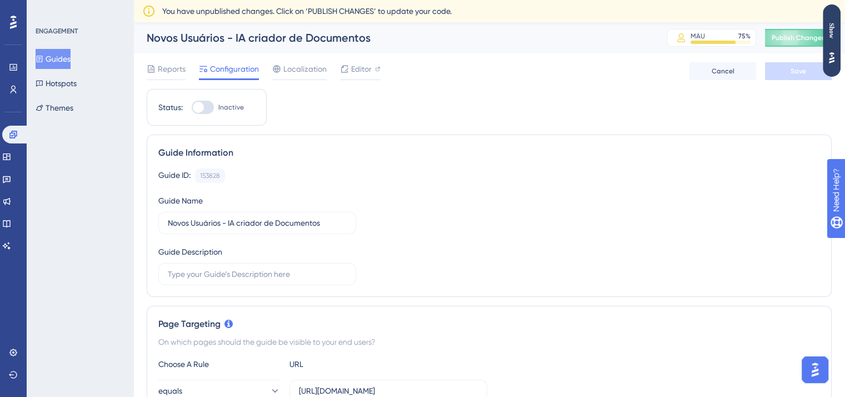
drag, startPoint x: 11, startPoint y: 25, endPoint x: 440, endPoint y: 188, distance: 458.9
click at [440, 188] on div "Guide ID: 153828 Copy Guide Name Novos Usuários - IA criador de Documentos Guid…" at bounding box center [489, 226] width 662 height 117
click at [58, 61] on button "Guides" at bounding box center [53, 59] width 35 height 20
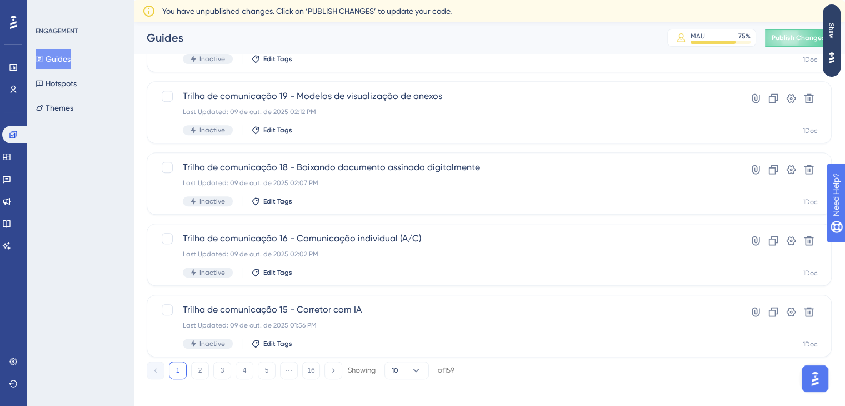
scroll to position [457, 0]
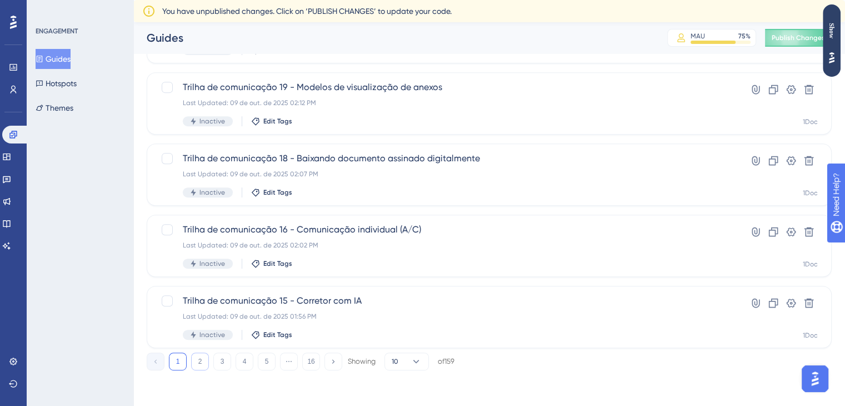
click at [200, 362] on button "2" at bounding box center [200, 361] width 18 height 18
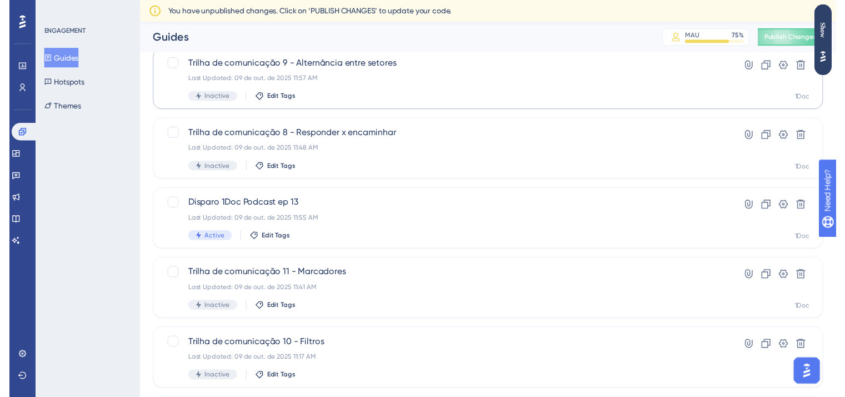
scroll to position [0, 0]
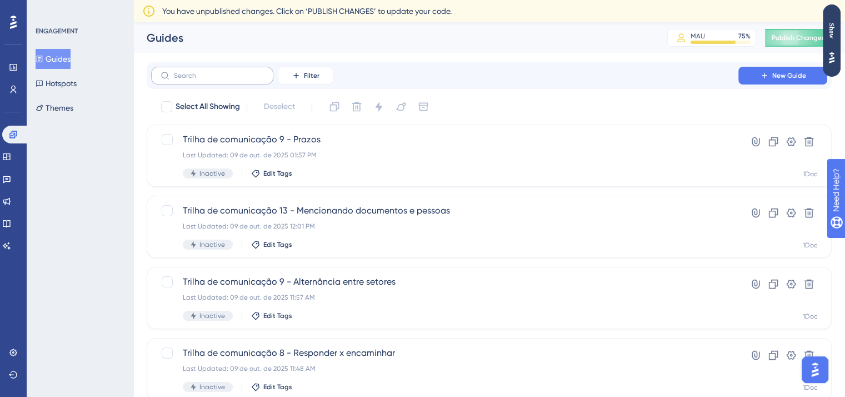
click at [200, 81] on label at bounding box center [212, 76] width 122 height 18
click at [200, 79] on input "text" at bounding box center [219, 76] width 90 height 8
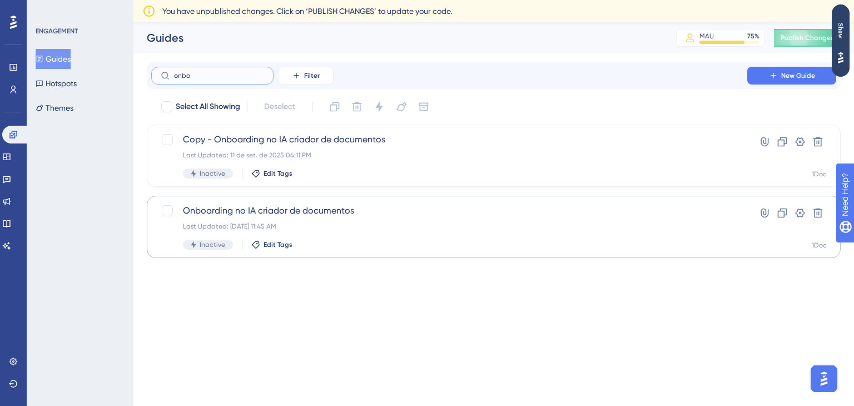
type input "onbo"
click at [347, 222] on div "Last Updated: 10 de out. de 2025 11:45 AM" at bounding box center [449, 226] width 532 height 9
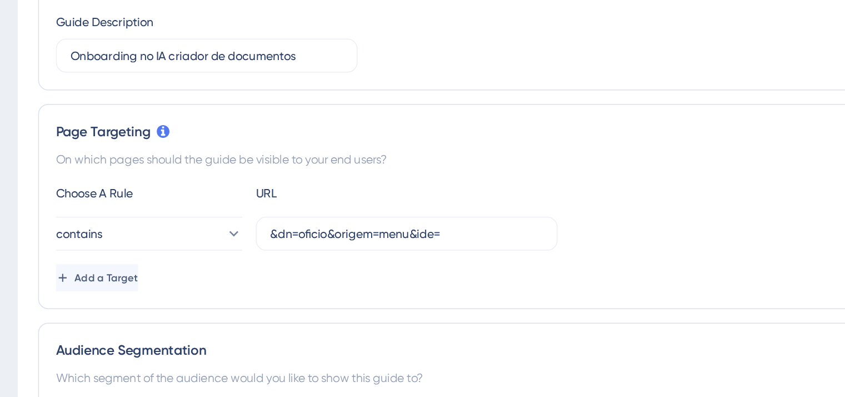
scroll to position [149, 0]
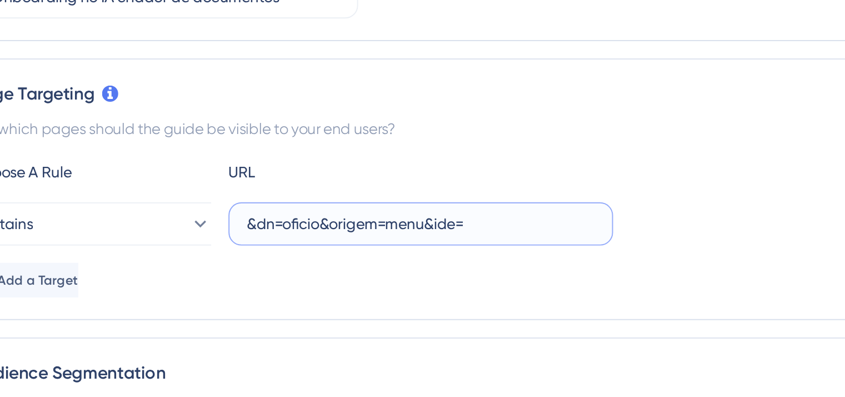
click at [327, 247] on input "&dn=oficio&origem=menu&ide=" at bounding box center [388, 246] width 179 height 12
click at [422, 243] on input "&dn=oficio&origem=menu&ide=" at bounding box center [388, 246] width 179 height 12
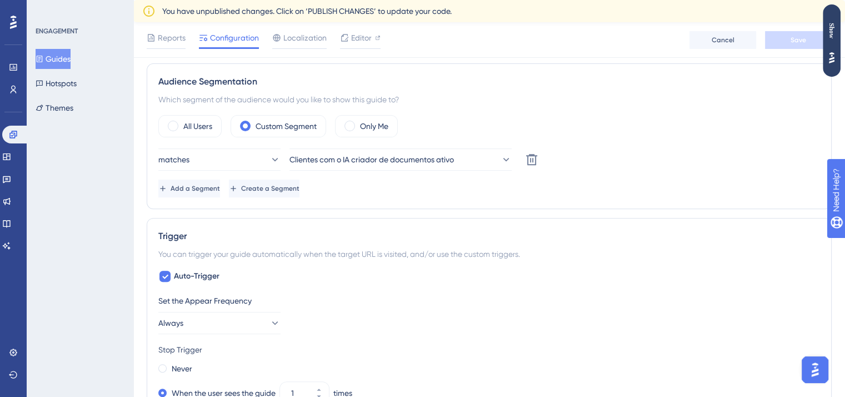
scroll to position [402, 0]
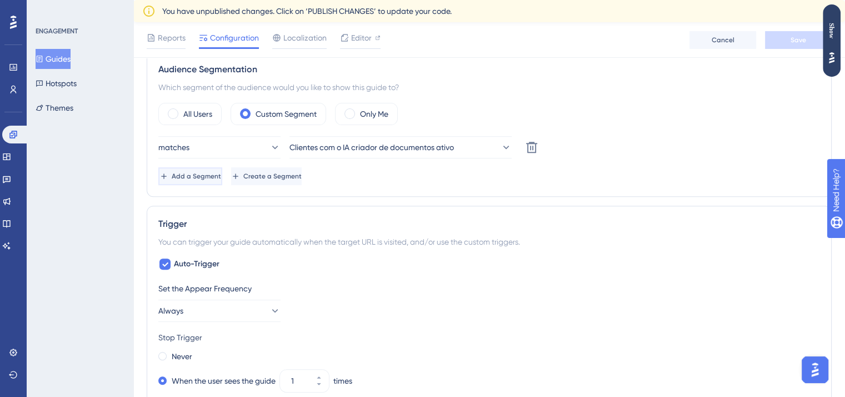
click at [220, 172] on span "Add a Segment" at bounding box center [196, 176] width 49 height 9
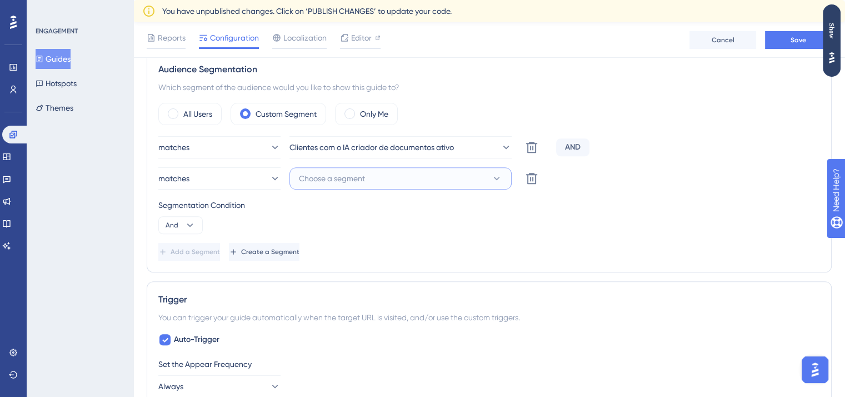
click at [389, 175] on button "Choose a segment" at bounding box center [401, 178] width 222 height 22
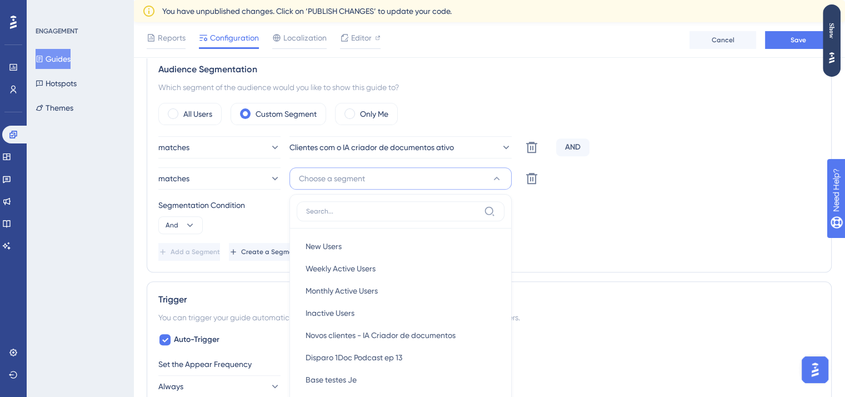
scroll to position [486, 0]
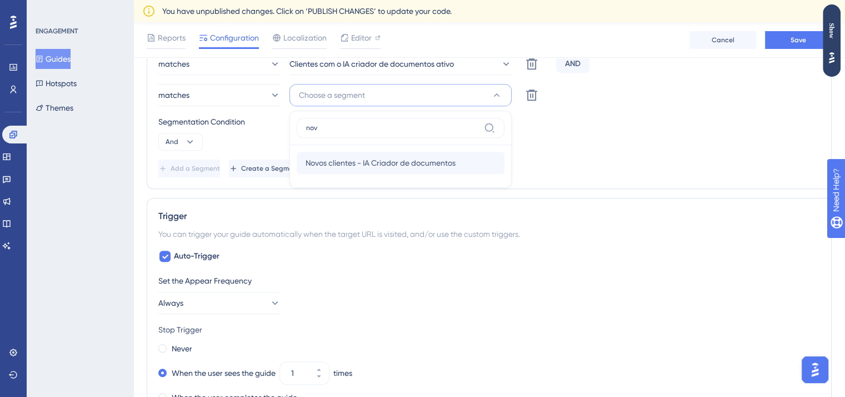
type input "nov"
click at [389, 158] on span "Novos clientes - IA Criador de documentos" at bounding box center [381, 162] width 150 height 13
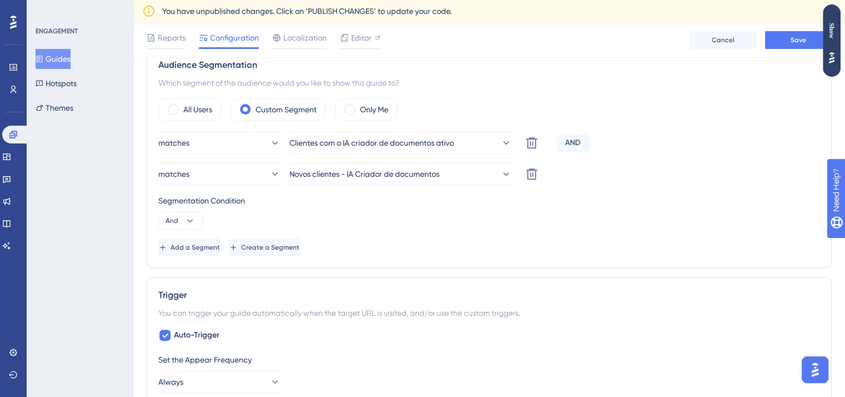
scroll to position [407, 0]
click at [185, 221] on icon at bounding box center [190, 220] width 11 height 11
click at [184, 241] on div "And And" at bounding box center [180, 252] width 21 height 22
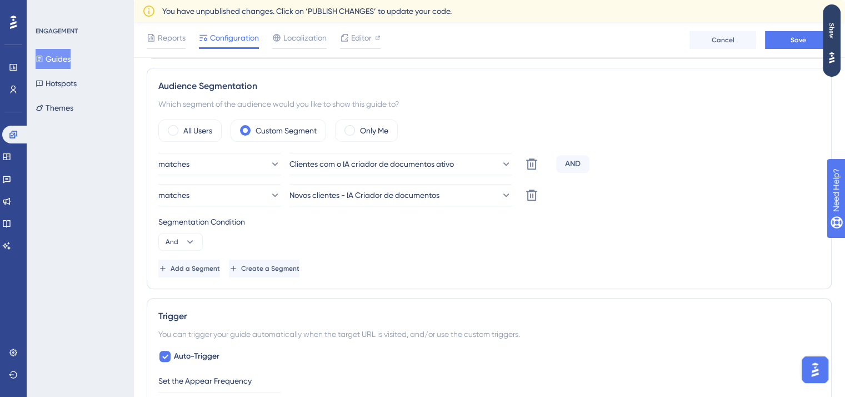
scroll to position [385, 0]
click at [220, 270] on button "Add a Segment" at bounding box center [189, 270] width 62 height 18
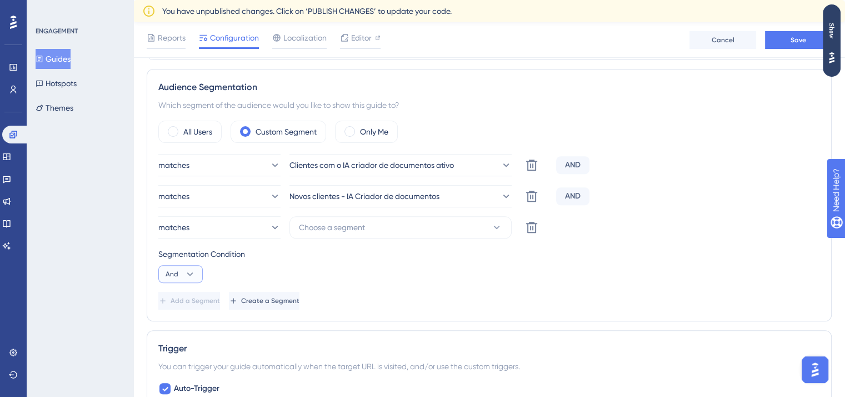
click at [180, 272] on button "And" at bounding box center [180, 274] width 44 height 18
click at [528, 223] on icon at bounding box center [531, 227] width 11 height 11
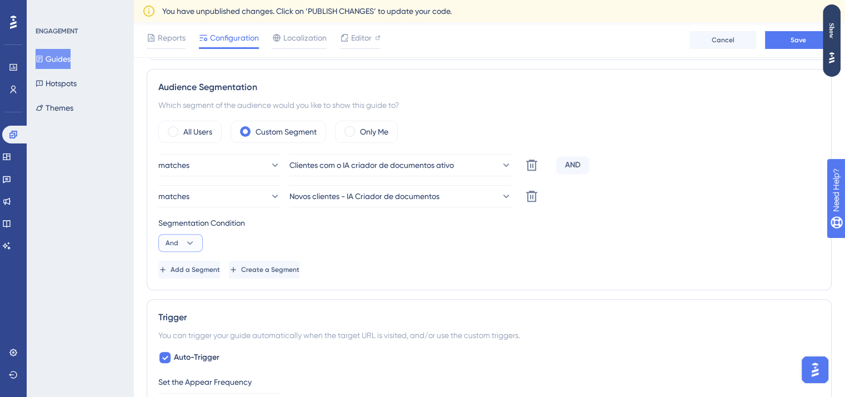
click at [170, 247] on button "And" at bounding box center [180, 243] width 44 height 18
click at [178, 300] on span "Or" at bounding box center [174, 296] width 9 height 13
click at [220, 267] on span "Add a Segment" at bounding box center [195, 269] width 49 height 9
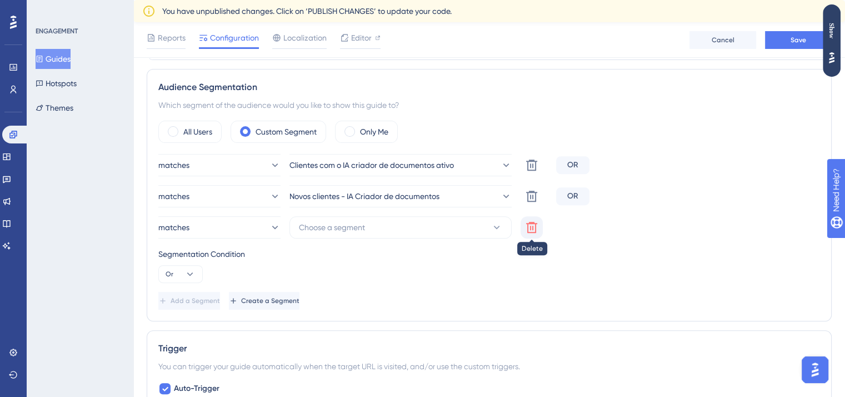
click at [531, 221] on icon at bounding box center [531, 227] width 13 height 13
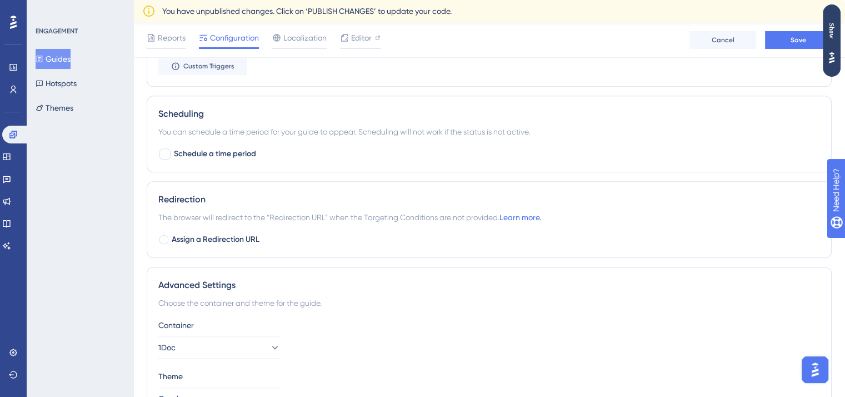
scroll to position [915, 0]
click at [235, 158] on span "Schedule a time period" at bounding box center [215, 154] width 82 height 13
checkbox input "true"
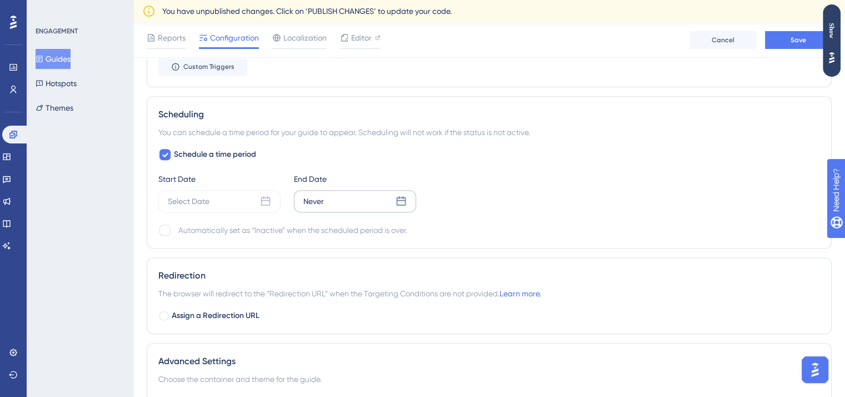
click at [356, 200] on div "Never" at bounding box center [355, 201] width 122 height 22
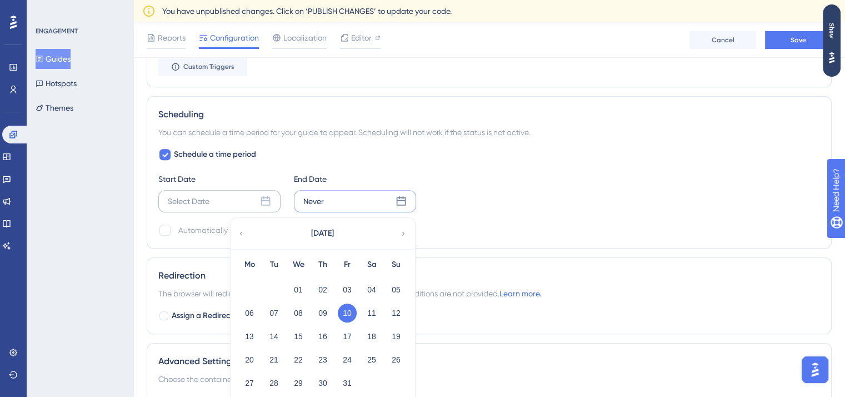
click at [237, 190] on div "Select Date" at bounding box center [219, 201] width 122 height 22
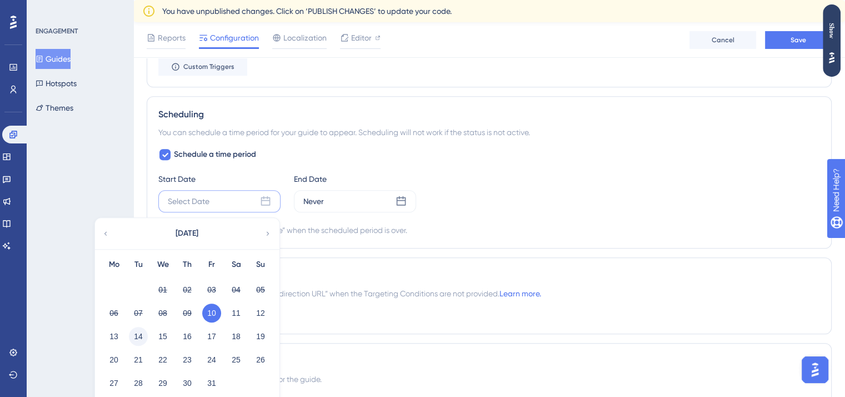
click at [139, 327] on button "14" at bounding box center [138, 336] width 19 height 19
click at [335, 197] on div "Never" at bounding box center [355, 201] width 122 height 22
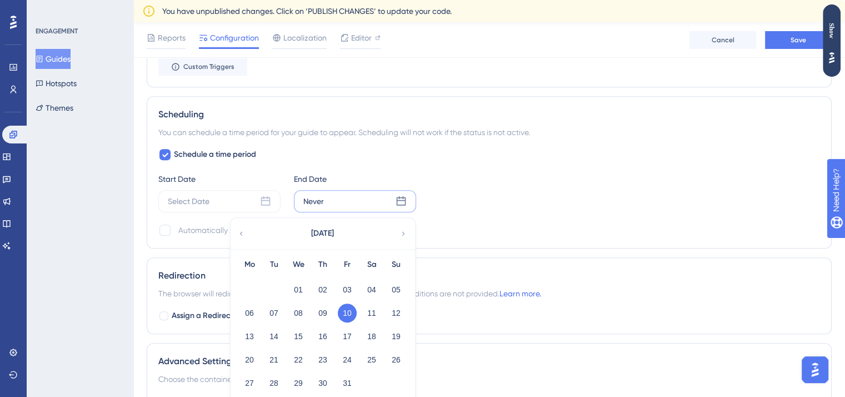
click at [247, 236] on div "October 2025" at bounding box center [322, 233] width 183 height 31
click at [373, 360] on button "25" at bounding box center [371, 359] width 19 height 19
click at [434, 265] on div "Redirection The browser will redirect to the “Redirection URL” when the Targeti…" at bounding box center [489, 295] width 685 height 77
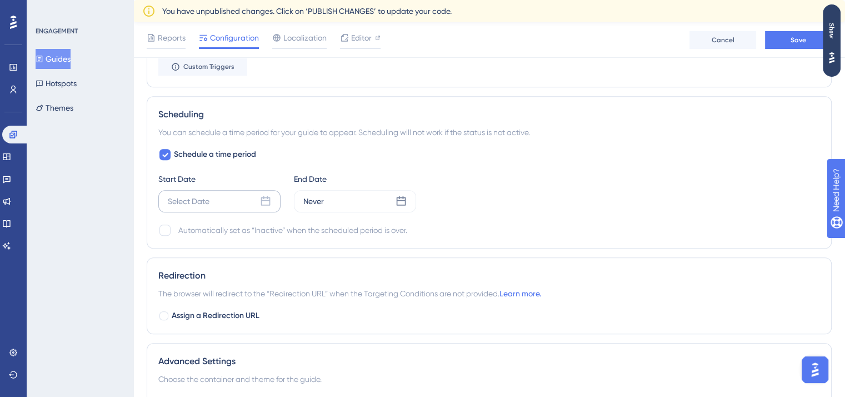
click at [222, 200] on div "Select Date" at bounding box center [219, 201] width 122 height 22
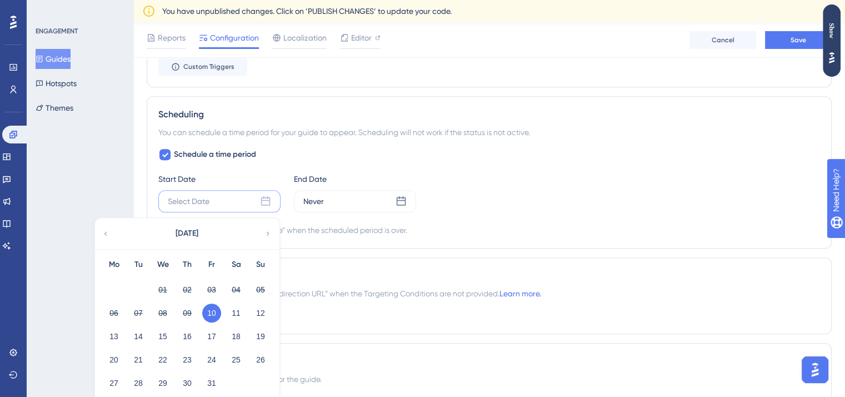
click at [211, 308] on button "10" at bounding box center [211, 312] width 19 height 19
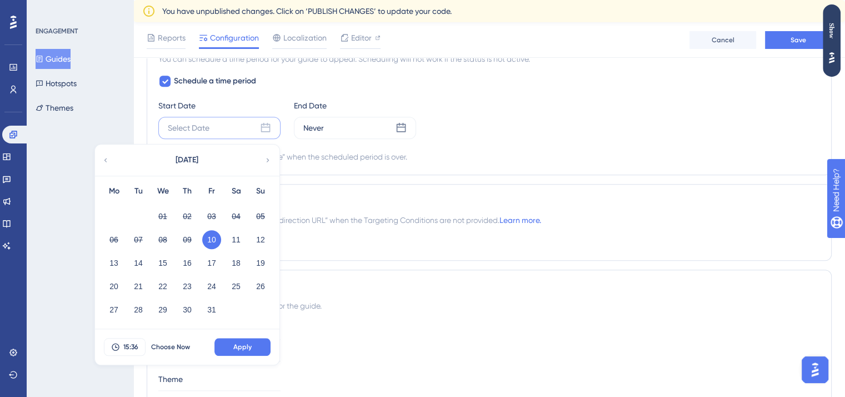
click at [140, 252] on div "14" at bounding box center [138, 262] width 24 height 21
click at [140, 254] on button "14" at bounding box center [138, 262] width 19 height 19
click at [247, 342] on span "Apply" at bounding box center [242, 346] width 18 height 9
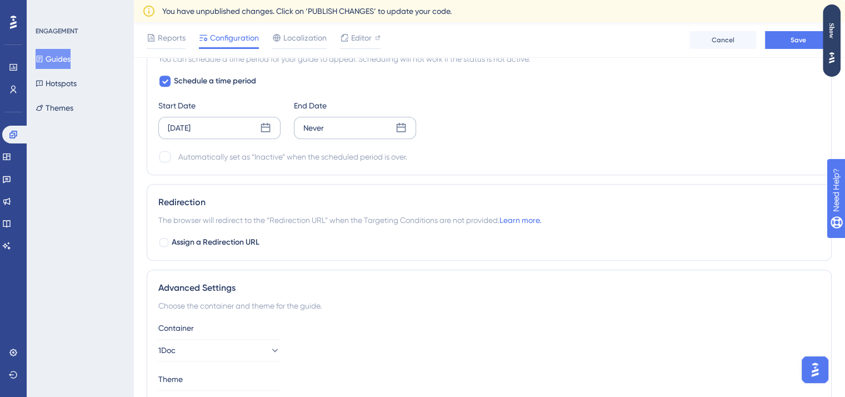
click at [353, 132] on div "Never" at bounding box center [355, 128] width 122 height 22
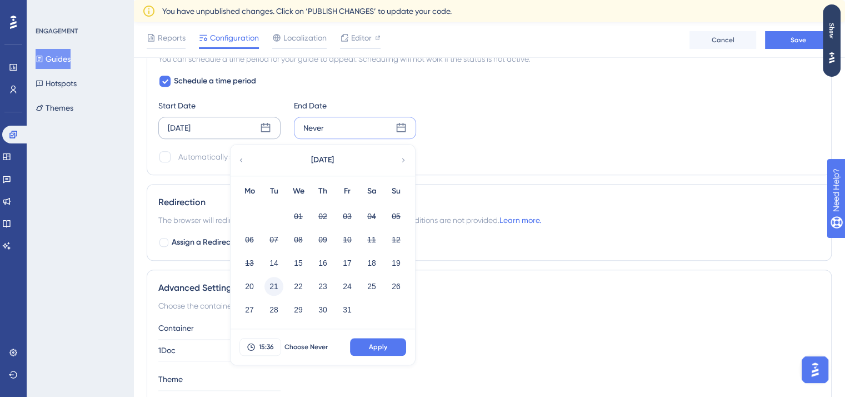
click at [274, 283] on button "21" at bounding box center [274, 286] width 19 height 19
click at [373, 277] on button "25" at bounding box center [371, 286] width 19 height 19
click at [376, 342] on span "Apply" at bounding box center [378, 346] width 18 height 9
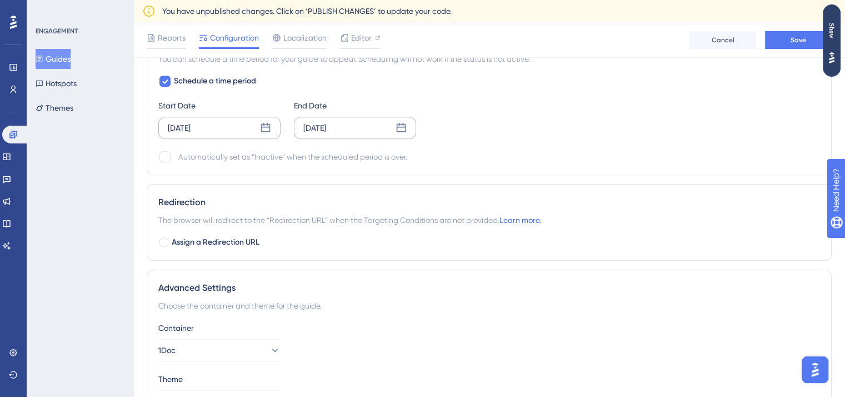
scroll to position [960, 0]
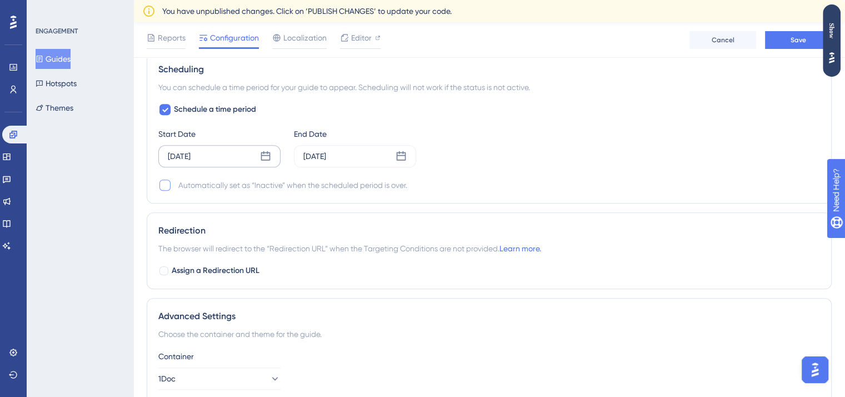
click at [170, 183] on div at bounding box center [165, 185] width 11 height 11
checkbox input "true"
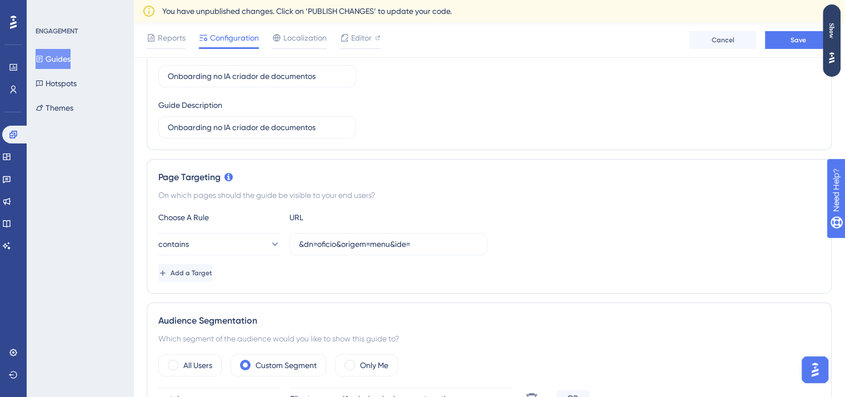
scroll to position [151, 0]
click at [429, 243] on input "&dn=oficio&origem=menu&ide=" at bounding box center [388, 244] width 179 height 12
click at [425, 273] on div "Add a Target" at bounding box center [489, 274] width 662 height 18
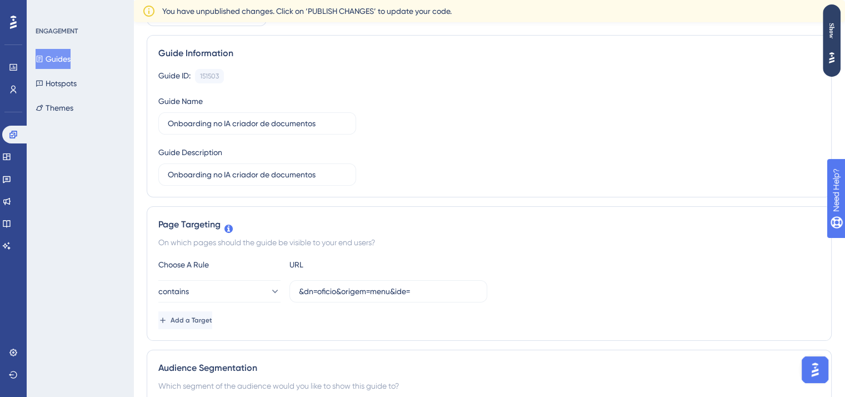
scroll to position [0, 0]
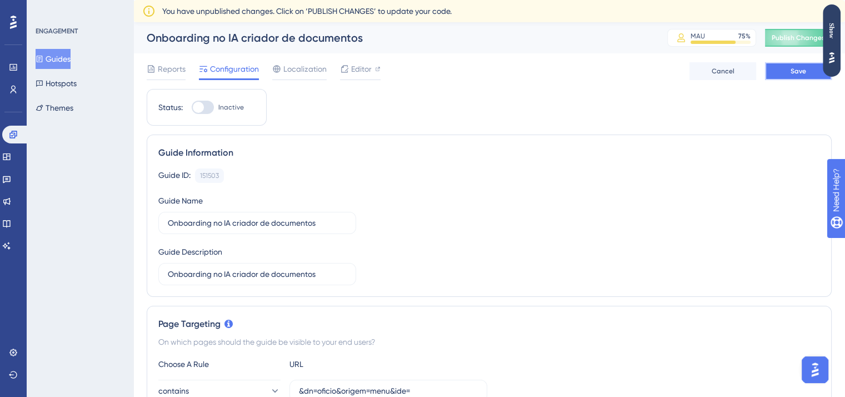
click at [785, 76] on button "Save" at bounding box center [798, 71] width 67 height 18
click at [164, 74] on span "Reports" at bounding box center [172, 68] width 28 height 13
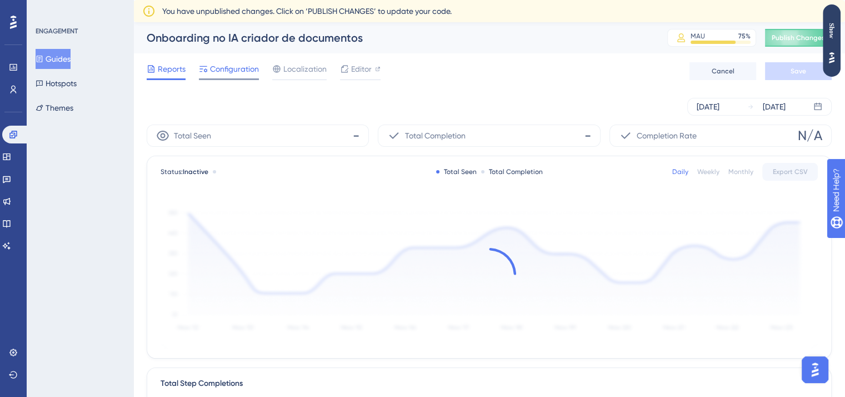
click at [240, 68] on span "Configuration" at bounding box center [234, 68] width 49 height 13
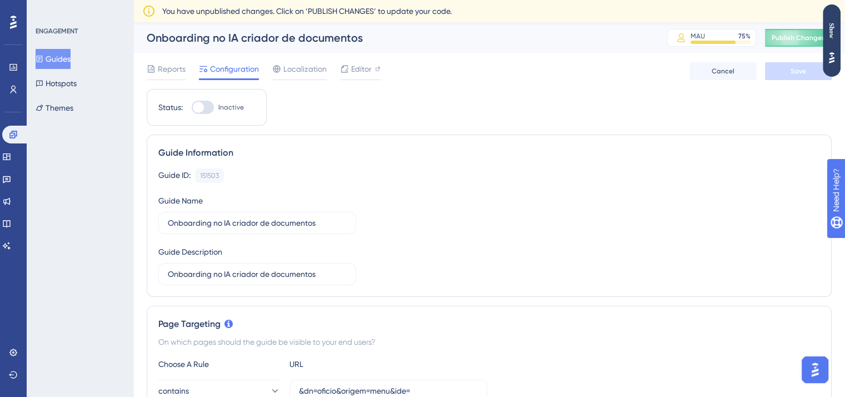
click at [42, 57] on button "Guides" at bounding box center [53, 59] width 35 height 20
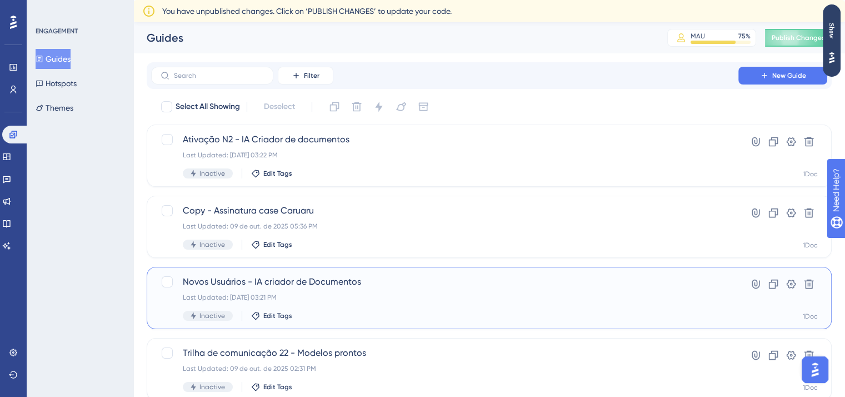
click at [370, 285] on span "Novos Usuários - IA criador de Documentos" at bounding box center [445, 281] width 524 height 13
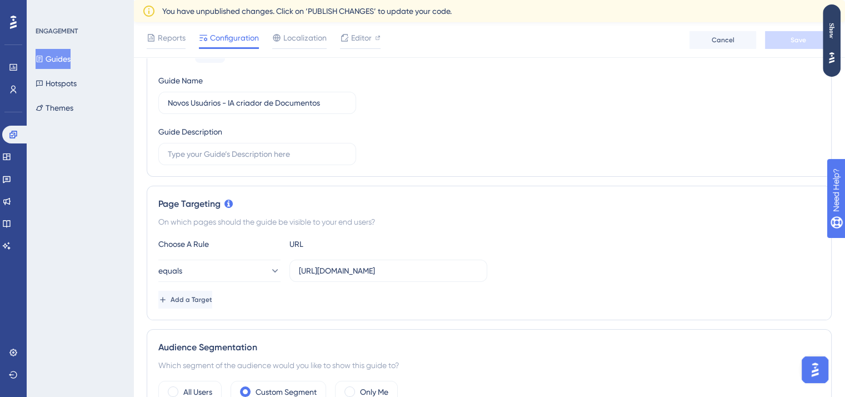
scroll to position [136, 0]
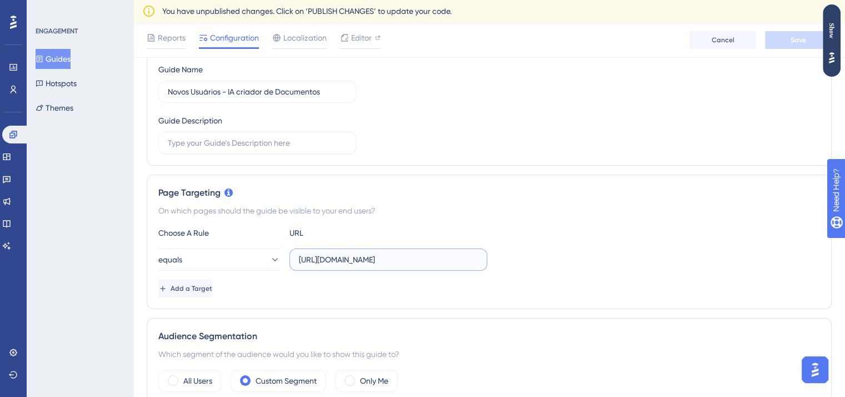
click at [362, 263] on input "[URL][DOMAIN_NAME]" at bounding box center [388, 259] width 179 height 12
click at [215, 294] on button "Add a Target" at bounding box center [186, 289] width 56 height 18
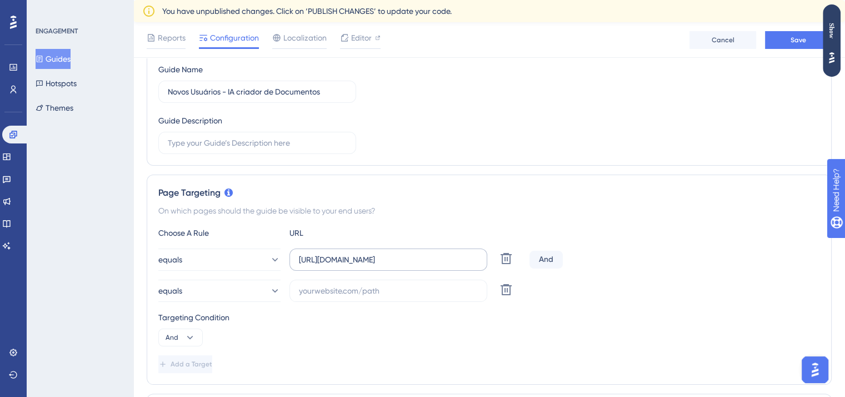
click at [476, 266] on label "[URL][DOMAIN_NAME]" at bounding box center [389, 259] width 198 height 22
click at [476, 266] on input "[URL][DOMAIN_NAME]" at bounding box center [388, 259] width 179 height 12
click at [502, 280] on button at bounding box center [506, 290] width 20 height 20
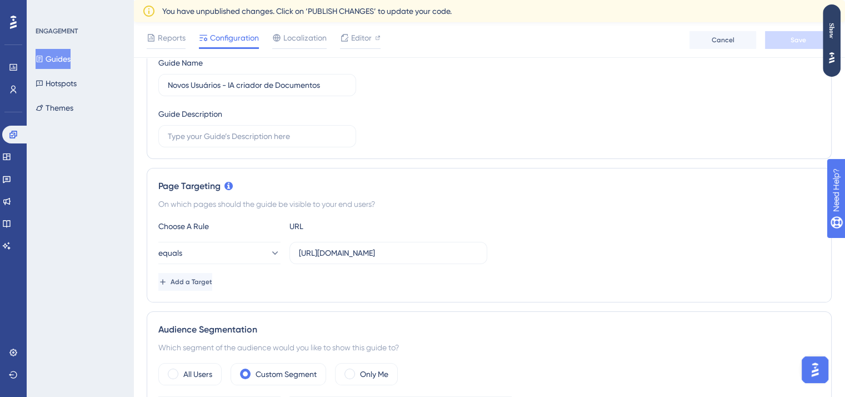
scroll to position [146, 0]
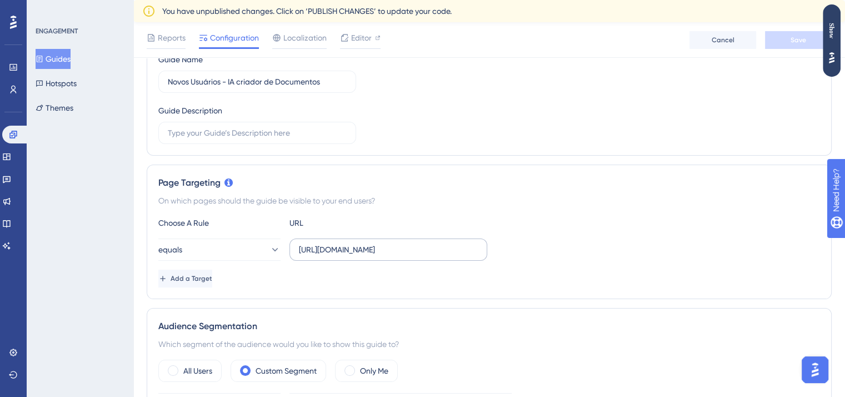
click at [484, 253] on label "[URL][DOMAIN_NAME]" at bounding box center [389, 249] width 198 height 22
click at [478, 253] on input "[URL][DOMAIN_NAME]" at bounding box center [388, 249] width 179 height 12
click at [492, 259] on div "equals https://panel.userguiding.com/guides/configuration/153828" at bounding box center [489, 249] width 662 height 22
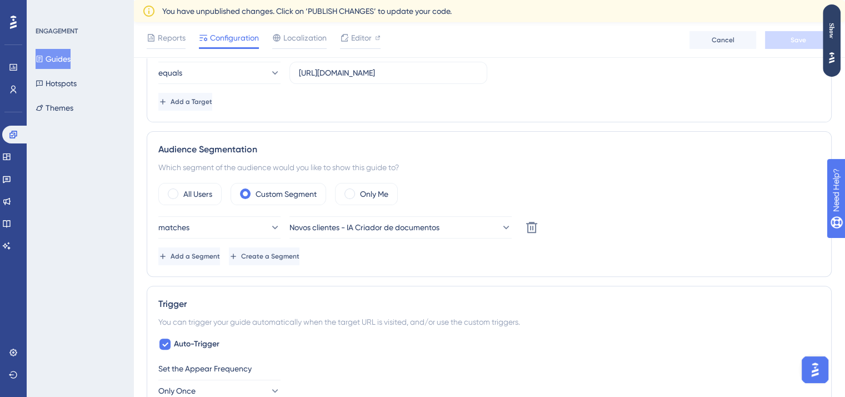
scroll to position [322, 0]
click at [216, 261] on button "Add a Segment" at bounding box center [189, 256] width 62 height 18
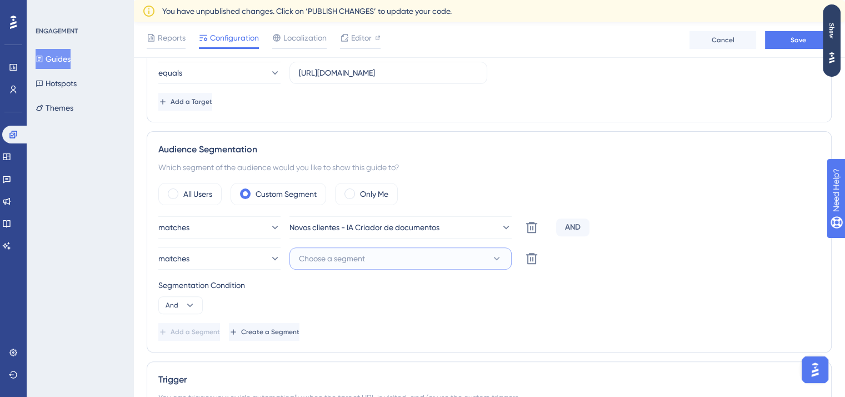
click at [420, 267] on button "Choose a segment" at bounding box center [401, 258] width 222 height 22
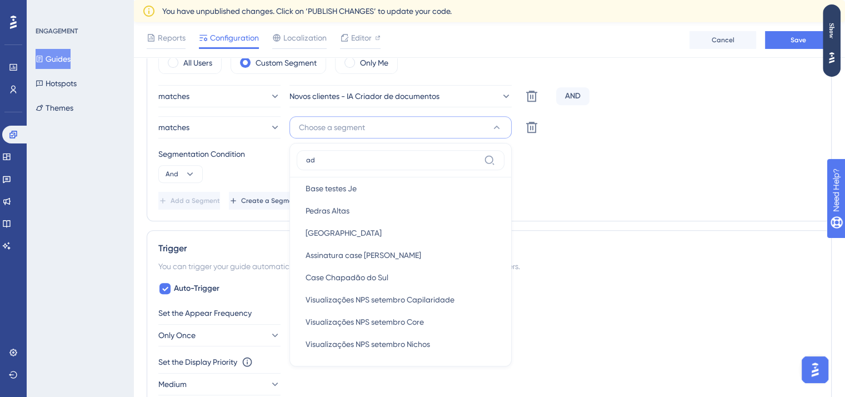
scroll to position [0, 0]
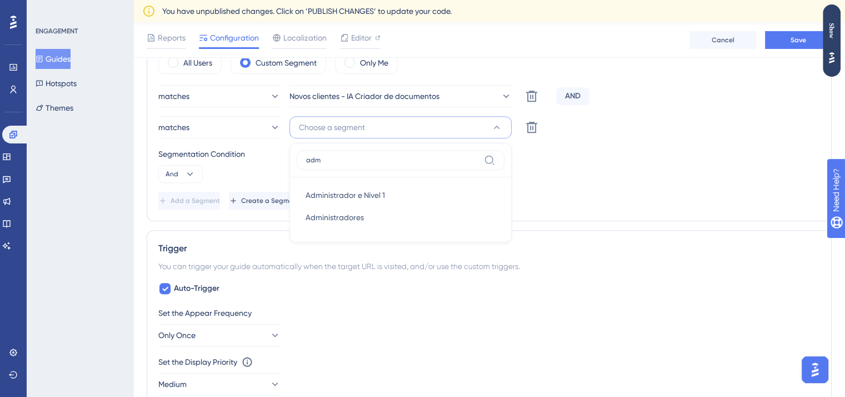
type input "adm"
click at [558, 176] on div "Segmentation Condition And" at bounding box center [489, 165] width 662 height 36
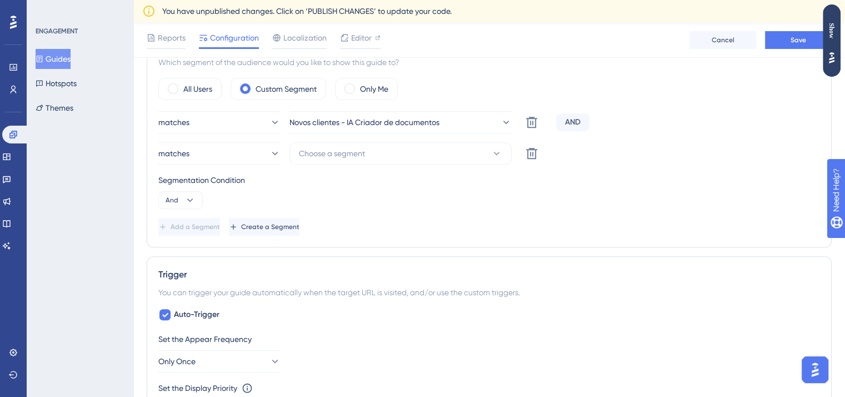
scroll to position [425, 0]
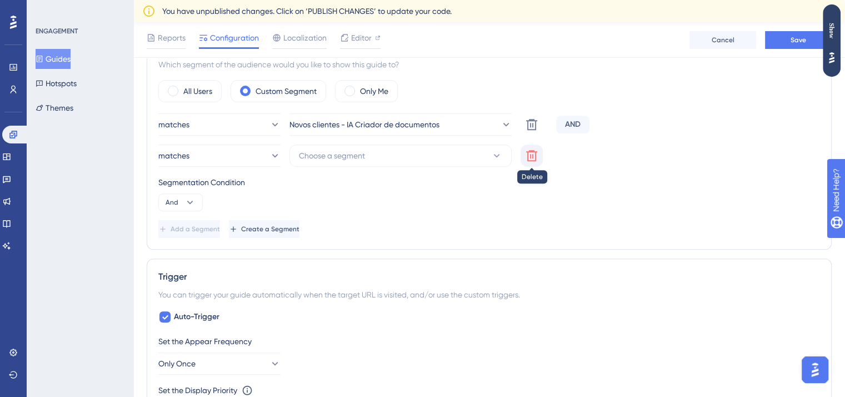
click at [529, 152] on icon at bounding box center [531, 155] width 13 height 13
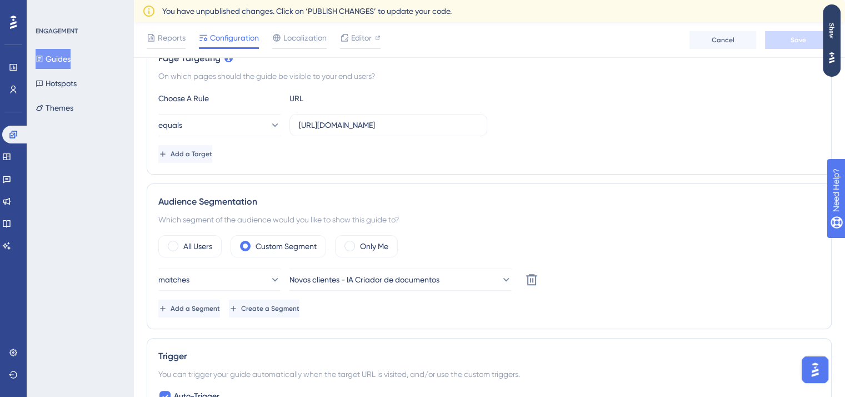
scroll to position [264, 0]
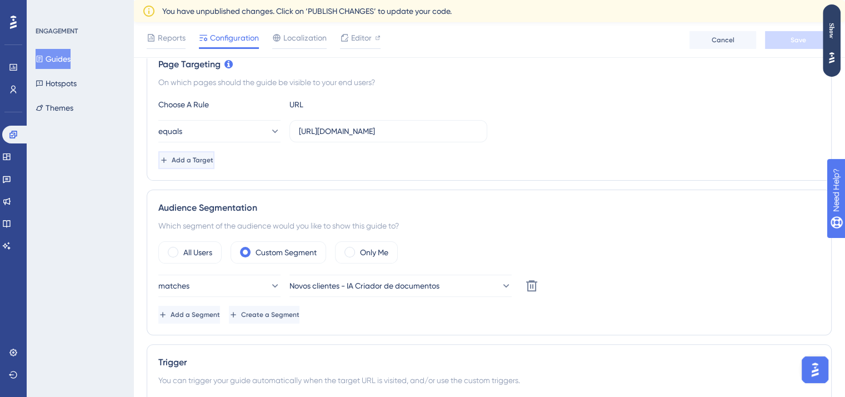
click at [215, 165] on button "Add a Target" at bounding box center [186, 160] width 56 height 18
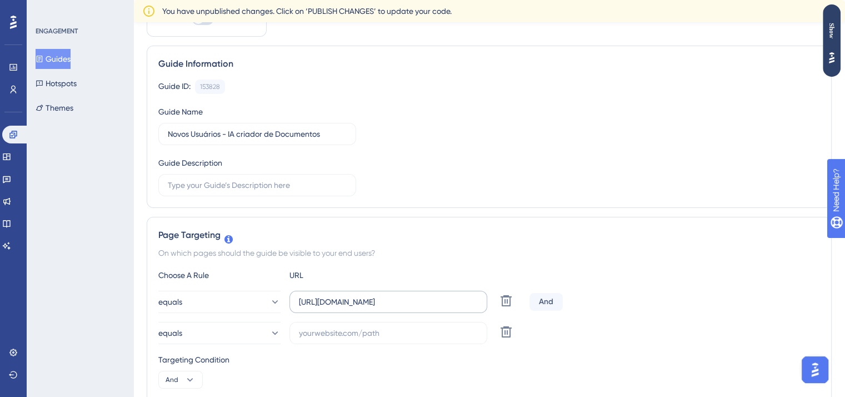
scroll to position [0, 0]
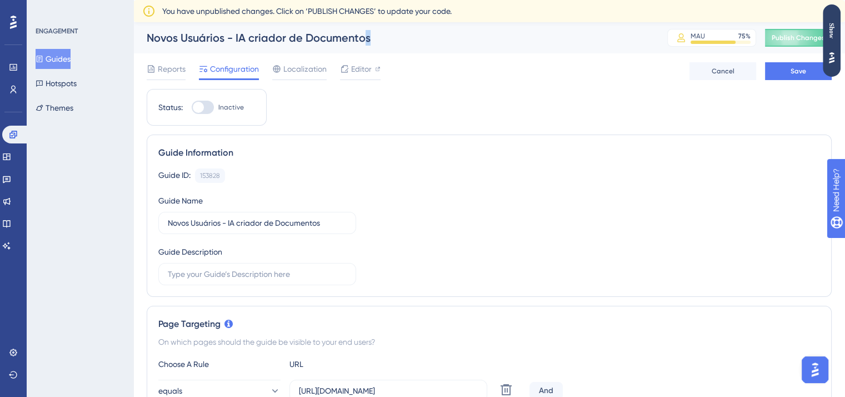
drag, startPoint x: 381, startPoint y: 44, endPoint x: 360, endPoint y: 36, distance: 23.2
click at [360, 36] on div "Novos Usuários - IA criador de Documentos" at bounding box center [393, 38] width 493 height 16
click at [361, 37] on div "Novos Usuários - IA criador de Documentos" at bounding box center [393, 38] width 493 height 16
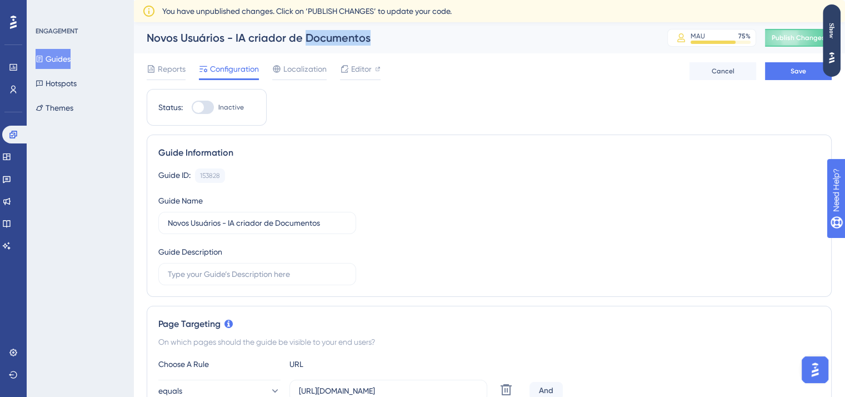
click at [373, 46] on div "Novos Usuários - IA criador de Documentos MAU 75 % Click to see add-on and upgr…" at bounding box center [489, 37] width 712 height 31
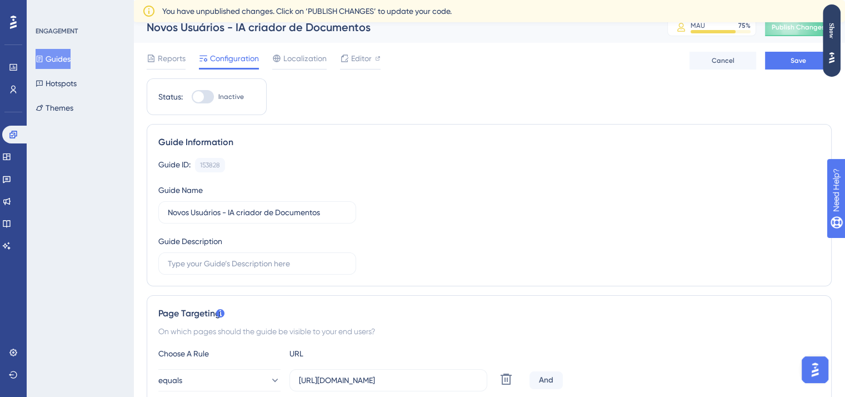
scroll to position [0, 8]
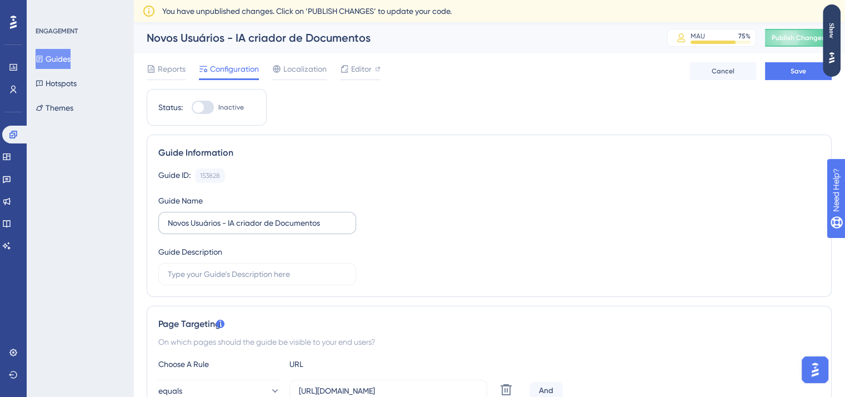
click at [324, 230] on label "Novos Usuários - IA criador de Documentos" at bounding box center [257, 223] width 198 height 22
click at [324, 229] on input "Novos Usuários - IA criador de Documentos" at bounding box center [257, 223] width 179 height 12
click at [288, 227] on input "Novos Usuários - IA criador de Documentos (Ofício)" at bounding box center [257, 223] width 179 height 12
click at [172, 228] on input "Novos Usuários - IA criador de Documentos (Ofício)" at bounding box center [257, 223] width 179 height 12
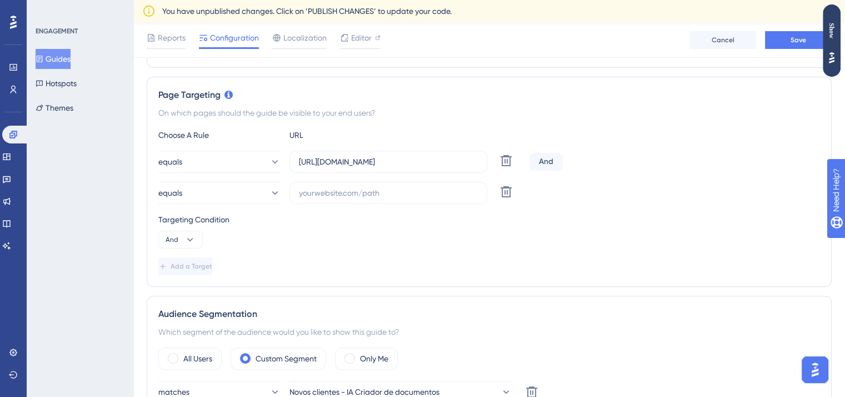
scroll to position [233, 0]
type input "Novos Usuários - IA criador de Documentos (Ofício)"
click at [507, 192] on icon at bounding box center [506, 192] width 11 height 11
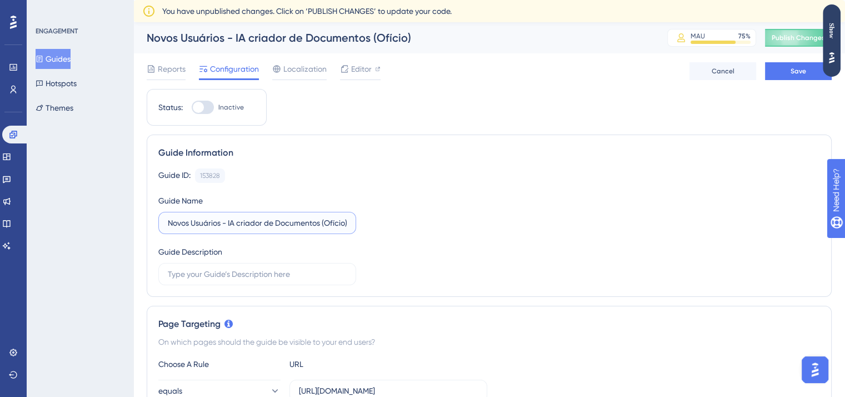
click at [345, 217] on input "Novos Usuários - IA criador de Documentos (Ofício)" at bounding box center [257, 223] width 179 height 12
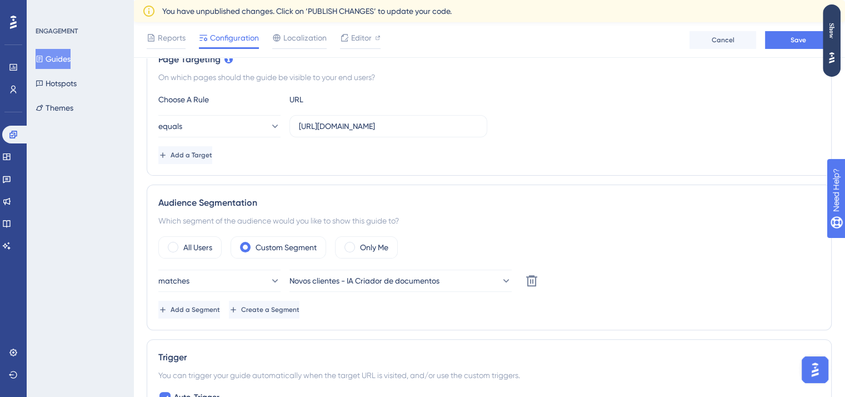
scroll to position [285, 0]
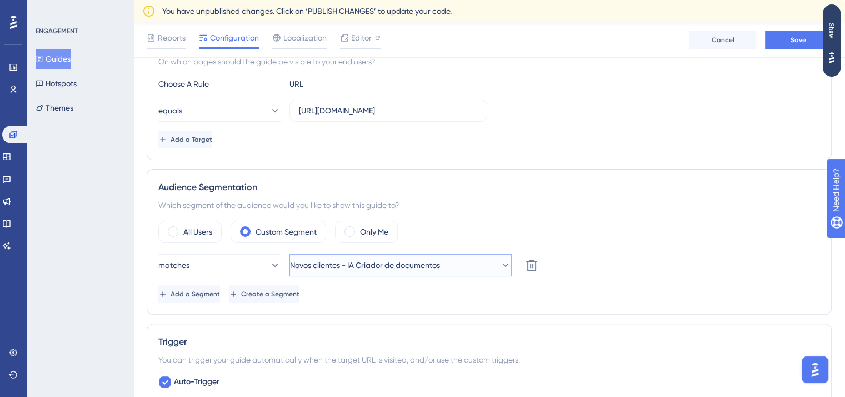
click at [464, 265] on button "Novos clientes - IA Criador de documentos" at bounding box center [401, 265] width 222 height 22
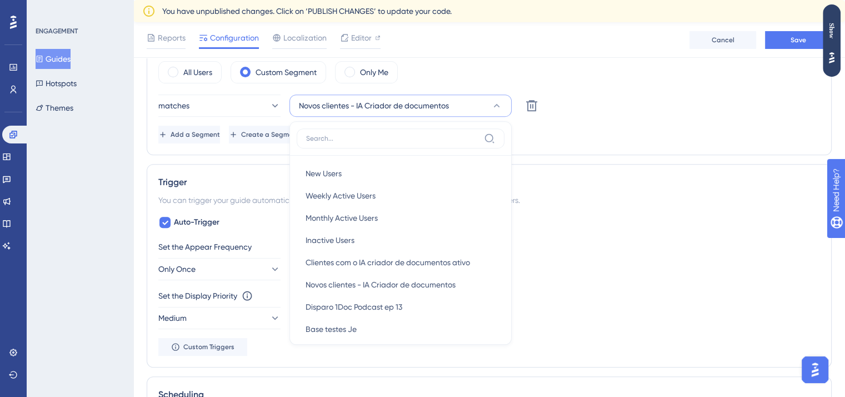
click at [600, 193] on div "You can trigger your guide automatically when the target URL is visited, and/or…" at bounding box center [489, 199] width 662 height 13
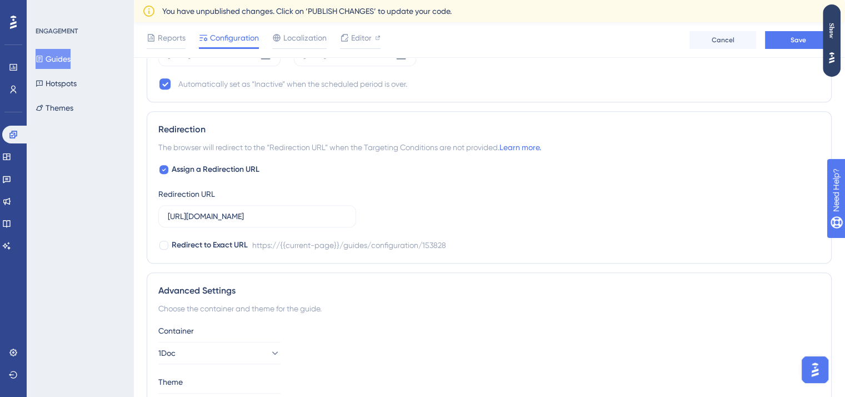
scroll to position [879, 0]
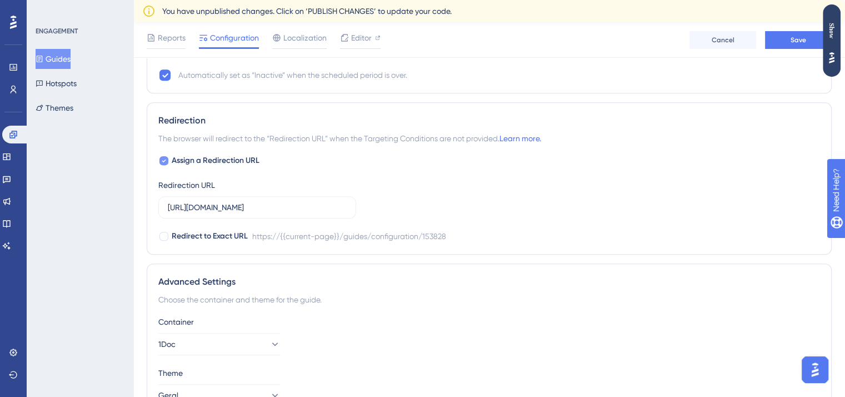
click at [164, 160] on icon at bounding box center [164, 161] width 4 height 3
checkbox input "false"
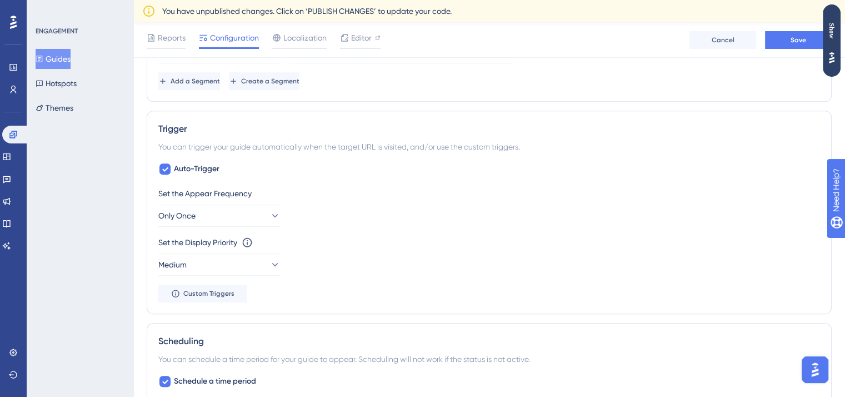
scroll to position [498, 0]
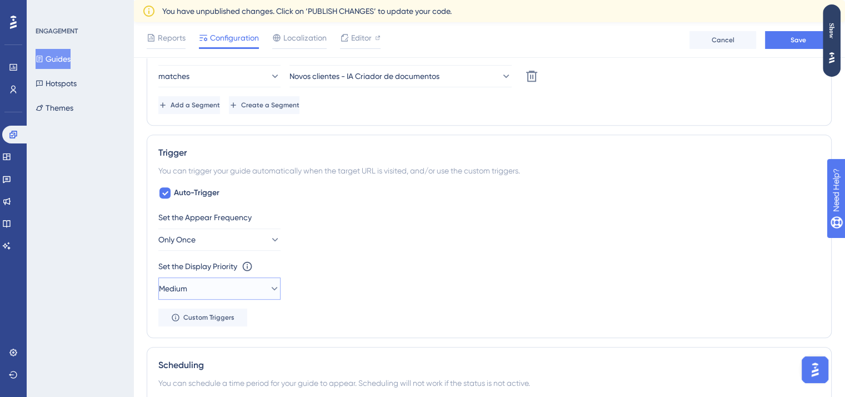
click at [240, 293] on button "Medium" at bounding box center [219, 288] width 122 height 22
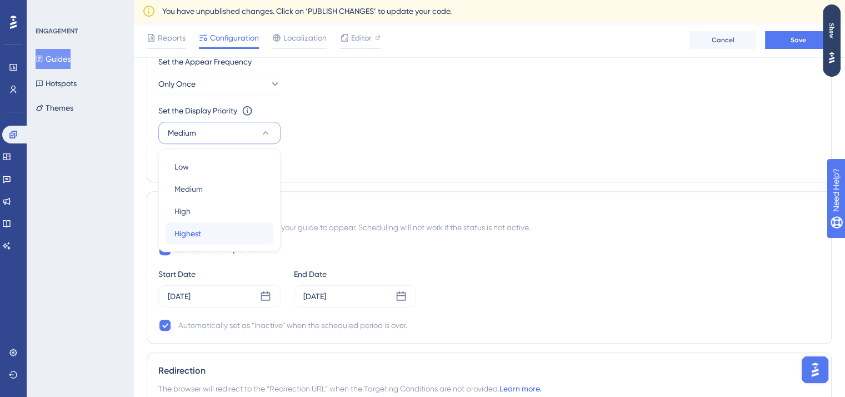
click at [237, 226] on div "Highest Highest" at bounding box center [220, 233] width 90 height 22
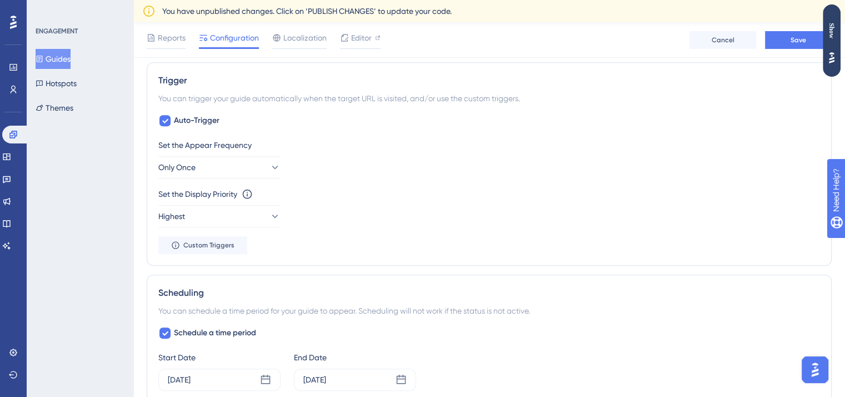
scroll to position [534, 0]
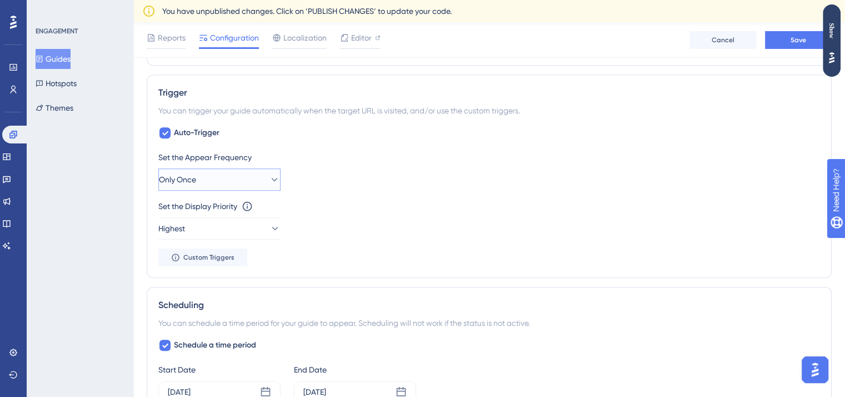
click at [245, 178] on button "Only Once" at bounding box center [219, 179] width 122 height 22
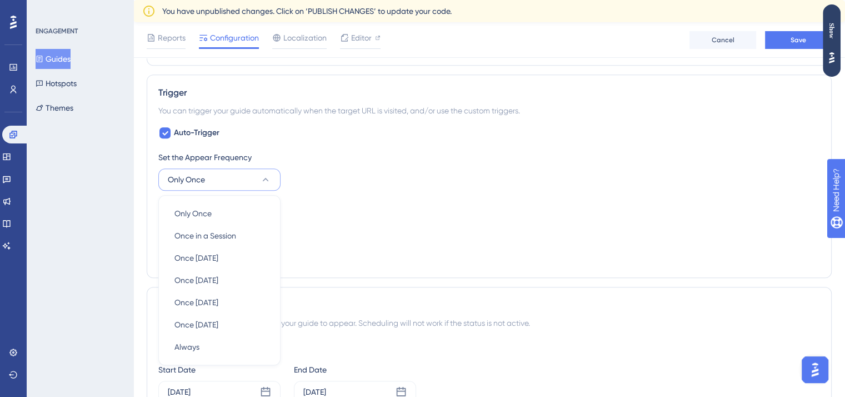
scroll to position [532, 0]
click at [240, 343] on div "Always Always" at bounding box center [220, 348] width 90 height 22
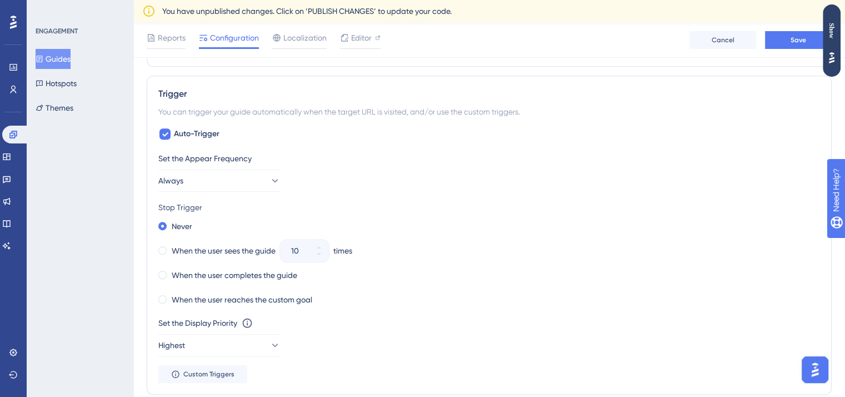
scroll to position [543, 0]
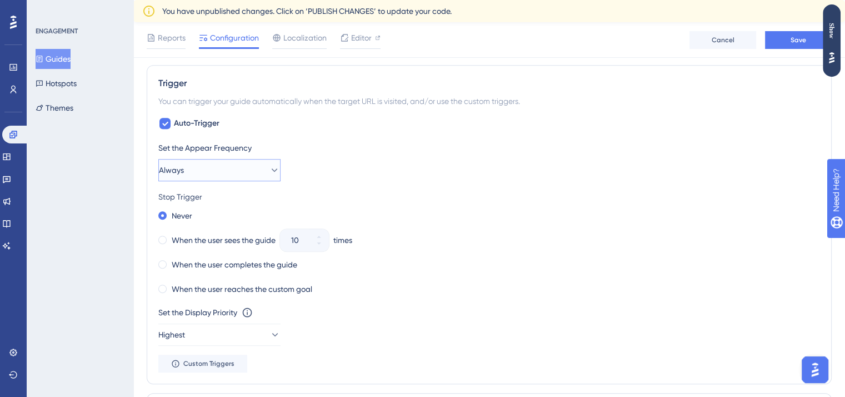
click at [248, 172] on button "Always" at bounding box center [219, 170] width 122 height 22
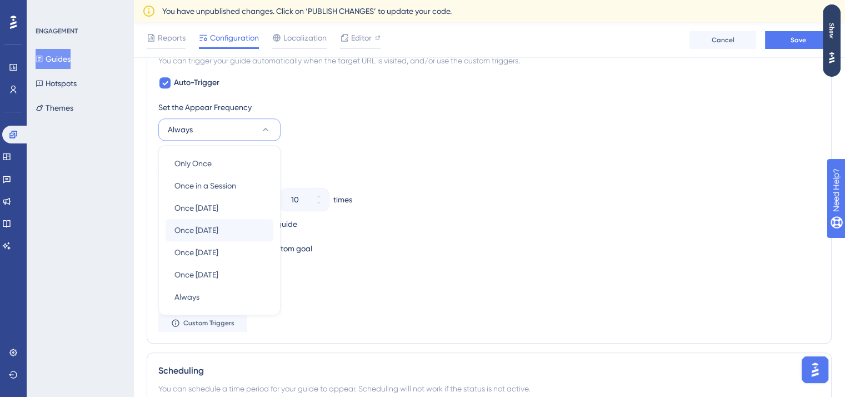
scroll to position [584, 0]
click at [247, 184] on div "Once in a Session Once in a Session" at bounding box center [220, 185] width 90 height 22
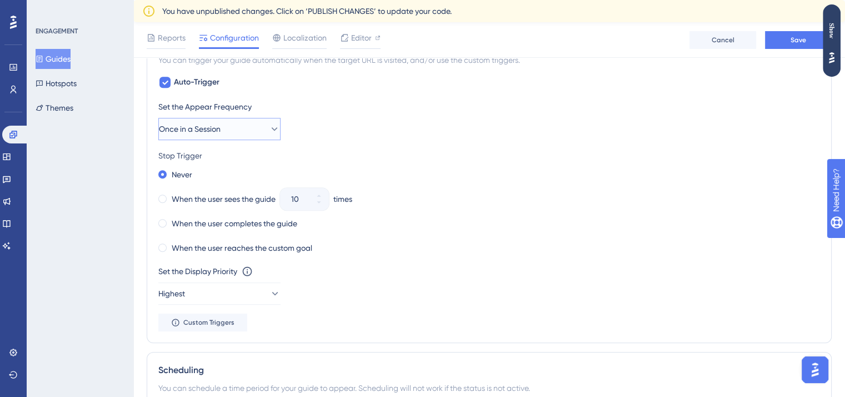
click at [253, 125] on button "Once in a Session" at bounding box center [219, 129] width 122 height 22
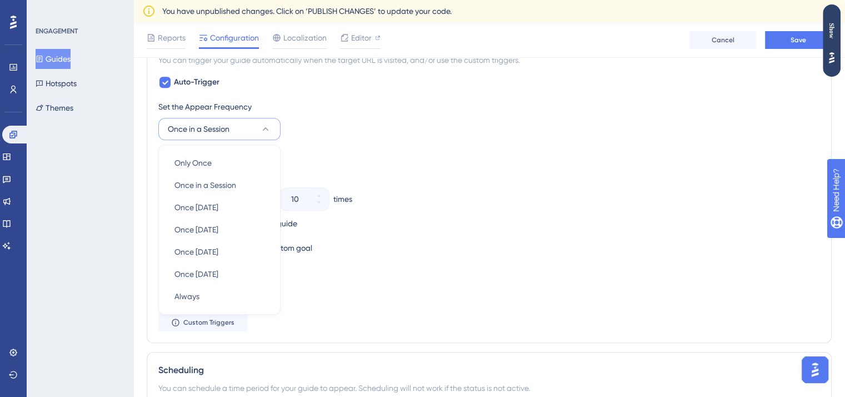
scroll to position [612, 0]
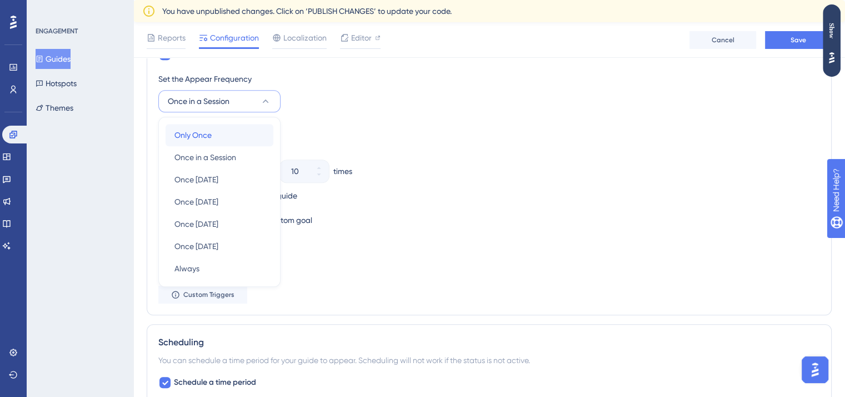
click at [253, 141] on div "Only Once Only Once" at bounding box center [220, 135] width 90 height 22
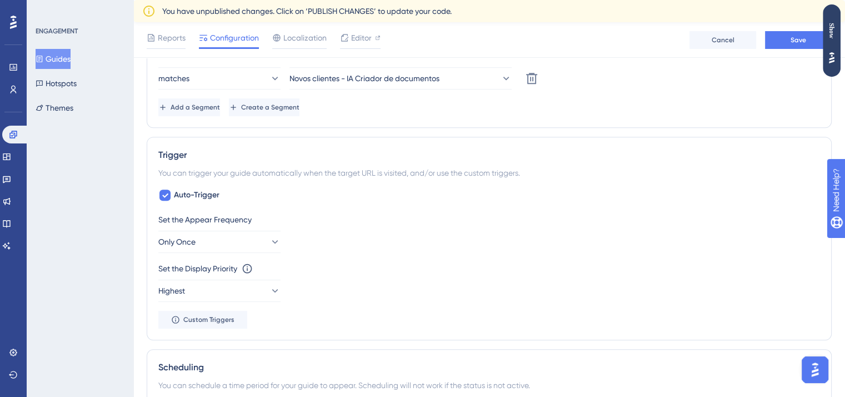
scroll to position [455, 0]
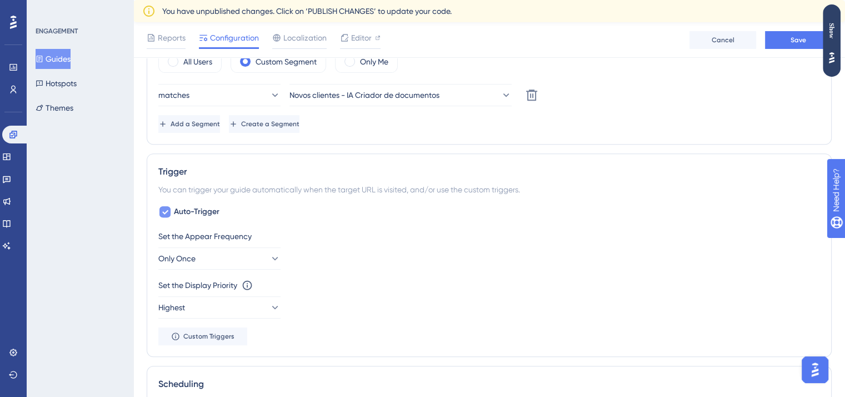
click at [217, 209] on span "Auto-Trigger" at bounding box center [197, 211] width 46 height 13
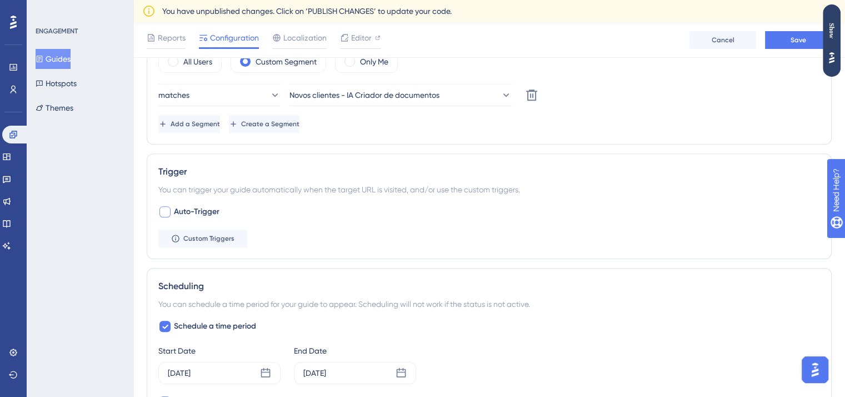
click at [217, 209] on span "Auto-Trigger" at bounding box center [197, 211] width 46 height 13
checkbox input "true"
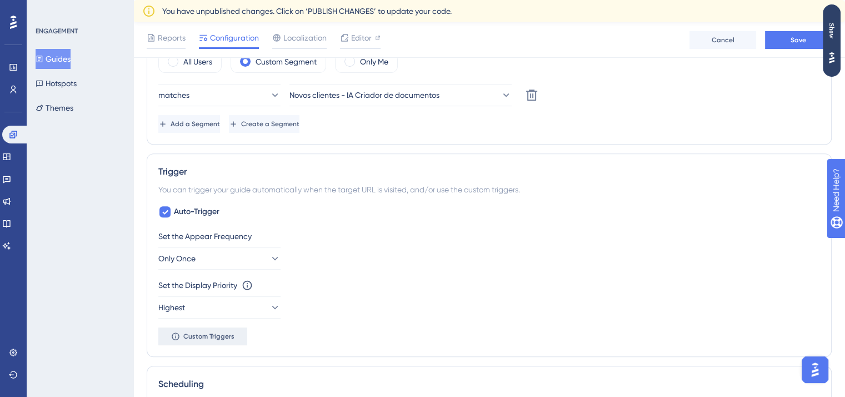
click at [227, 328] on button "Custom Triggers" at bounding box center [202, 336] width 89 height 18
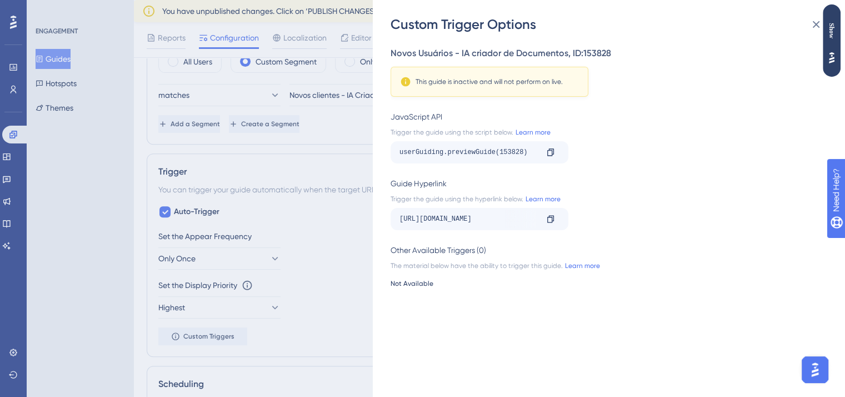
click at [362, 271] on div "Custom Trigger Options Novos Usuários - IA criador de Documentos , ID: 153828 T…" at bounding box center [422, 198] width 845 height 397
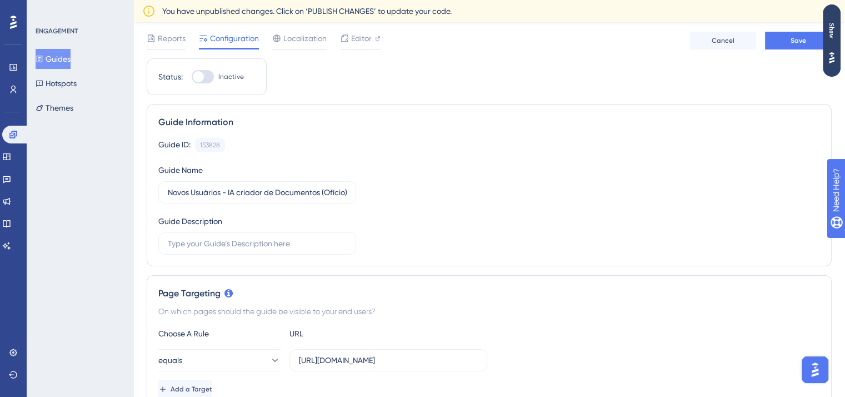
scroll to position [0, 0]
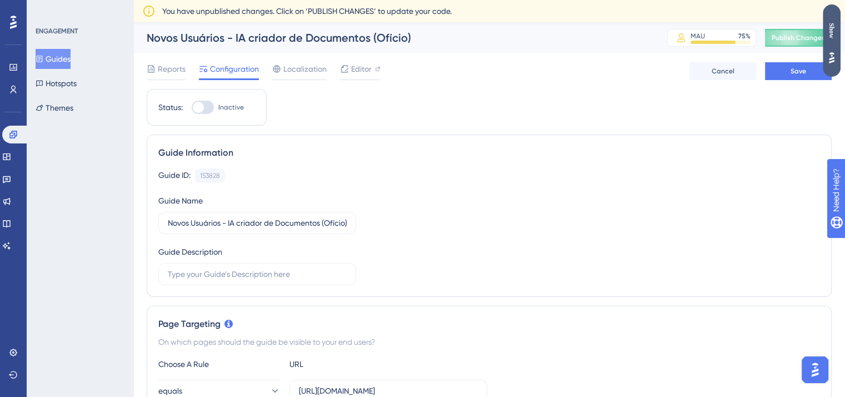
click at [828, 34] on div "Show" at bounding box center [832, 31] width 18 height 16
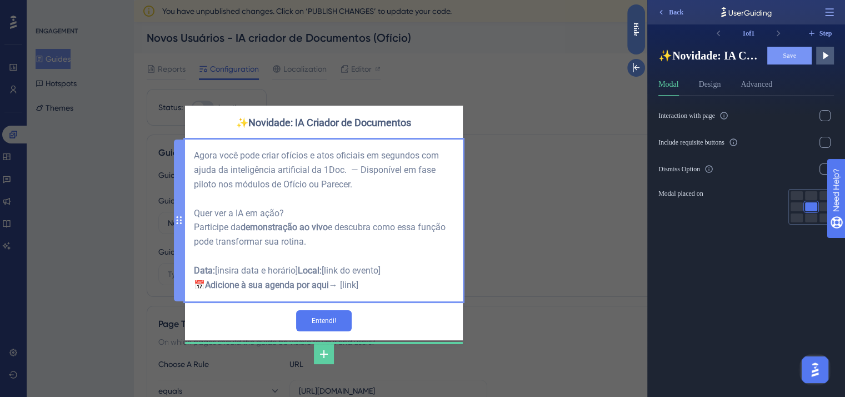
click at [341, 176] on div "Agora você pode criar ofícios e atos oficiais em segundos com ajuda da inteligê…" at bounding box center [324, 220] width 260 height 144
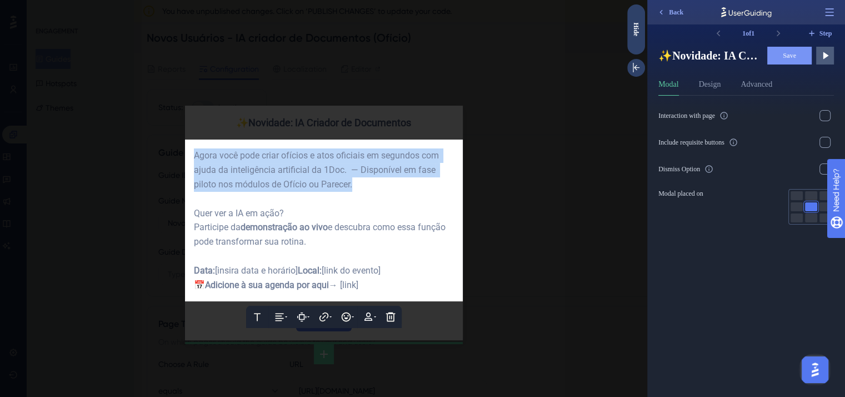
click at [341, 176] on span "Agora você pode criar ofícios e atos oficiais em segundos com ajuda da inteligê…" at bounding box center [317, 169] width 247 height 39
click at [316, 158] on span "Agora você pode criar ofícios e atos oficiais em segundos com ajuda da inteligê…" at bounding box center [317, 169] width 247 height 39
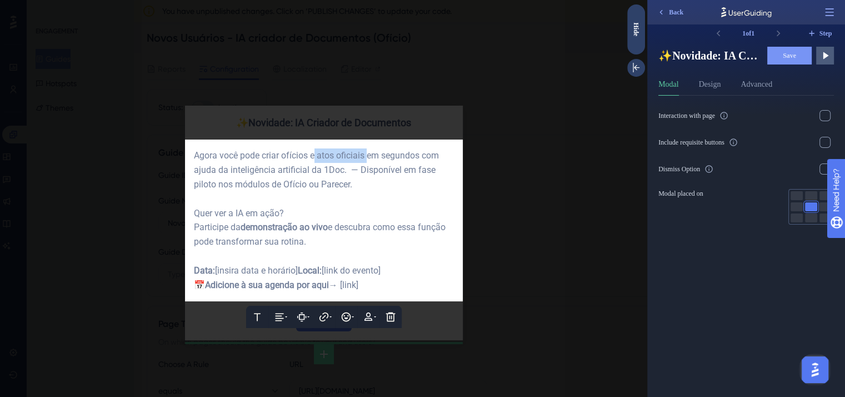
drag, startPoint x: 314, startPoint y: 152, endPoint x: 369, endPoint y: 155, distance: 55.1
click at [369, 155] on span "Agora você pode criar ofícios e atos oficiais em segundos com ajuda da inteligê…" at bounding box center [317, 169] width 247 height 39
click at [325, 170] on span "Agora você pode criar ofícios em segundos com ajuda da inteligência artificial …" at bounding box center [318, 169] width 248 height 39
click at [398, 175] on div "Agora você pode criar ofícios em segundos com ajuda da inteligência artificial …" at bounding box center [324, 169] width 260 height 43
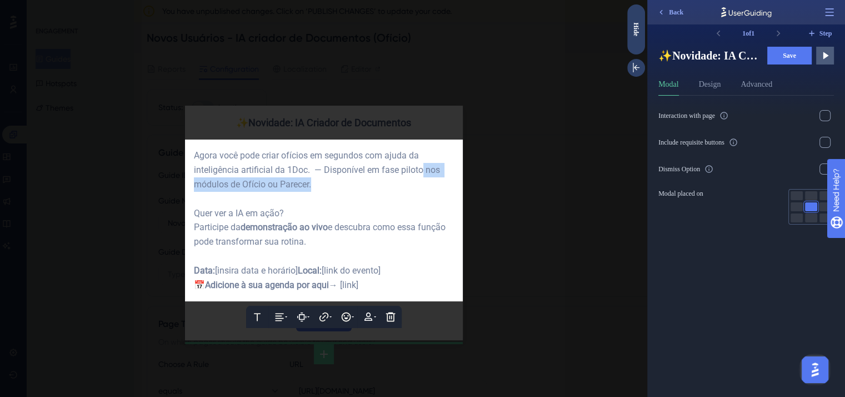
drag, startPoint x: 421, startPoint y: 165, endPoint x: 451, endPoint y: 181, distance: 33.8
click at [451, 181] on div "Agora você pode criar ofícios em segundos com ajuda da inteligência artificial …" at bounding box center [324, 169] width 260 height 43
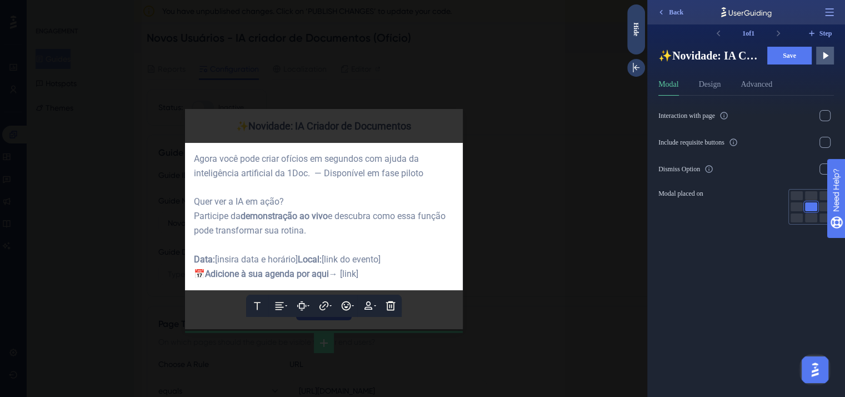
click at [358, 186] on div at bounding box center [324, 187] width 260 height 14
click at [352, 232] on div "Quer ver a IA em ação? Participe da demonstração ao vivo e descubra como essa f…" at bounding box center [324, 216] width 260 height 43
click at [478, 316] on div at bounding box center [323, 198] width 647 height 397
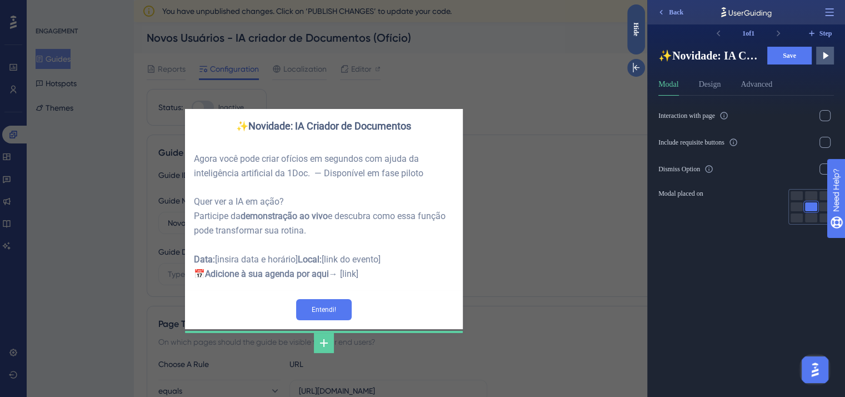
click at [507, 201] on div "✨Novidade: IA Criador de Documentos Agora você pode criar ofícios em segundos c…" at bounding box center [323, 198] width 647 height 397
click at [551, 200] on div "✨Novidade: IA Criador de Documentos Agora você pode criar ofícios em segundos c…" at bounding box center [323, 198] width 647 height 397
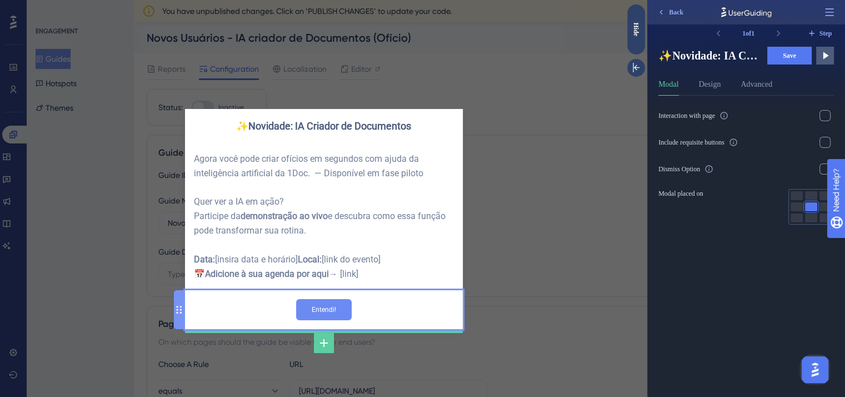
click at [330, 320] on input "Entendi!" at bounding box center [324, 309] width 56 height 21
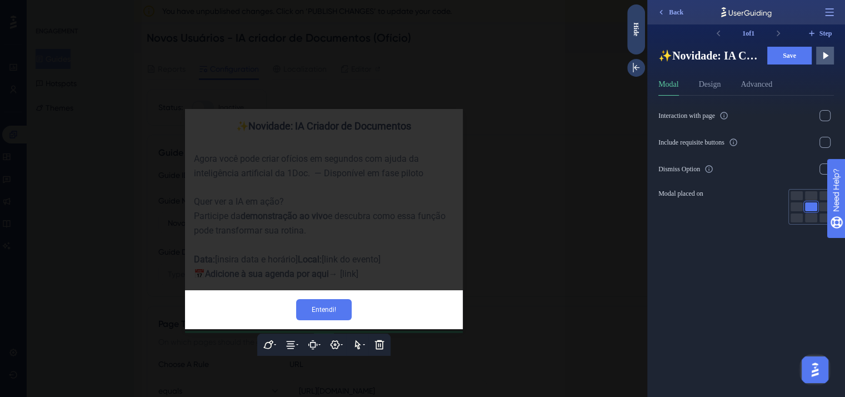
click at [547, 217] on div at bounding box center [323, 198] width 647 height 397
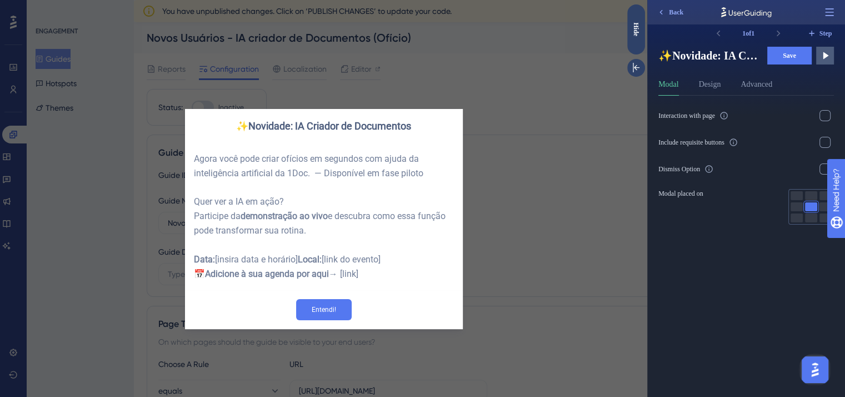
click at [547, 217] on div "✨Novidade: IA Criador de Documentos Agora você pode criar ofícios em segundos c…" at bounding box center [323, 198] width 647 height 397
click at [636, 38] on div "Hide" at bounding box center [636, 29] width 18 height 50
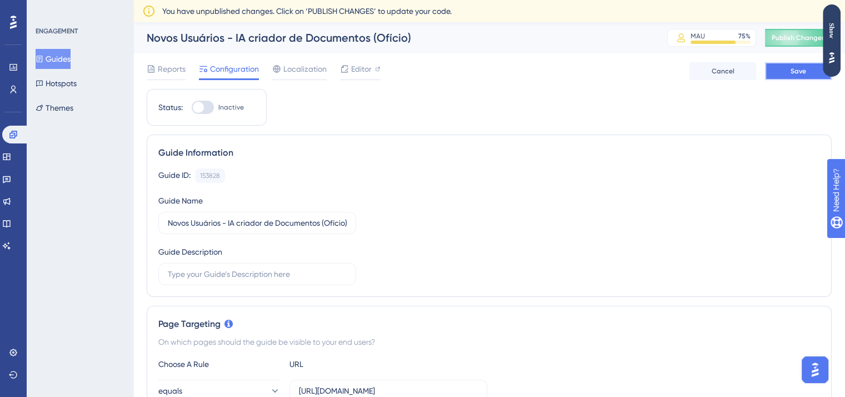
click at [787, 74] on button "Save" at bounding box center [798, 71] width 67 height 18
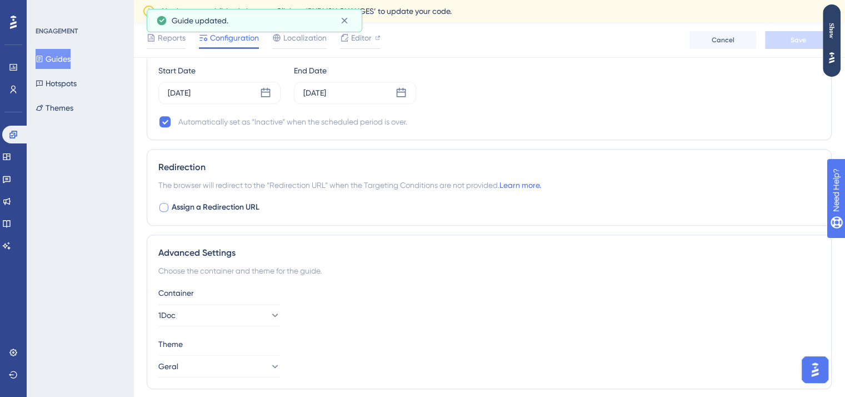
scroll to position [744, 0]
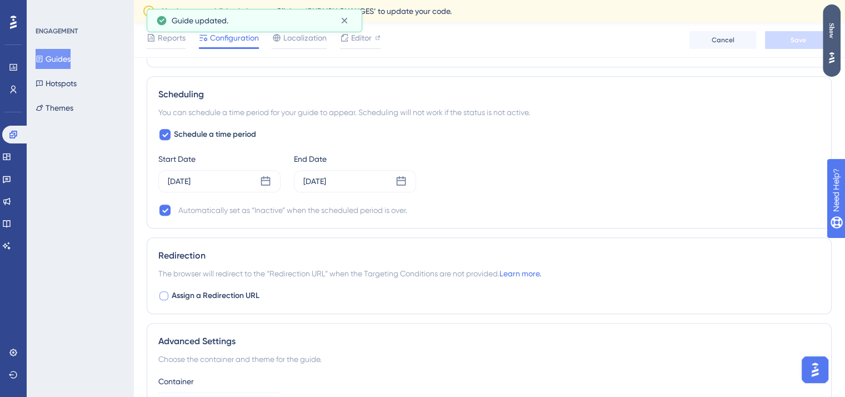
click at [836, 28] on div "Show" at bounding box center [832, 31] width 18 height 16
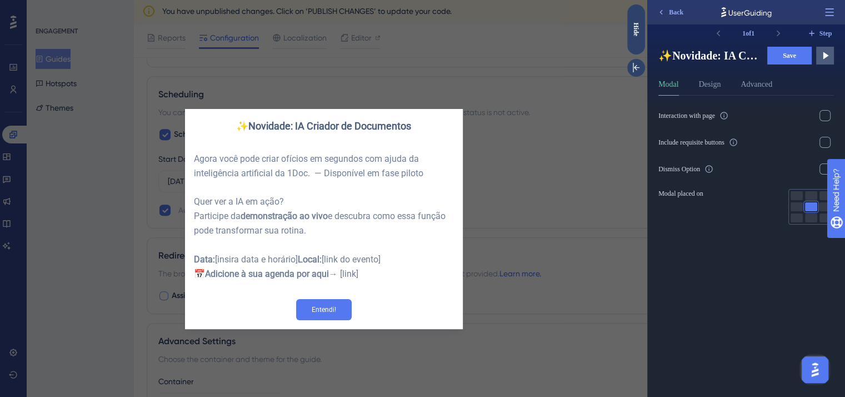
click at [499, 212] on div "✨Novidade: IA Criador de Documentos Agora você pode criar ofícios em segundos c…" at bounding box center [323, 198] width 647 height 397
click at [634, 34] on div "Hide" at bounding box center [636, 29] width 18 height 14
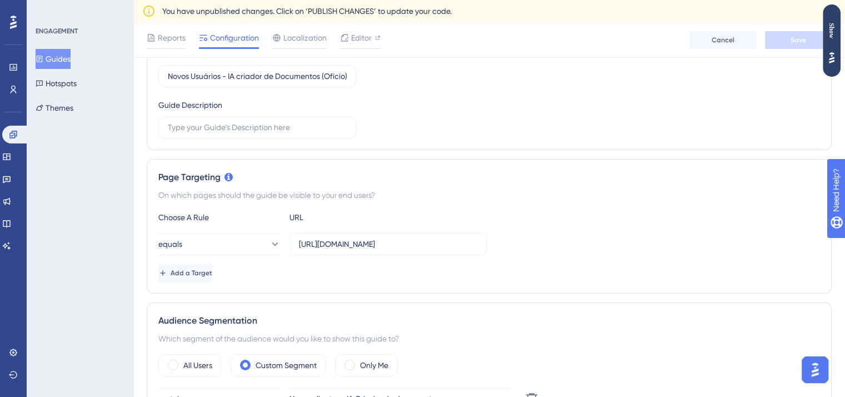
scroll to position [0, 0]
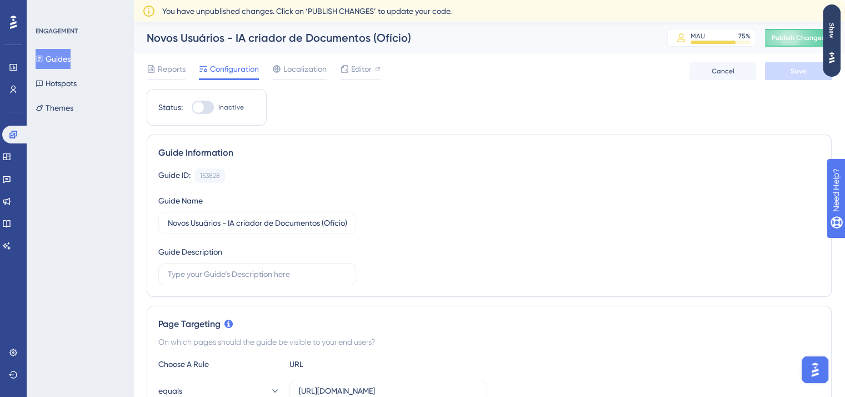
click at [49, 63] on button "Guides" at bounding box center [53, 59] width 35 height 20
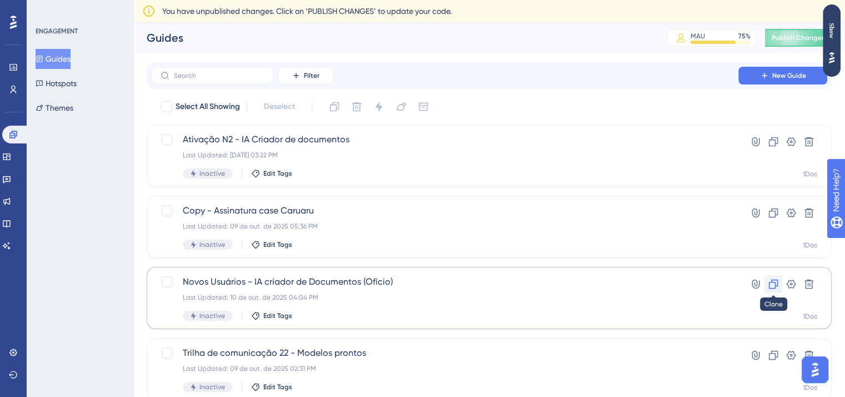
click at [771, 285] on icon at bounding box center [773, 283] width 11 height 11
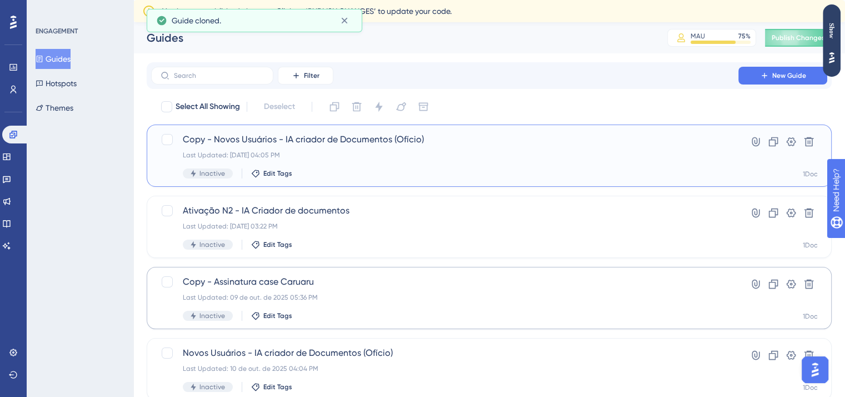
click at [451, 161] on div "Copy - Novos Usuários - IA criador de Documentos (Ofício) Last Updated: 10 de o…" at bounding box center [445, 156] width 524 height 46
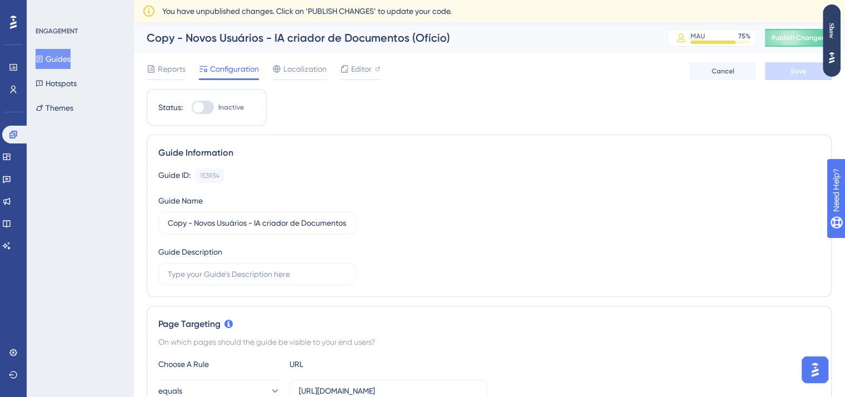
click at [187, 33] on div "Copy - Novos Usuários - IA criador de Documentos (Ofício)" at bounding box center [393, 38] width 493 height 16
click at [195, 217] on input "Copy - Novos Usuários - IA criador de Documentos (Ofício)" at bounding box center [257, 223] width 179 height 12
click at [337, 223] on input "Novos Usuários - IA criador de Documentos (Ofício)" at bounding box center [257, 223] width 179 height 12
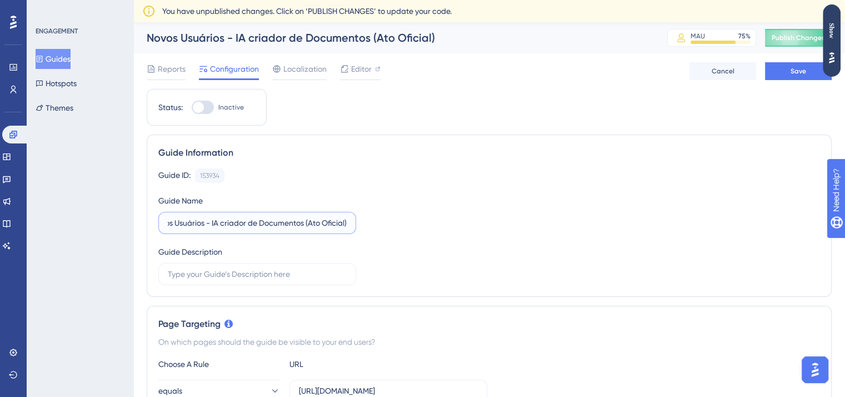
click at [331, 223] on input "Novos Usuários - IA criador de Documentos (Ato Oficial)" at bounding box center [257, 223] width 179 height 12
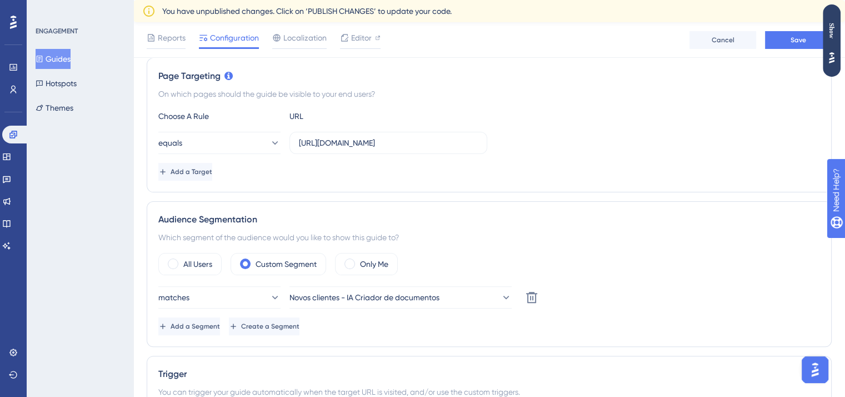
scroll to position [259, 0]
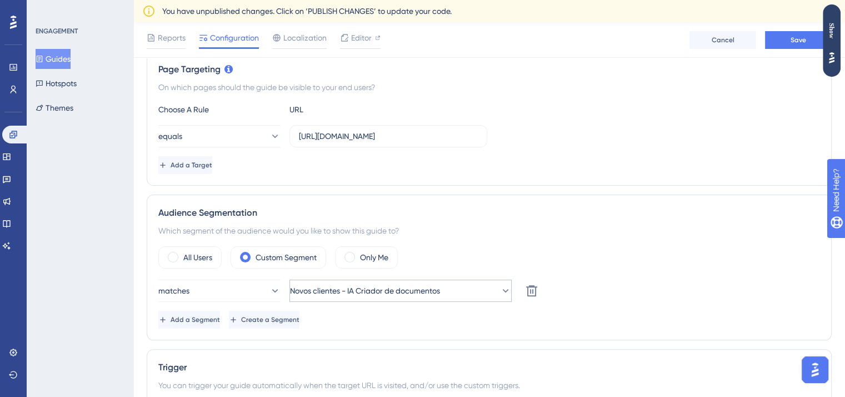
type input "Novos Usuários - IA criador de Documentos (Ato Ofícial)"
click at [500, 288] on icon at bounding box center [505, 290] width 11 height 11
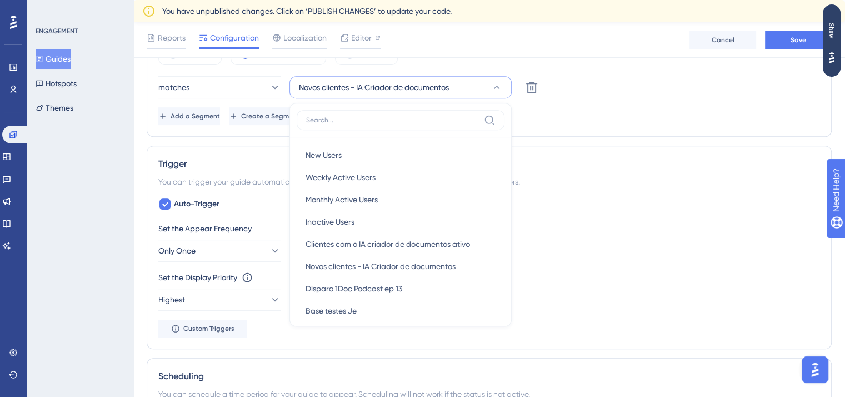
click at [582, 277] on div "Set the Display Priority This option will set the display priority between auto…" at bounding box center [489, 277] width 662 height 13
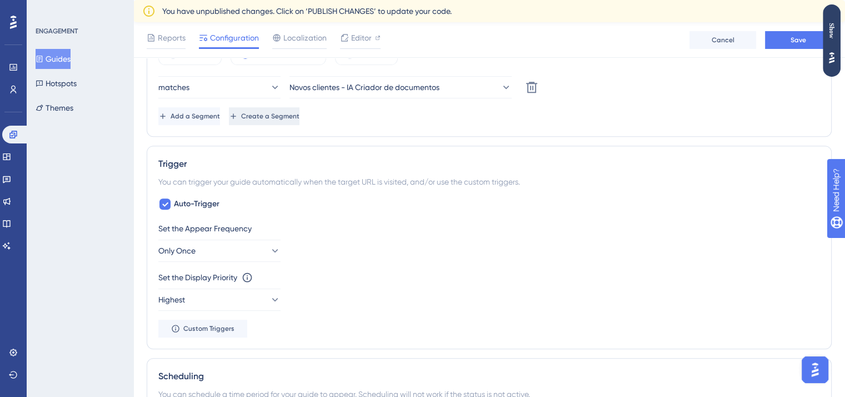
click at [300, 116] on span "Create a Segment" at bounding box center [270, 116] width 58 height 9
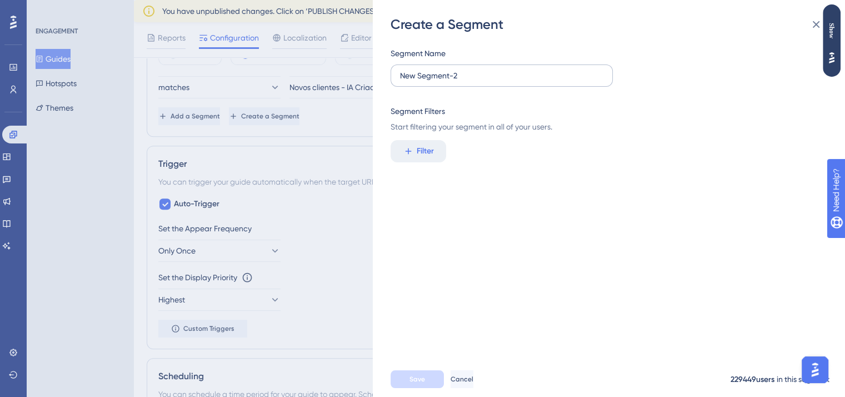
click at [487, 68] on label "New Segment-2" at bounding box center [502, 75] width 222 height 22
click at [487, 69] on input "New Segment-2" at bounding box center [501, 75] width 203 height 12
click at [487, 68] on label "New Segment-2" at bounding box center [502, 75] width 222 height 22
click at [487, 69] on input "New Segment-2" at bounding box center [501, 75] width 203 height 12
click at [487, 68] on label "New Segment-2" at bounding box center [502, 75] width 222 height 22
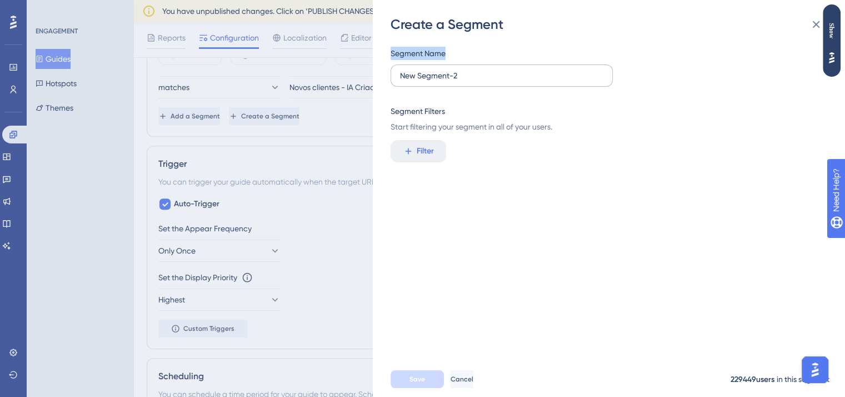
click at [487, 69] on input "New Segment-2" at bounding box center [501, 75] width 203 height 12
drag, startPoint x: 487, startPoint y: 68, endPoint x: 489, endPoint y: 78, distance: 10.1
click at [489, 78] on label "New Segment-2" at bounding box center [502, 75] width 222 height 22
click at [489, 78] on input "New Segment-2" at bounding box center [501, 75] width 203 height 12
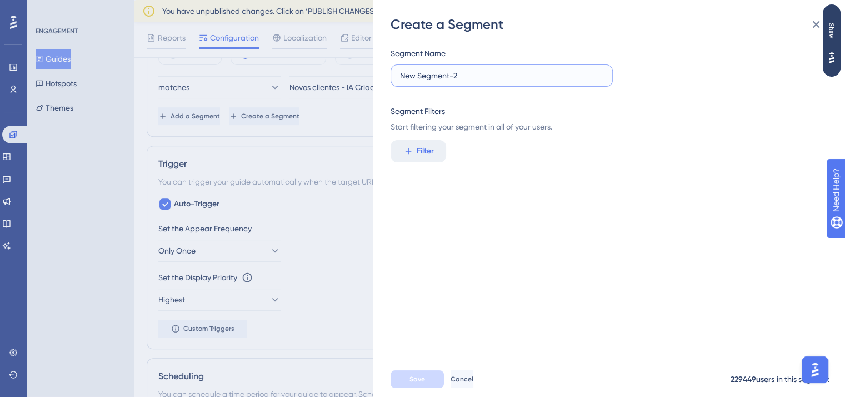
click at [489, 78] on input "New Segment-2" at bounding box center [501, 75] width 203 height 12
type input "Novos clientes - IA Criador de documentos (Ato Oficial)"
drag, startPoint x: 406, startPoint y: 163, endPoint x: 415, endPoint y: 156, distance: 10.7
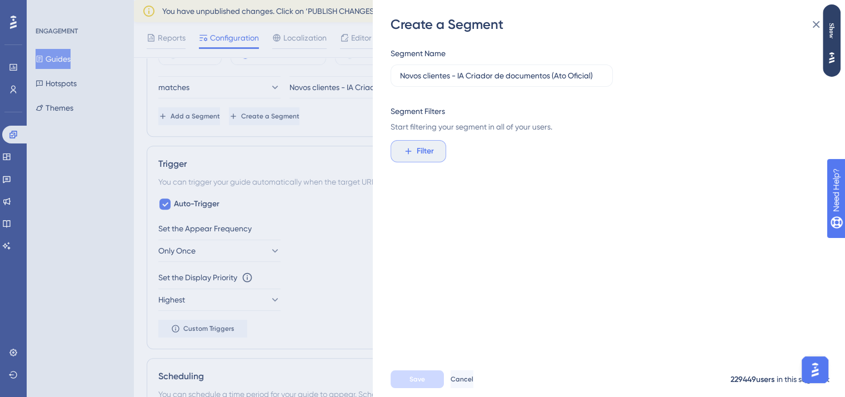
click at [415, 156] on div "Segment Name Novos clientes - IA Criador de documentos (Ato Oficial) Segment Fi…" at bounding box center [615, 197] width 448 height 328
click at [415, 156] on button "Filter" at bounding box center [419, 151] width 56 height 22
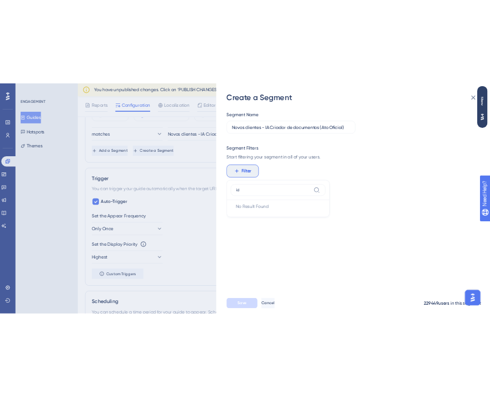
scroll to position [0, 0]
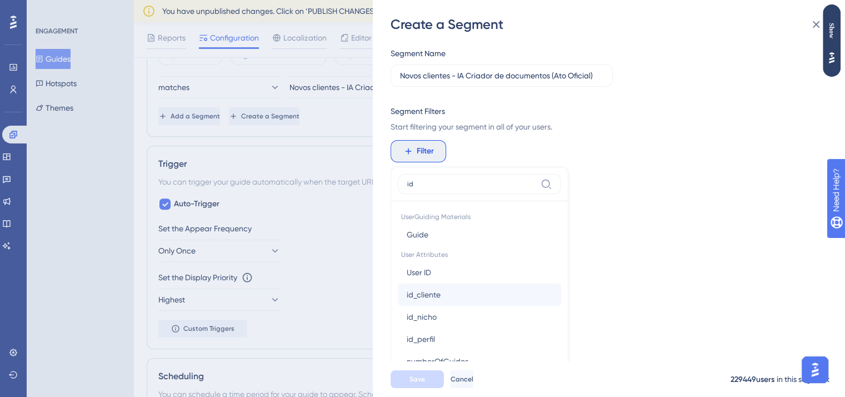
type input "id"
click at [444, 301] on button "id_cliente id_cliente" at bounding box center [479, 294] width 163 height 22
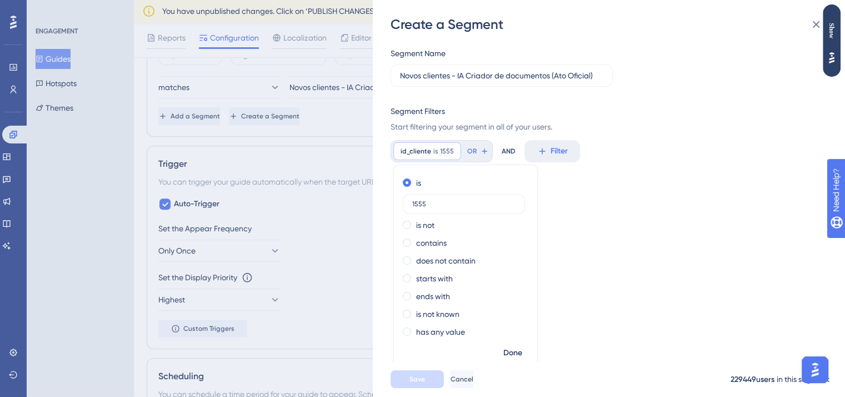
type input "1555"
drag, startPoint x: 600, startPoint y: 258, endPoint x: 516, endPoint y: 346, distance: 122.3
click at [516, 346] on div "Segment Name Novos clientes - IA Criador de documentos (Ato Oficial) Segment Fi…" at bounding box center [615, 197] width 448 height 328
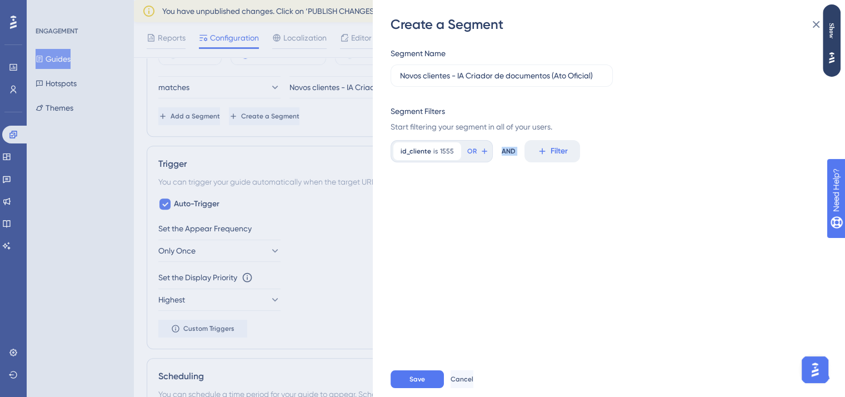
click at [516, 346] on div "Segment Name Novos clientes - IA Criador de documentos (Ato Oficial) Segment Fi…" at bounding box center [615, 197] width 448 height 328
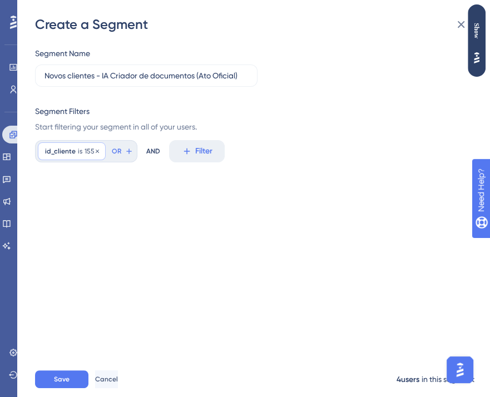
click at [85, 148] on span "1555" at bounding box center [91, 151] width 14 height 9
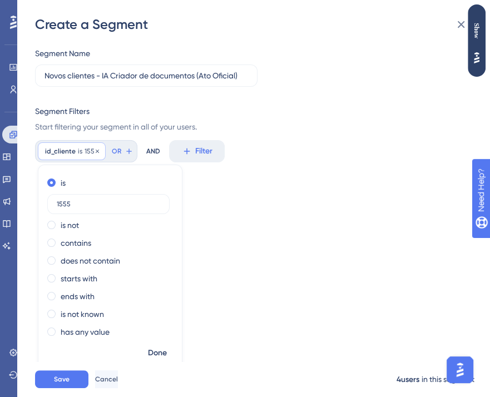
click at [78, 151] on span "is" at bounding box center [80, 151] width 4 height 9
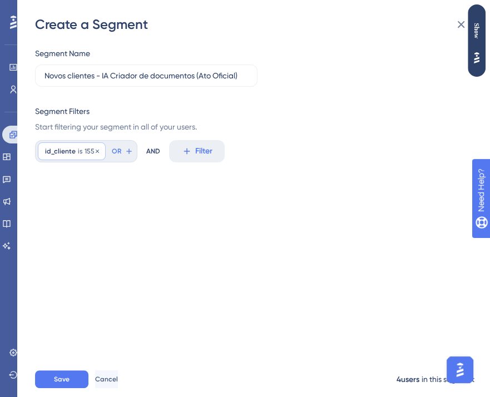
click at [89, 154] on span "1555" at bounding box center [91, 151] width 14 height 9
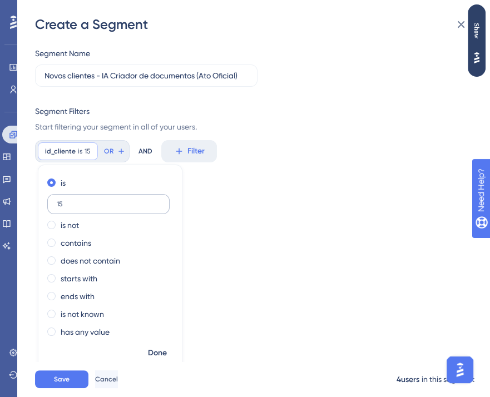
type input "1"
type input "1255"
click at [151, 360] on button "Done" at bounding box center [157, 353] width 31 height 20
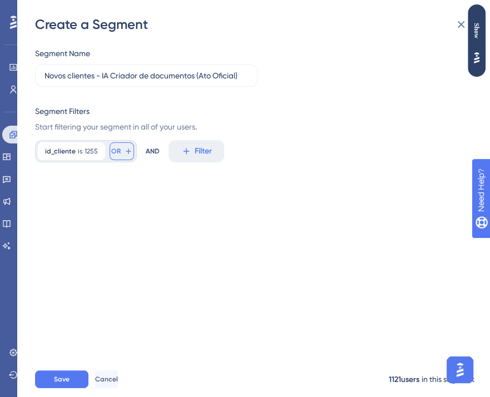
click at [113, 148] on span "OR" at bounding box center [115, 151] width 9 height 9
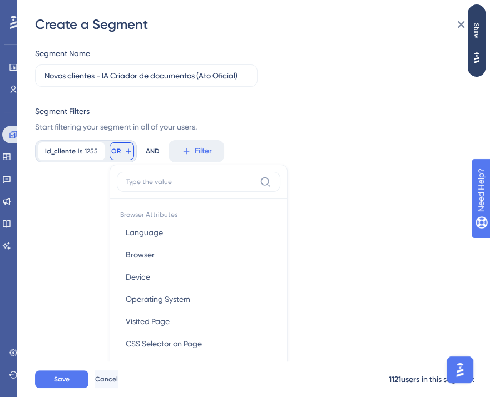
scroll to position [56, 0]
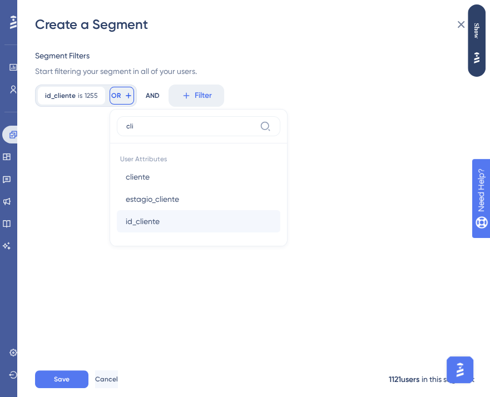
type input "cli"
click at [132, 215] on span "id_cliente" at bounding box center [143, 221] width 34 height 13
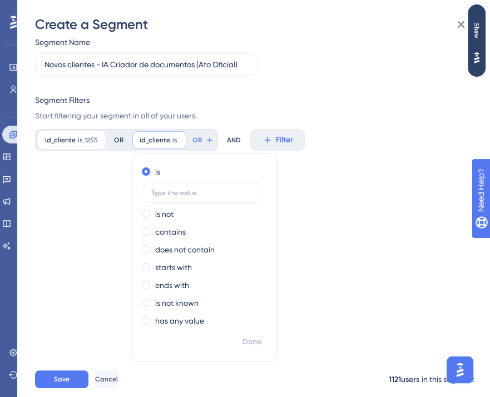
scroll to position [0, 0]
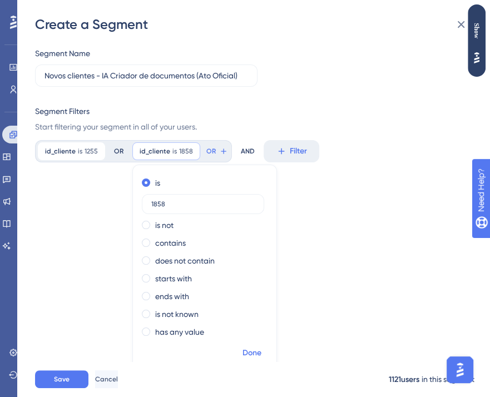
type input "1858"
click at [249, 355] on span "Done" at bounding box center [251, 352] width 19 height 13
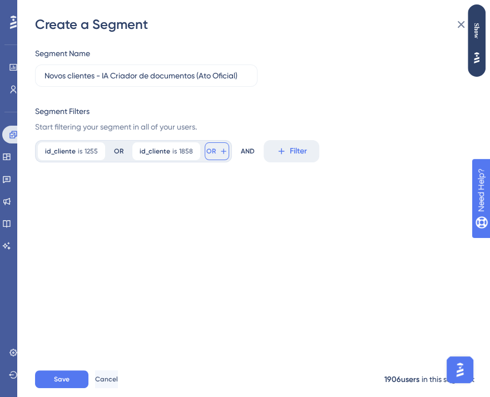
click at [207, 152] on span "OR" at bounding box center [210, 151] width 9 height 9
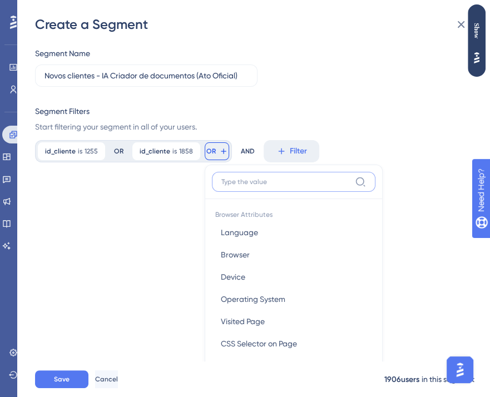
scroll to position [79, 0]
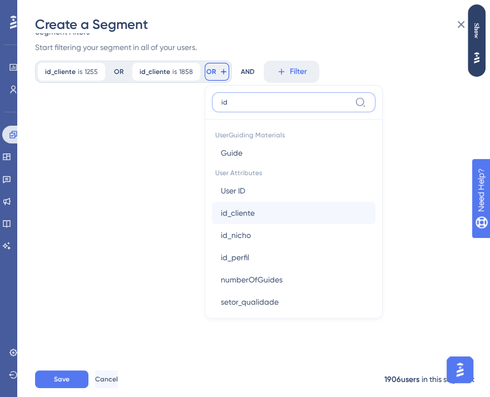
type input "id"
click at [247, 214] on span "id_cliente" at bounding box center [238, 212] width 34 height 13
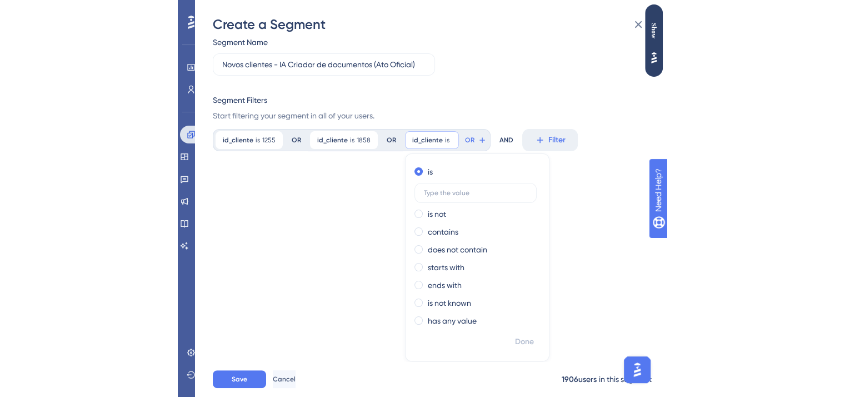
scroll to position [0, 0]
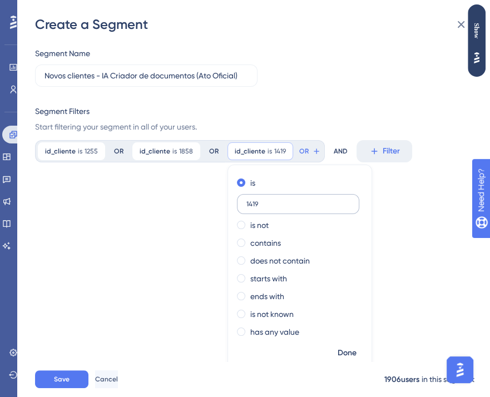
type input "1419"
drag, startPoint x: 275, startPoint y: 198, endPoint x: 349, endPoint y: 357, distance: 174.8
click at [349, 357] on div "is 1419 is not contains does not contain starts with ends with is not known has…" at bounding box center [299, 269] width 145 height 208
click at [349, 357] on span "Done" at bounding box center [346, 352] width 19 height 13
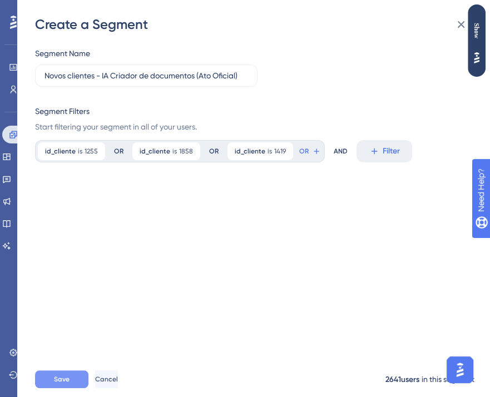
click at [64, 383] on span "Save" at bounding box center [62, 379] width 16 height 9
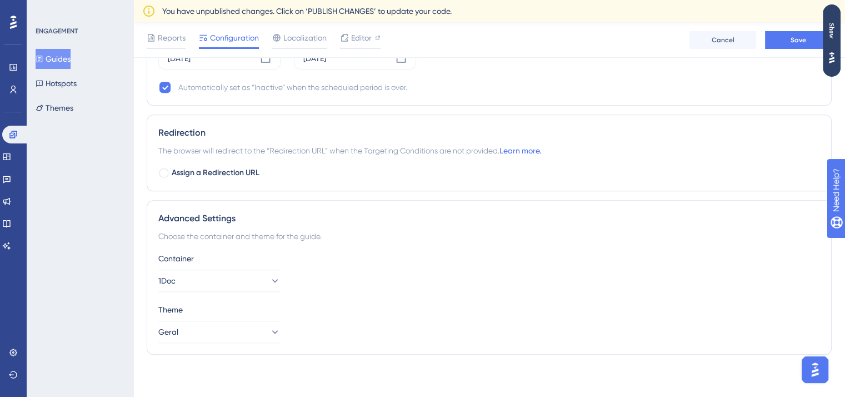
scroll to position [942, 0]
click at [836, 29] on div "Show" at bounding box center [832, 31] width 18 height 16
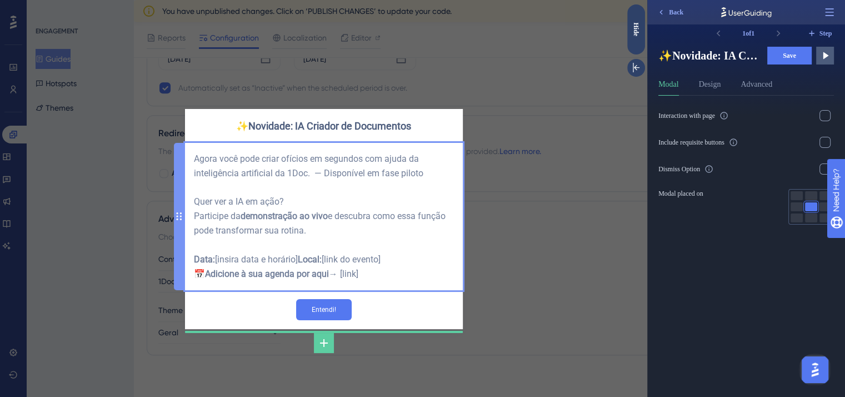
click at [340, 172] on div "Agora você pode criar ofícios em segundos com ajuda da inteligência artificial …" at bounding box center [324, 216] width 260 height 129
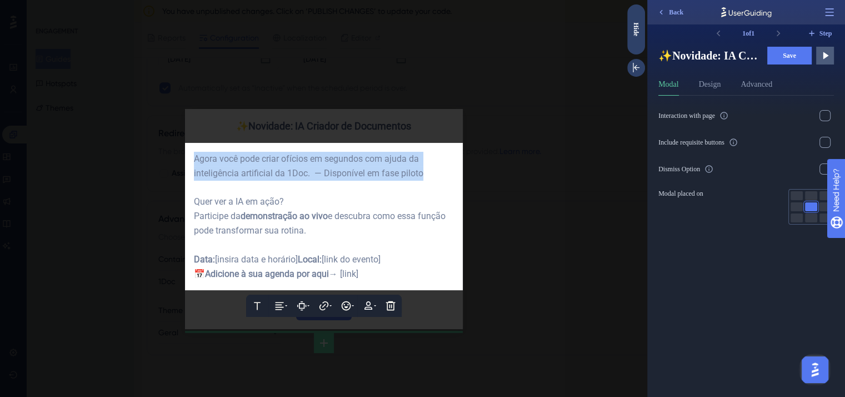
click at [340, 172] on span "Agora você pode criar ofícios em segundos com ajuda da inteligência artificial …" at bounding box center [309, 165] width 230 height 25
click at [307, 154] on span "Agora você pode criar ofícios em segundos com ajuda da inteligência artificial …" at bounding box center [309, 165] width 230 height 25
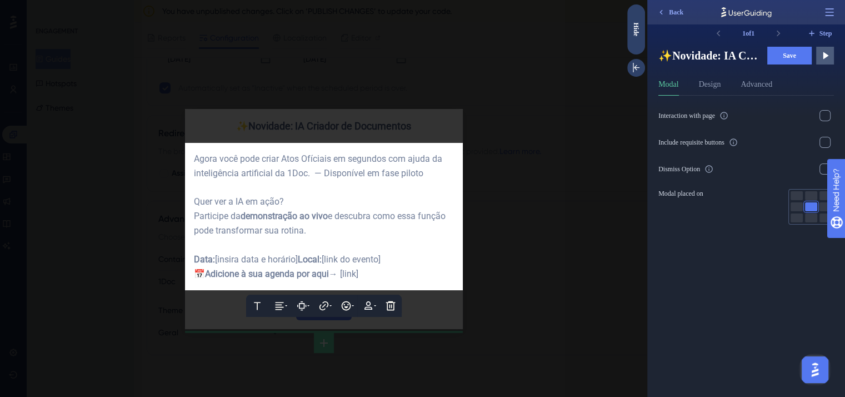
click at [422, 281] on div "Data: [insira data e horário] Local: [link do evento] 📅 Adicione à sua agenda p…" at bounding box center [324, 266] width 260 height 29
click at [316, 158] on span "Agora você pode criar Atos Ofíciais em segundos com ajuda da inteligência artif…" at bounding box center [319, 165] width 251 height 25
click at [358, 176] on div "Agora você pode criar Atos Oficiais em segundos com ajuda da inteligência artif…" at bounding box center [324, 166] width 260 height 29
click at [436, 167] on div "Agora você pode criar Atos Oficiais em segundos com ajuda da inteligência artif…" at bounding box center [324, 166] width 260 height 29
click at [323, 232] on div "Quer ver a IA em ação? Participe da demonstração ao vivo e descubra como essa f…" at bounding box center [324, 216] width 260 height 43
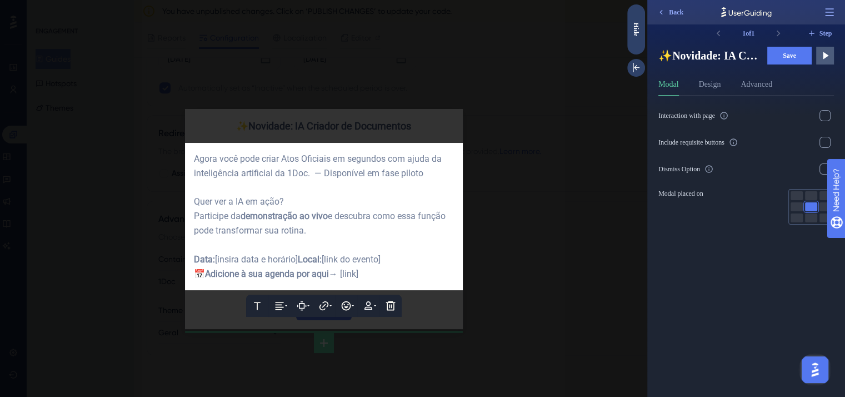
click at [320, 265] on div "Data: [insira data e horário] Local: [link do evento] 📅 Adicione à sua agenda p…" at bounding box center [324, 266] width 260 height 29
click at [341, 183] on div at bounding box center [324, 187] width 260 height 14
click at [436, 103] on div at bounding box center [323, 198] width 647 height 397
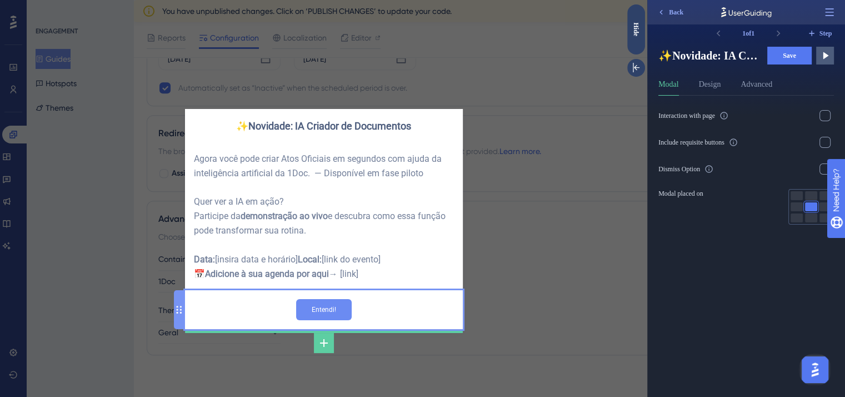
click at [342, 316] on input "Entendi!" at bounding box center [324, 309] width 56 height 21
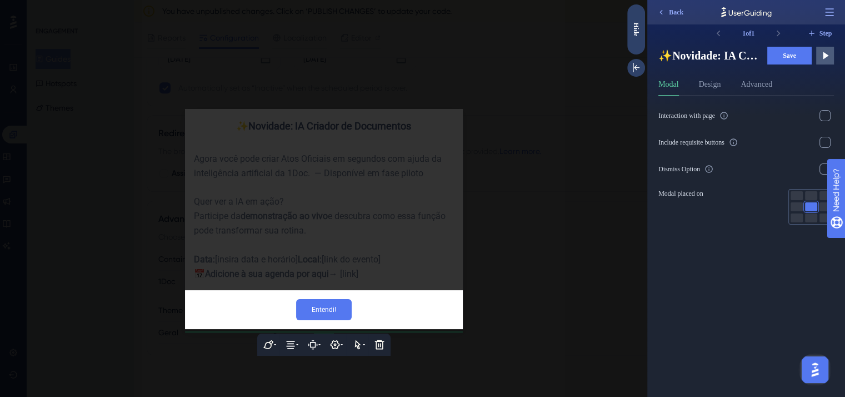
click at [550, 173] on div at bounding box center [323, 198] width 647 height 397
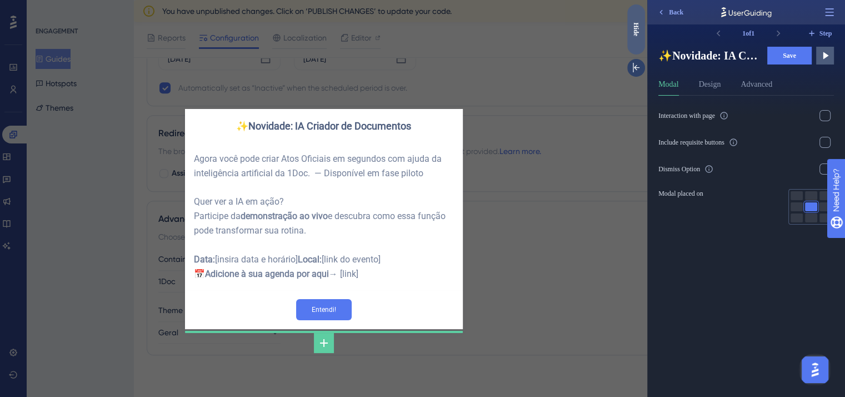
click at [635, 29] on div "Hide" at bounding box center [636, 29] width 18 height 14
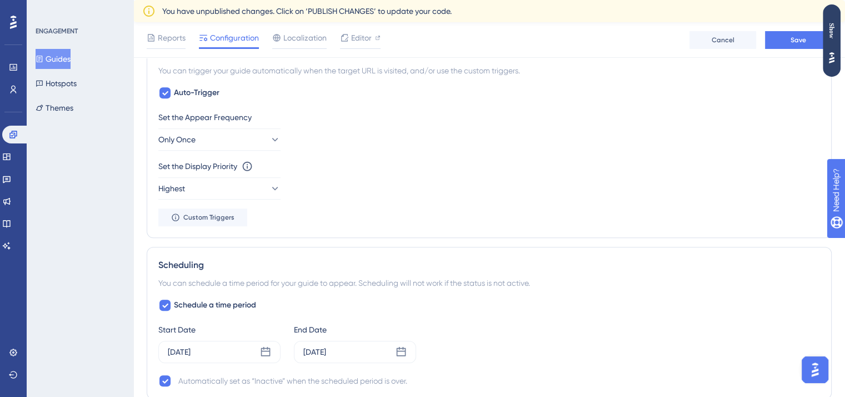
scroll to position [618, 0]
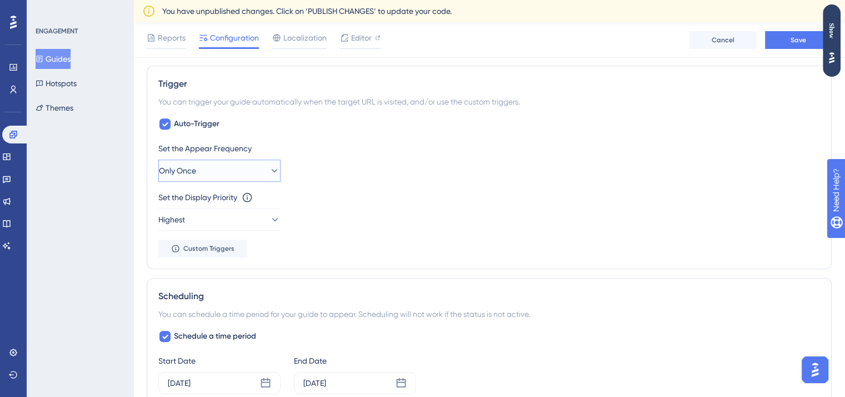
click at [192, 176] on button "Only Once" at bounding box center [219, 171] width 122 height 22
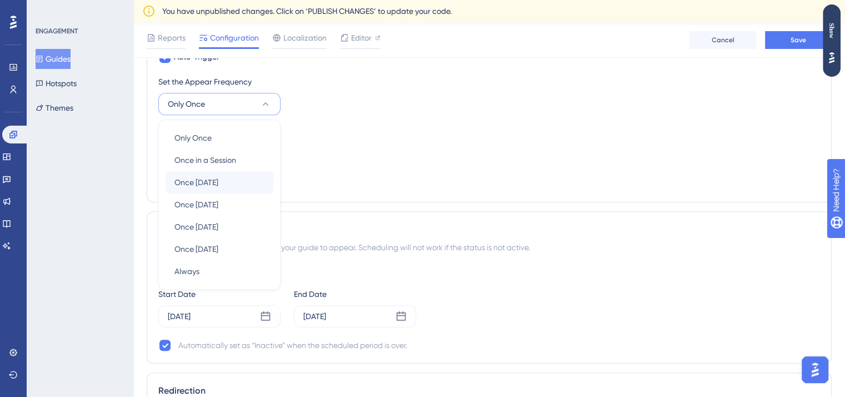
scroll to position [657, 0]
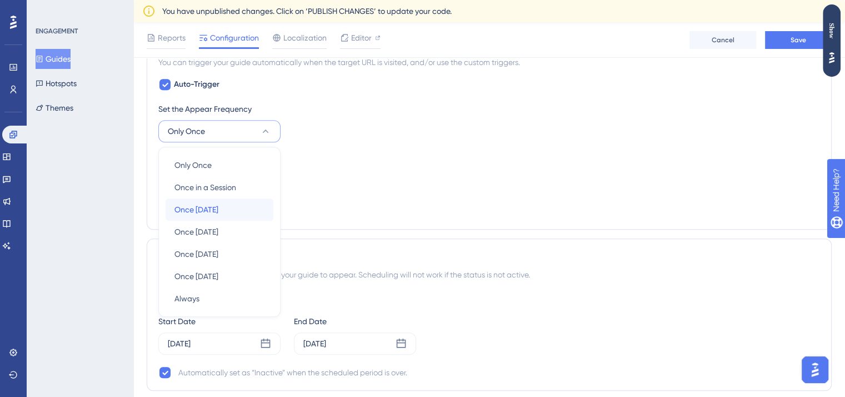
click at [218, 203] on span "Once in 1 day" at bounding box center [197, 209] width 44 height 13
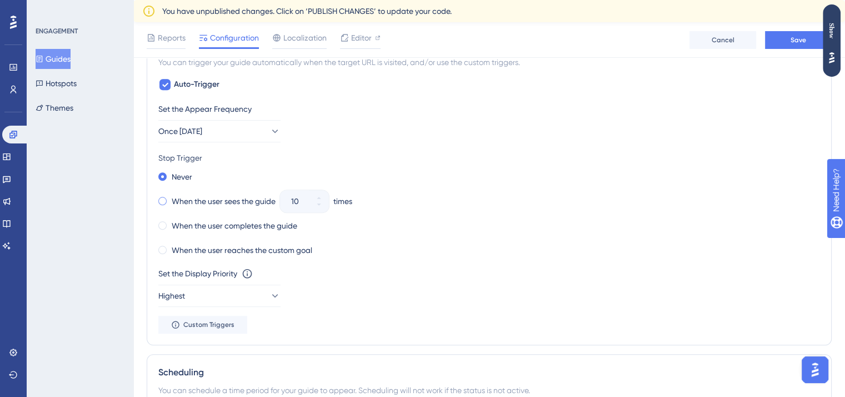
click at [254, 198] on label "When the user sees the guide" at bounding box center [224, 201] width 104 height 13
click at [296, 197] on input "10" at bounding box center [299, 201] width 16 height 13
type input "3"
click at [370, 248] on div "When the user reaches the custom goal" at bounding box center [489, 250] width 662 height 16
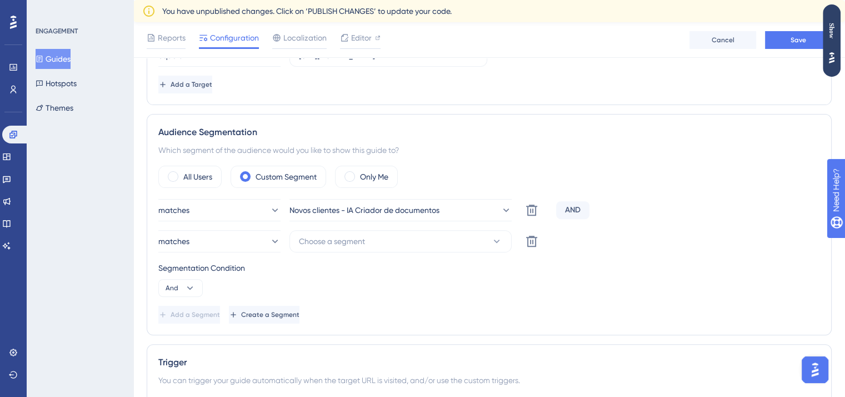
scroll to position [340, 0]
click at [419, 208] on span "Novos clientes - IA Criador de documentos" at bounding box center [365, 209] width 150 height 13
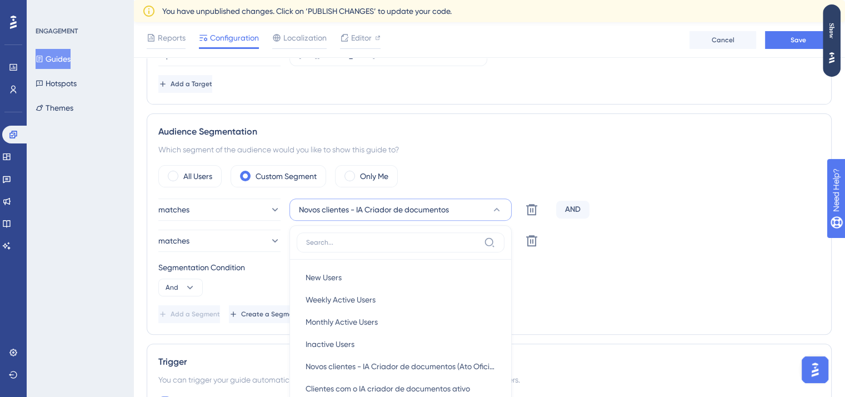
scroll to position [472, 0]
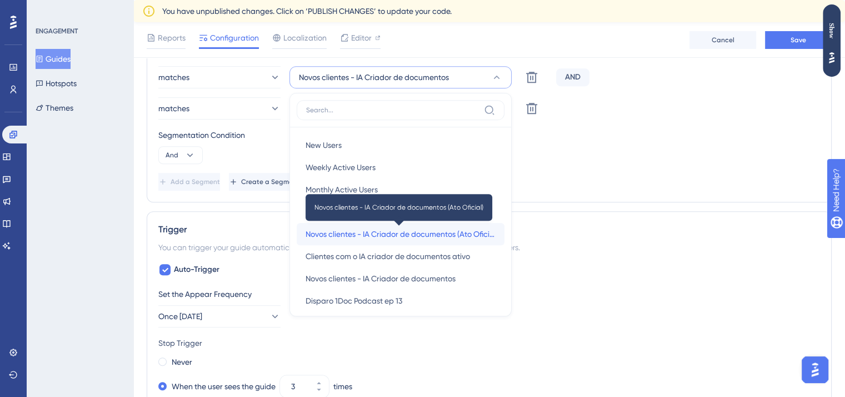
click at [454, 231] on span "Novos clientes - IA Criador de documentos (Ato Oficial)" at bounding box center [401, 233] width 190 height 13
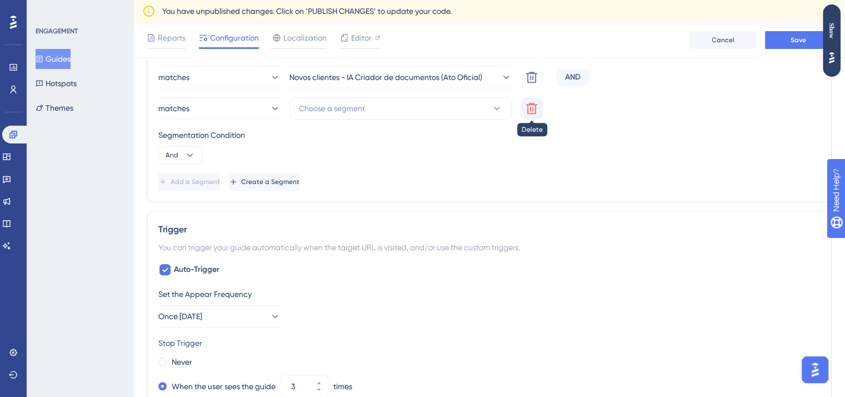
click at [532, 102] on icon at bounding box center [531, 108] width 13 height 13
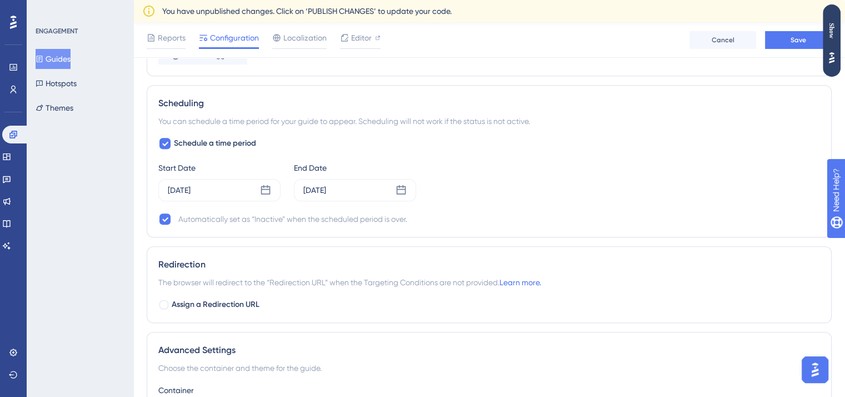
scroll to position [983, 0]
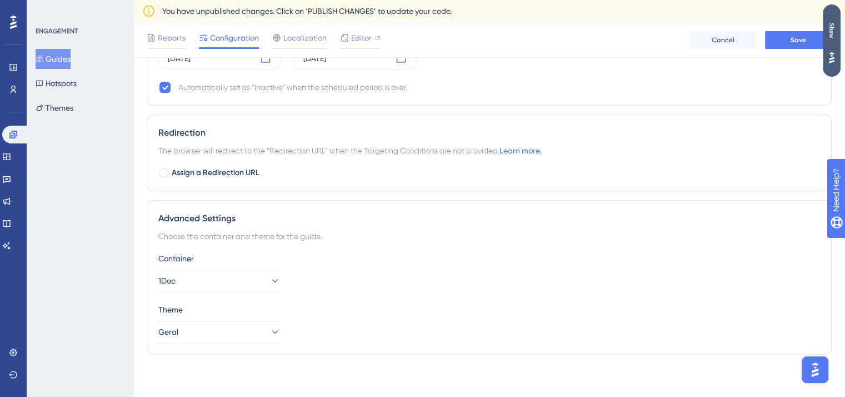
click at [824, 33] on div "Show" at bounding box center [832, 31] width 18 height 16
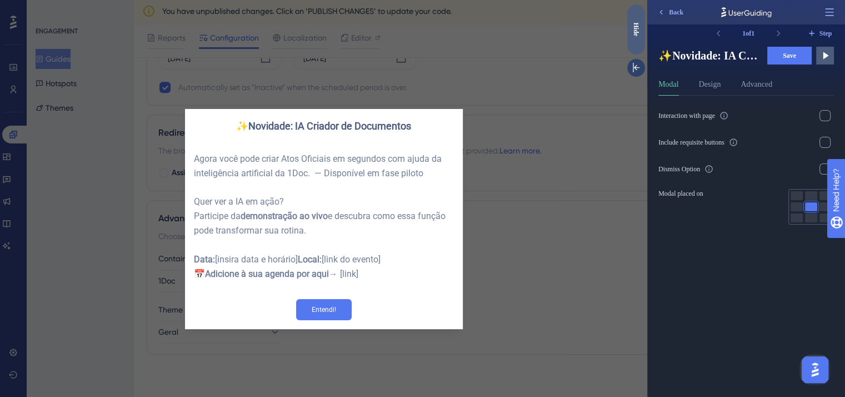
click at [630, 36] on div "Hide" at bounding box center [636, 29] width 18 height 50
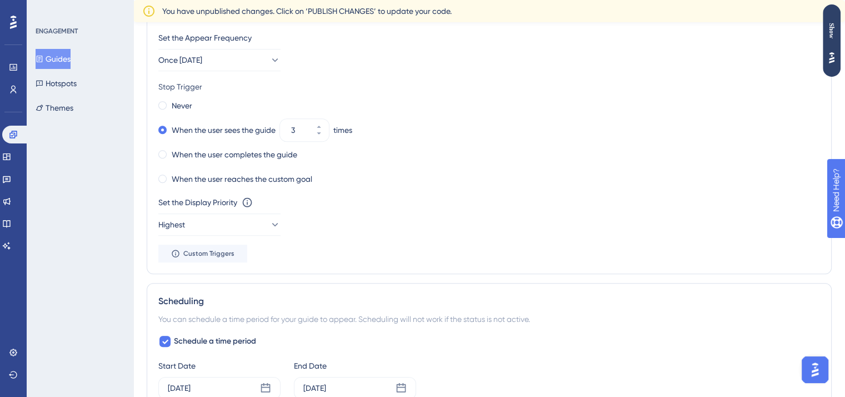
scroll to position [0, 0]
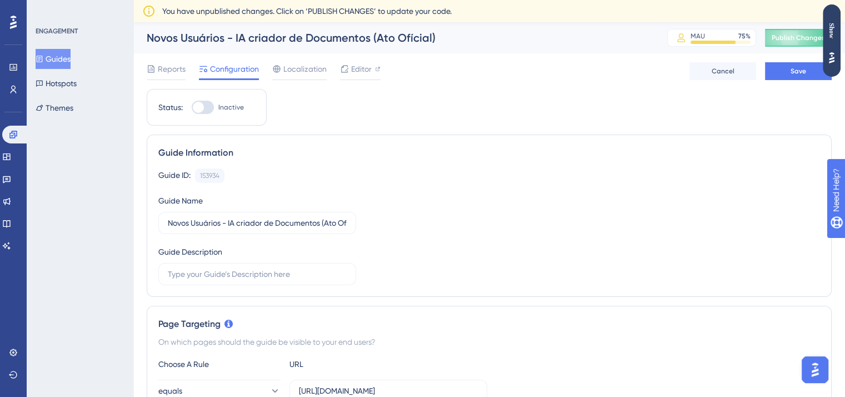
click at [58, 67] on button "Guides" at bounding box center [53, 59] width 35 height 20
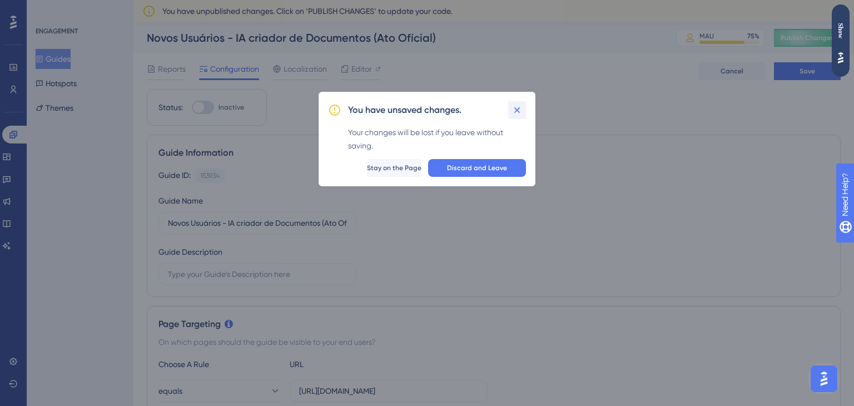
click at [516, 107] on icon at bounding box center [516, 109] width 11 height 11
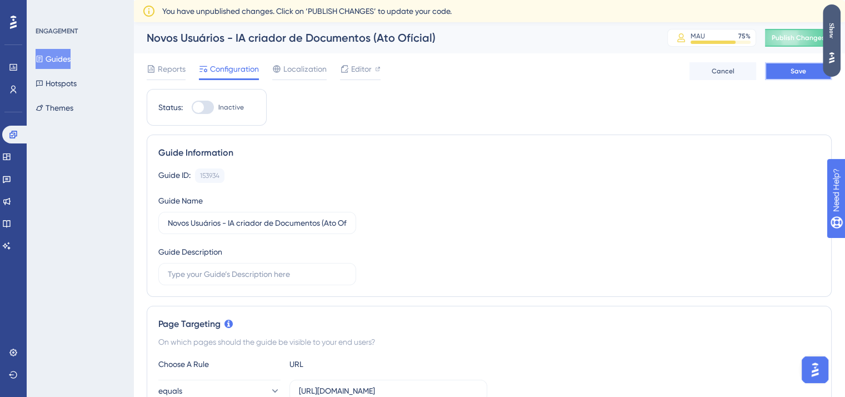
click at [809, 70] on button "Save" at bounding box center [798, 71] width 67 height 18
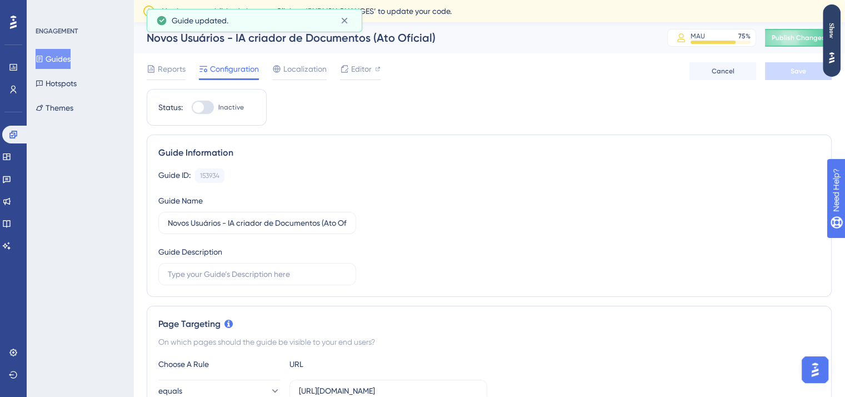
click at [62, 61] on button "Guides" at bounding box center [53, 59] width 35 height 20
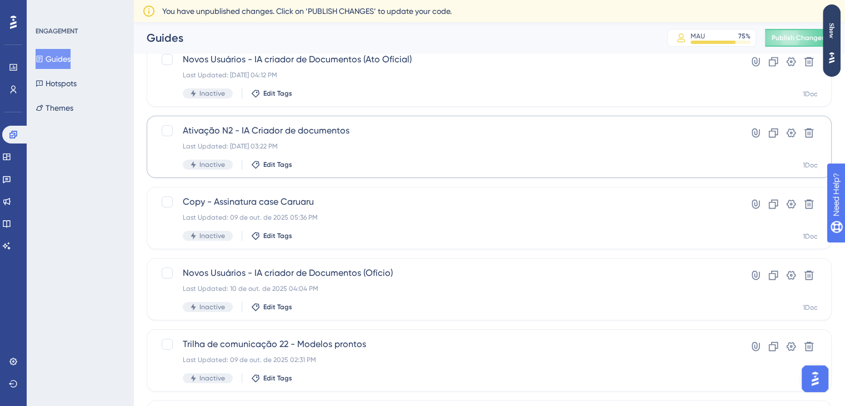
scroll to position [59, 0]
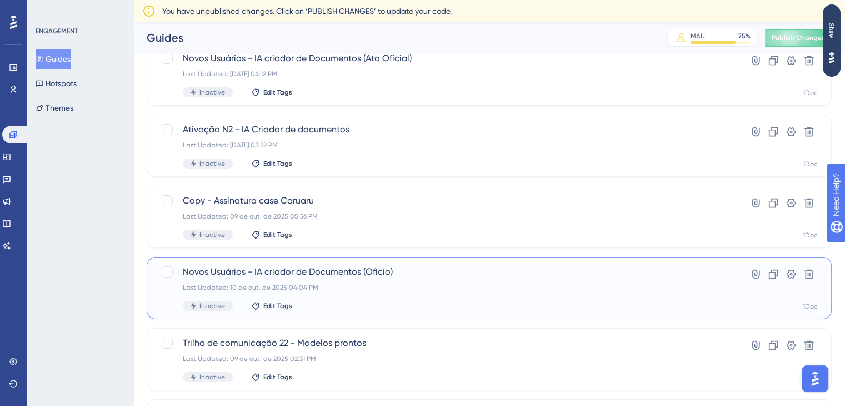
click at [430, 286] on div "Last Updated: 10 de out. de 2025 04:04 PM" at bounding box center [445, 287] width 524 height 9
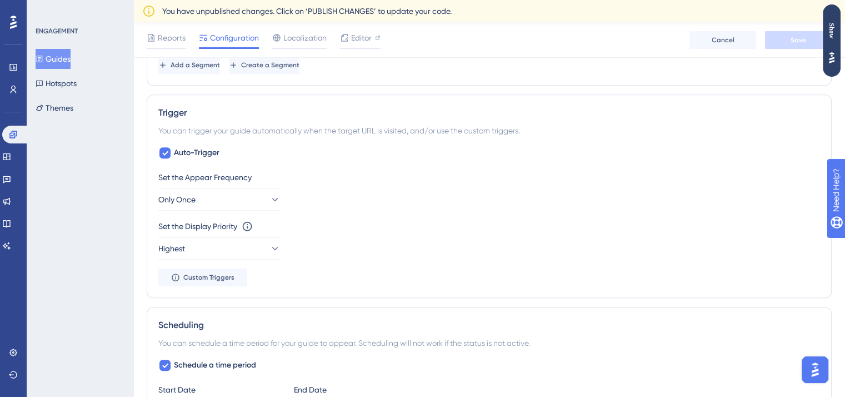
scroll to position [514, 0]
click at [244, 199] on button "Only Once" at bounding box center [219, 199] width 122 height 22
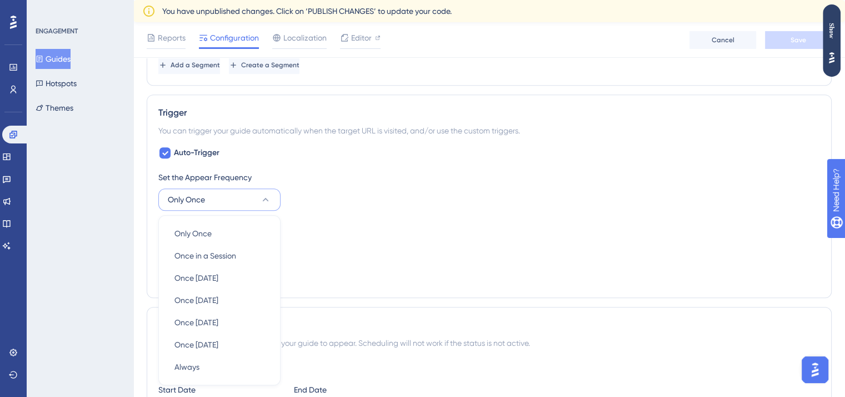
scroll to position [612, 0]
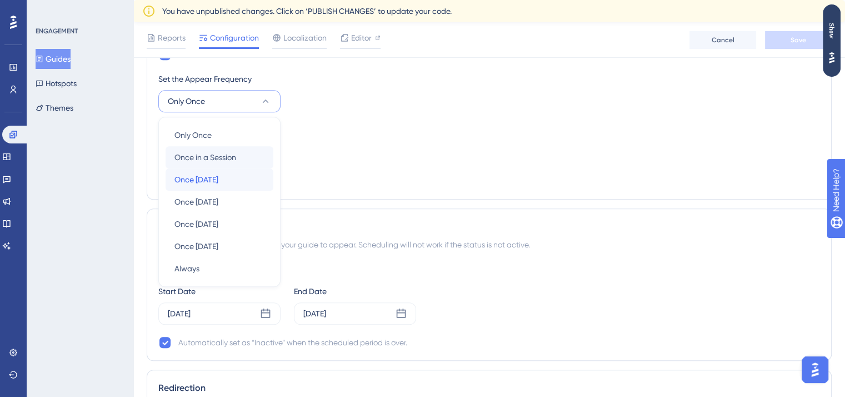
drag, startPoint x: 238, startPoint y: 176, endPoint x: 247, endPoint y: 146, distance: 31.3
click at [247, 146] on div "Only Once Only Once Once in a Session Once in a Session Once in 1 day Once in 1…" at bounding box center [220, 202] width 108 height 156
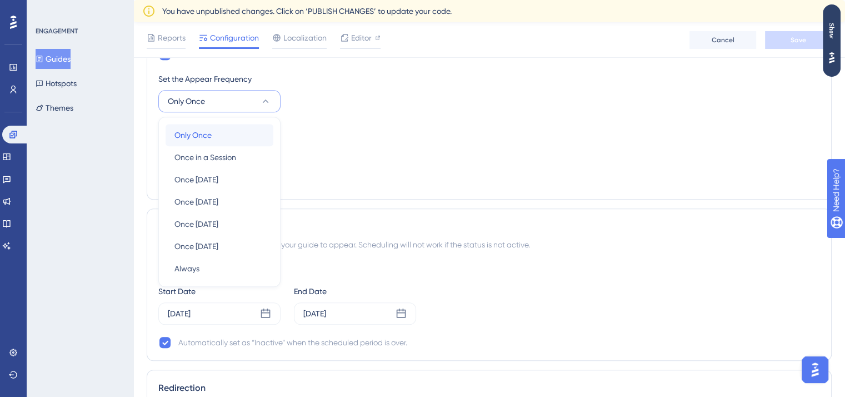
click at [246, 138] on div "Only Once Only Once" at bounding box center [220, 135] width 90 height 22
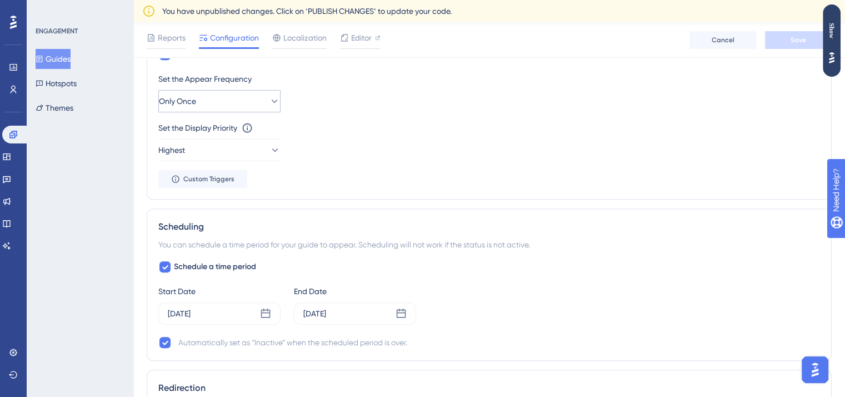
drag, startPoint x: 252, startPoint y: 84, endPoint x: 251, endPoint y: 96, distance: 12.2
click at [251, 96] on div "Set the Appear Frequency Only Once" at bounding box center [489, 92] width 662 height 40
click at [251, 96] on button "Only Once" at bounding box center [219, 101] width 122 height 22
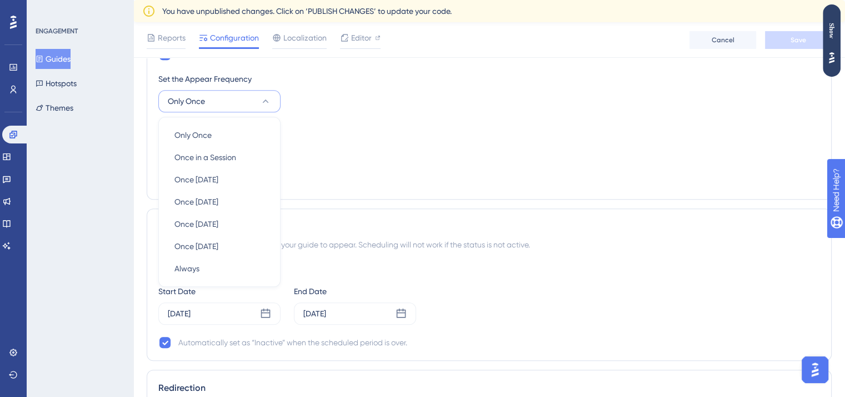
scroll to position [613, 0]
click at [242, 194] on div "Once in 7 days Once in 7 days" at bounding box center [220, 201] width 90 height 22
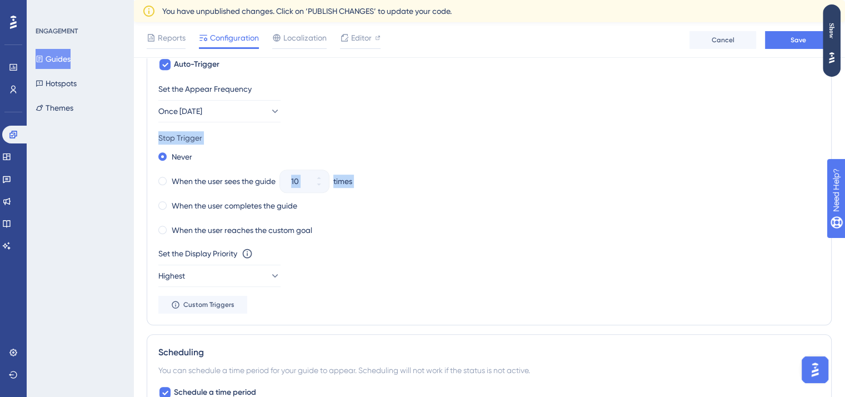
scroll to position [601, 0]
click at [265, 132] on div "Stop Trigger" at bounding box center [489, 138] width 662 height 13
click at [241, 181] on label "When the user sees the guide" at bounding box center [224, 182] width 104 height 13
click at [243, 107] on button "Once in 7 days" at bounding box center [219, 112] width 122 height 22
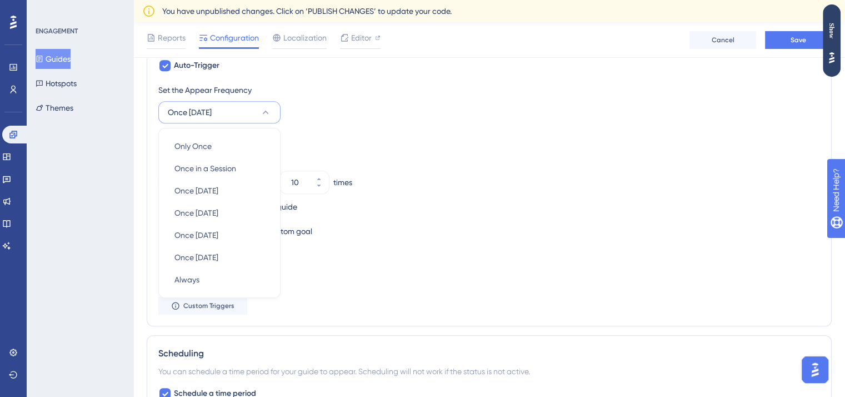
scroll to position [612, 0]
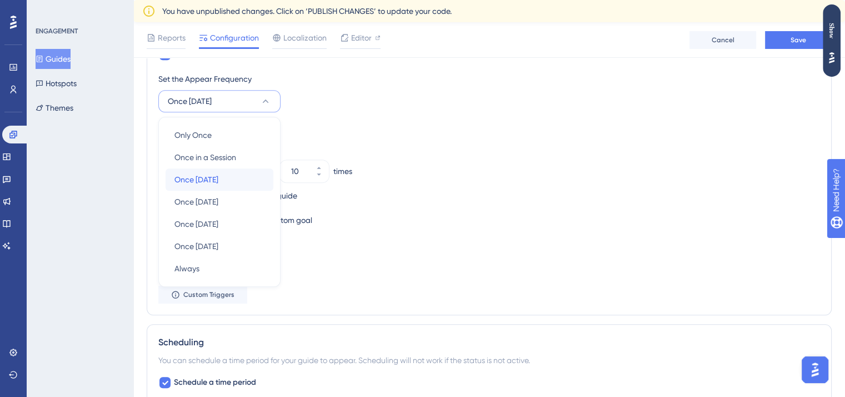
click at [229, 174] on div "Once in 1 day Once in 1 day" at bounding box center [220, 179] width 90 height 22
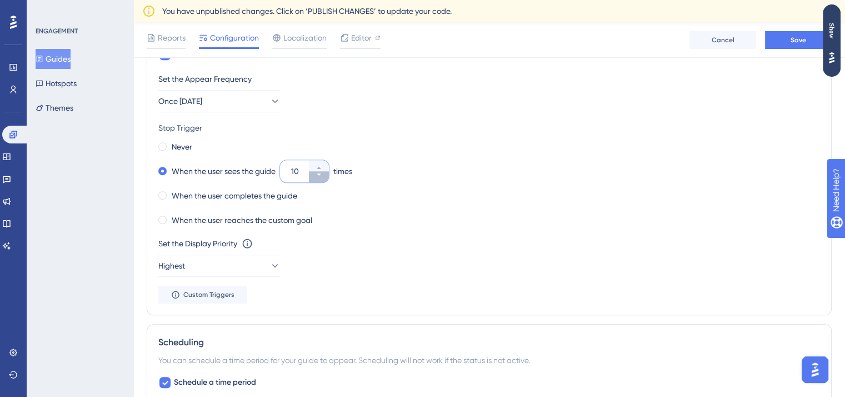
click at [321, 173] on icon at bounding box center [319, 174] width 7 height 7
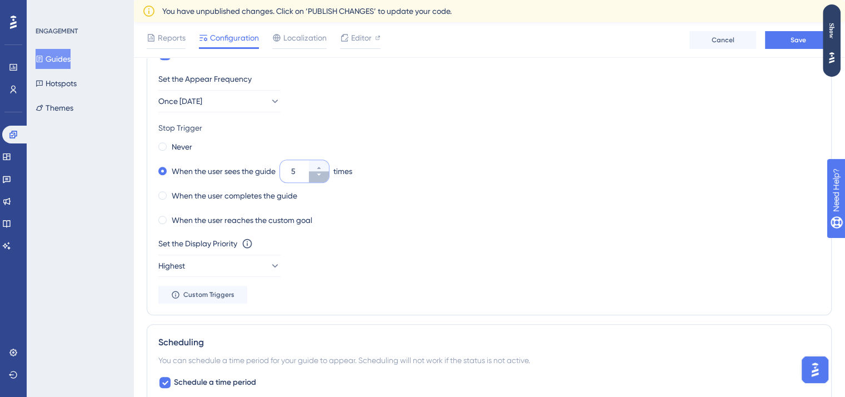
click at [321, 173] on icon at bounding box center [319, 174] width 7 height 7
type input "3"
click at [348, 248] on div "Set the Display Priority This option will set the display priority between auto…" at bounding box center [489, 257] width 662 height 40
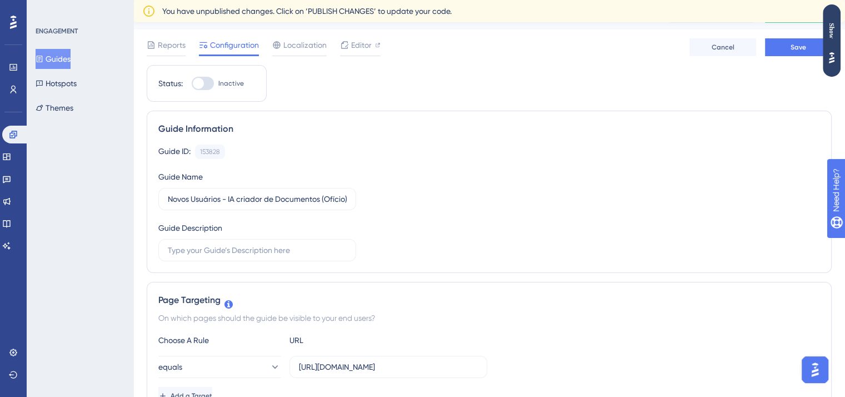
scroll to position [0, 0]
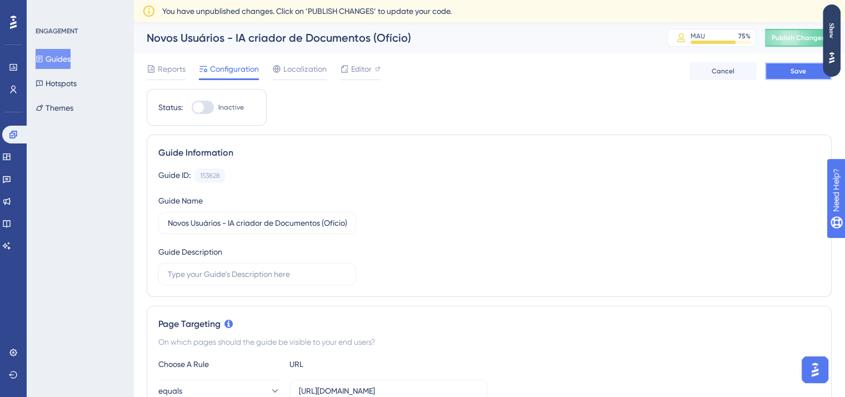
click at [778, 64] on button "Save" at bounding box center [798, 71] width 67 height 18
click at [43, 60] on icon at bounding box center [40, 59] width 8 height 8
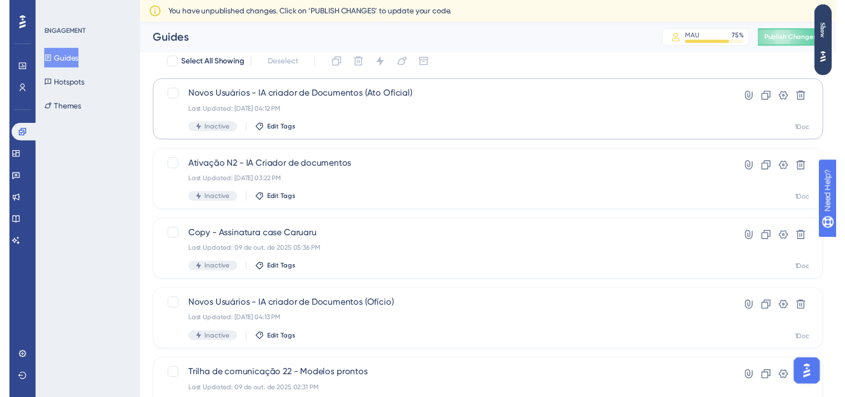
scroll to position [21, 0]
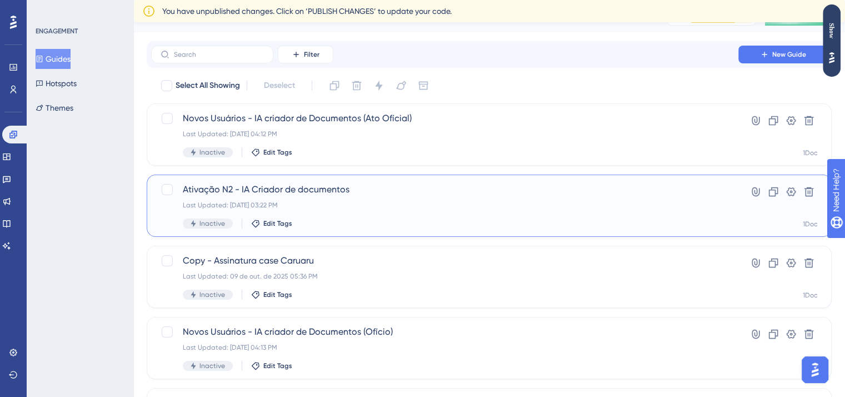
click at [398, 207] on div "Last Updated: 10 de out. de 2025 03:22 PM" at bounding box center [445, 205] width 524 height 9
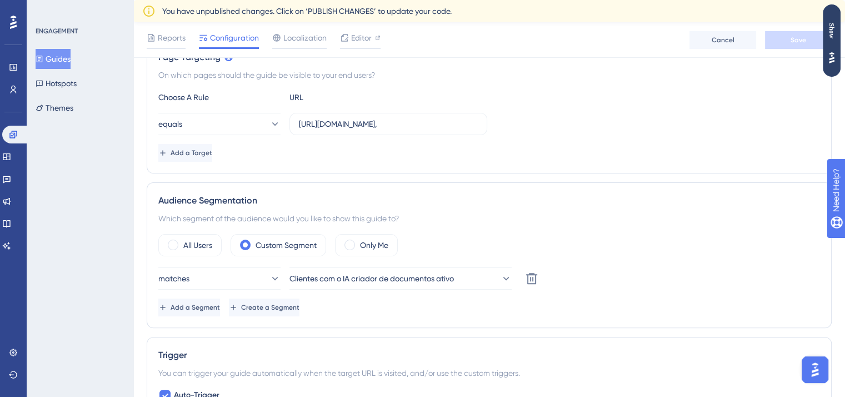
scroll to position [272, 0]
click at [216, 302] on span "Add a Segment" at bounding box center [195, 306] width 49 height 9
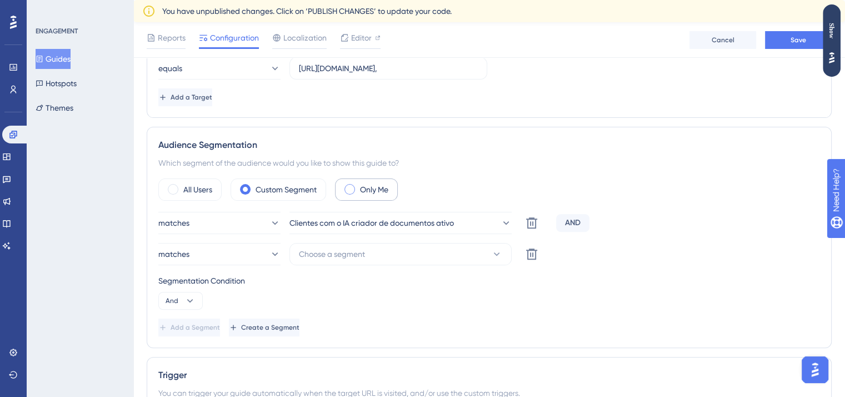
scroll to position [327, 0]
click at [373, 261] on button "Choose a segment" at bounding box center [401, 254] width 222 height 22
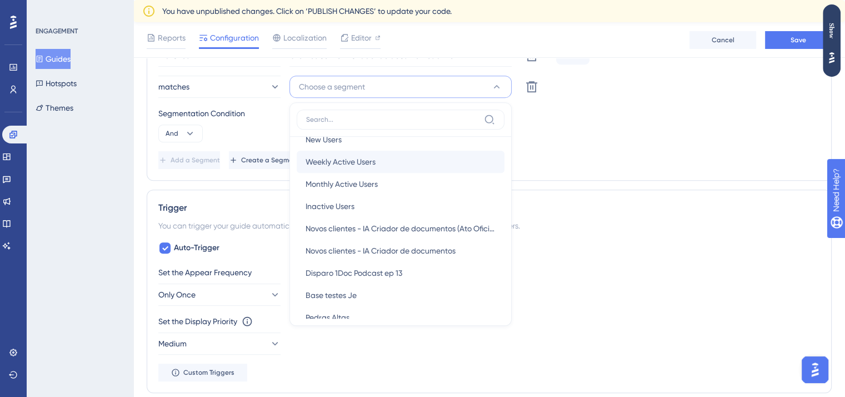
scroll to position [0, 0]
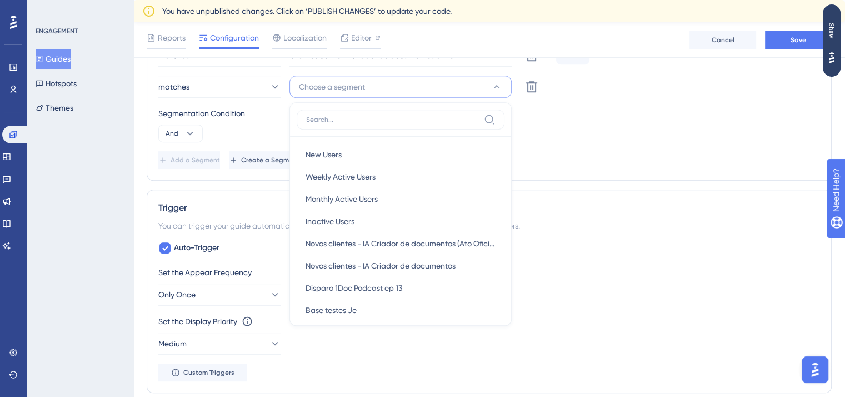
click at [537, 171] on div "Audience Segmentation Which segment of the audience would you like to show this…" at bounding box center [489, 69] width 685 height 221
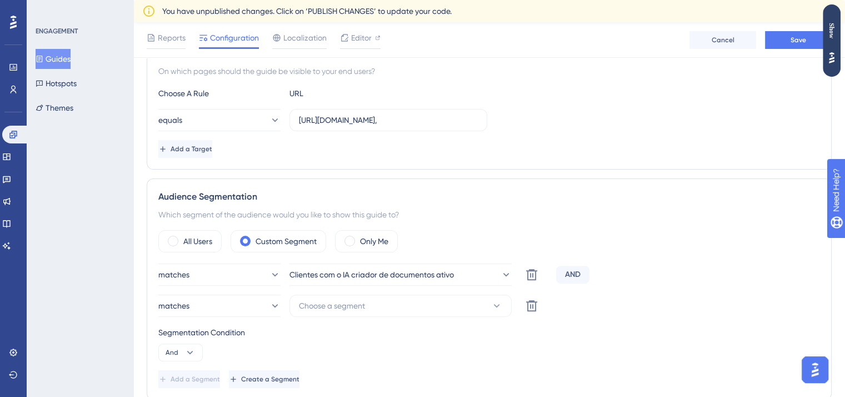
scroll to position [273, 0]
click at [538, 304] on icon at bounding box center [531, 307] width 13 height 13
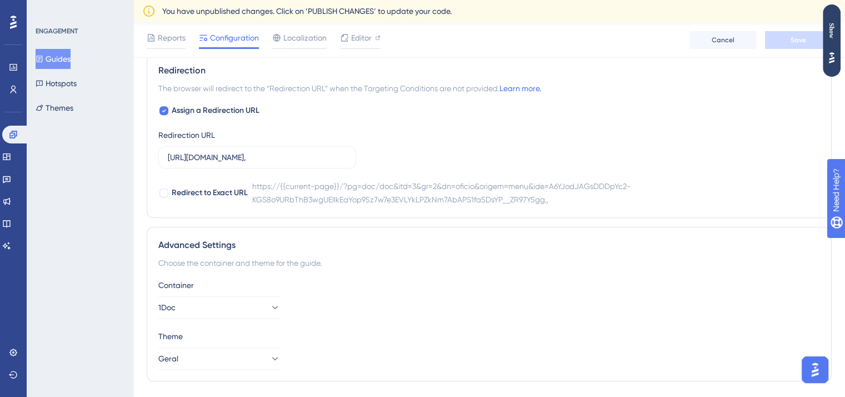
scroll to position [864, 0]
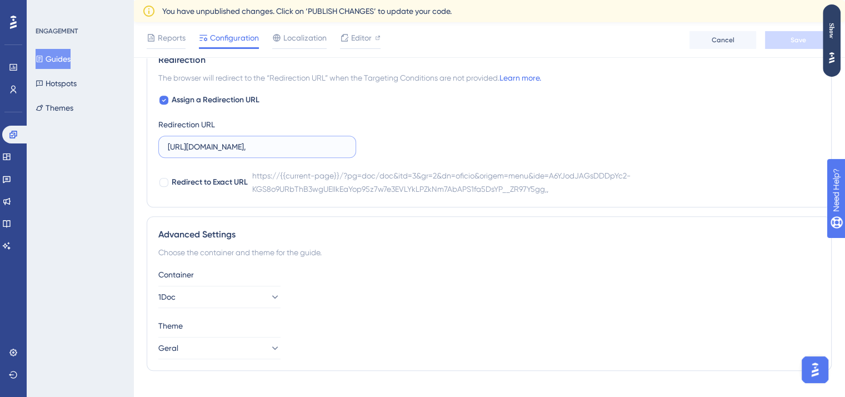
click at [282, 144] on input "https://qalandia.1doc.com.br/?pg=doc/doc&itd=3&gr=2&dn=oficio&origem=menu&ide=A…" at bounding box center [257, 147] width 179 height 12
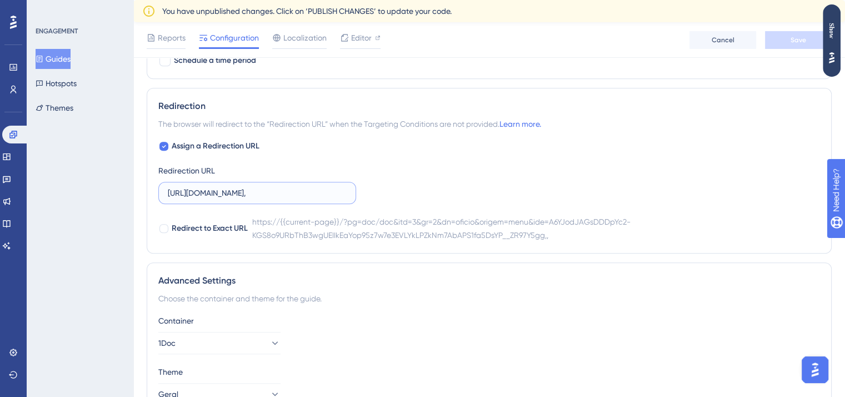
scroll to position [818, 0]
click at [254, 143] on span "Assign a Redirection URL" at bounding box center [216, 146] width 88 height 13
checkbox input "false"
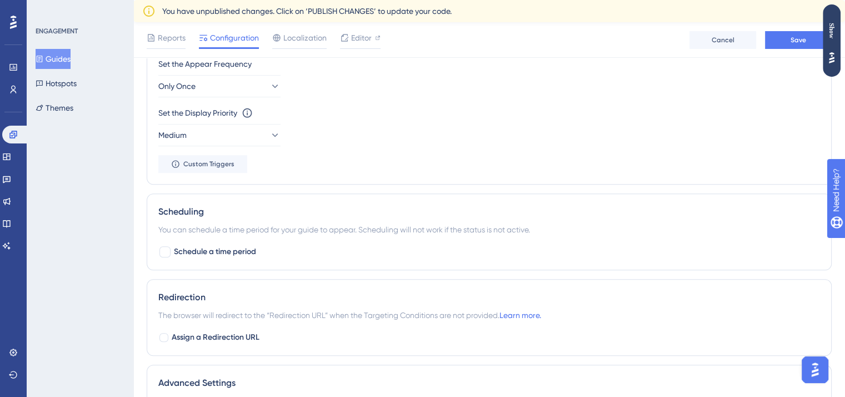
scroll to position [625, 8]
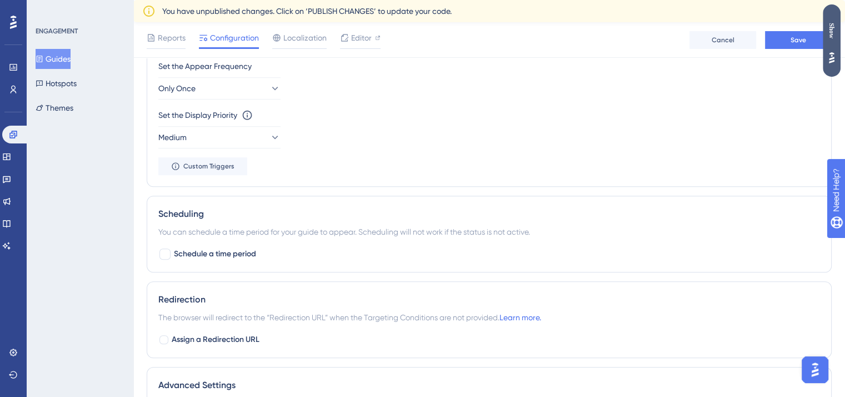
click at [826, 27] on div "Show" at bounding box center [832, 31] width 18 height 16
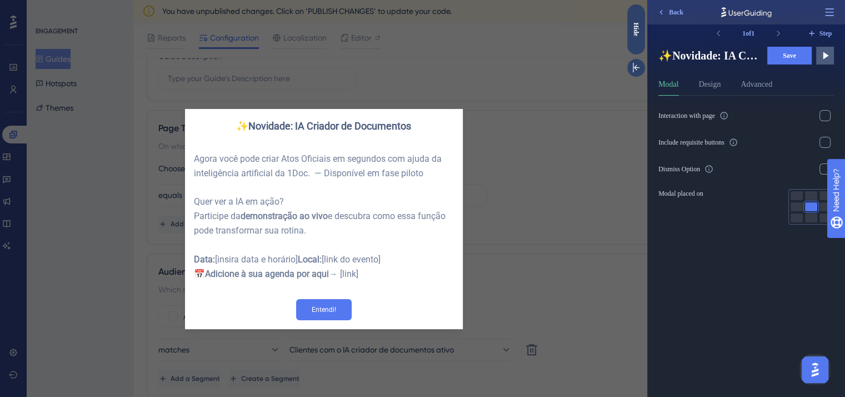
scroll to position [0, 8]
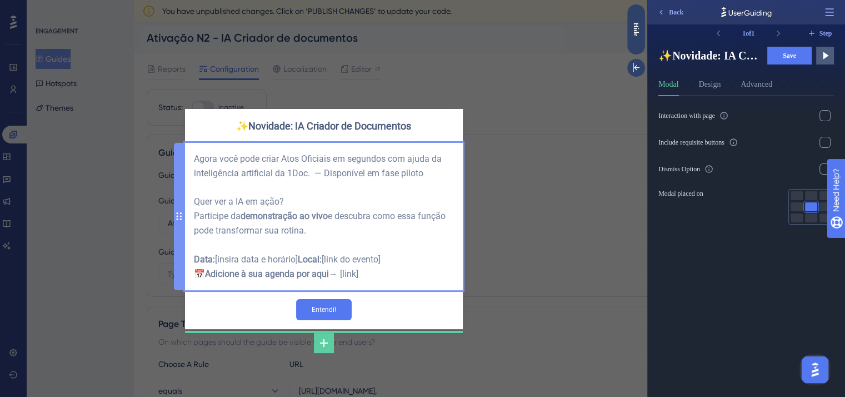
click at [386, 144] on div "Agora você pode criar Atos Oficiais em segundos com ajuda da inteligência artif…" at bounding box center [324, 216] width 278 height 147
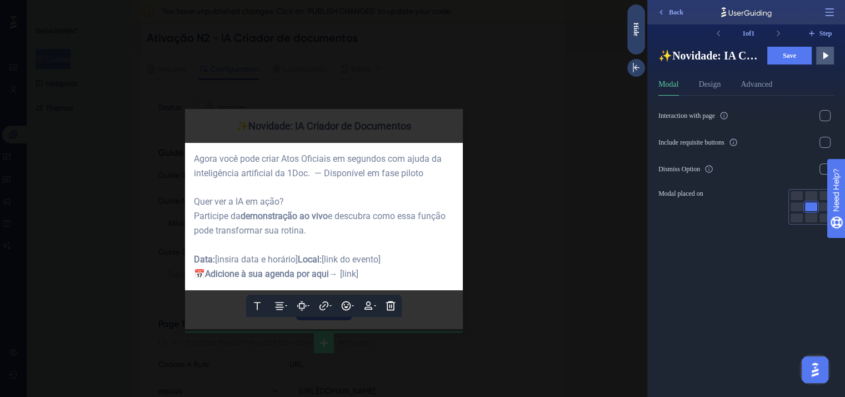
click at [329, 157] on span "Agora você pode criar Atos Oficiais em segundos com ajuda da inteligência artif…" at bounding box center [319, 165] width 250 height 25
